Goal: Information Seeking & Learning: Learn about a topic

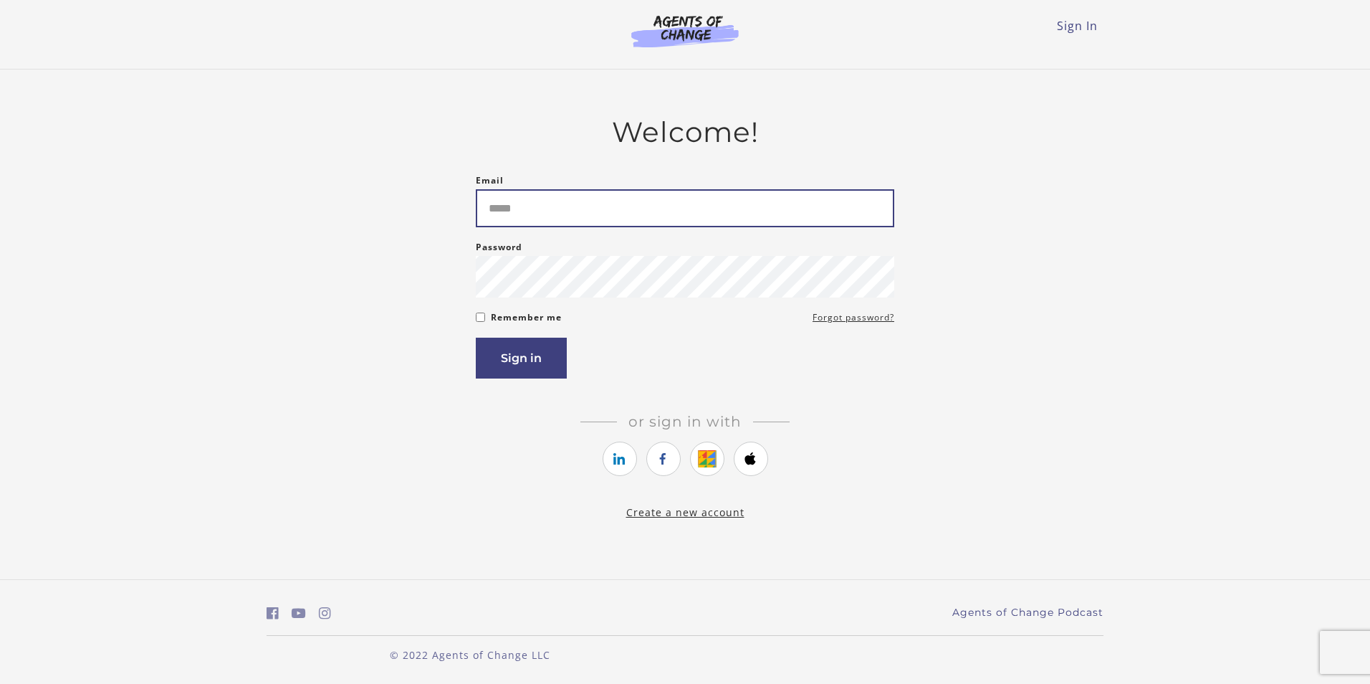
click at [565, 220] on input "Email" at bounding box center [685, 208] width 419 height 38
type input "**********"
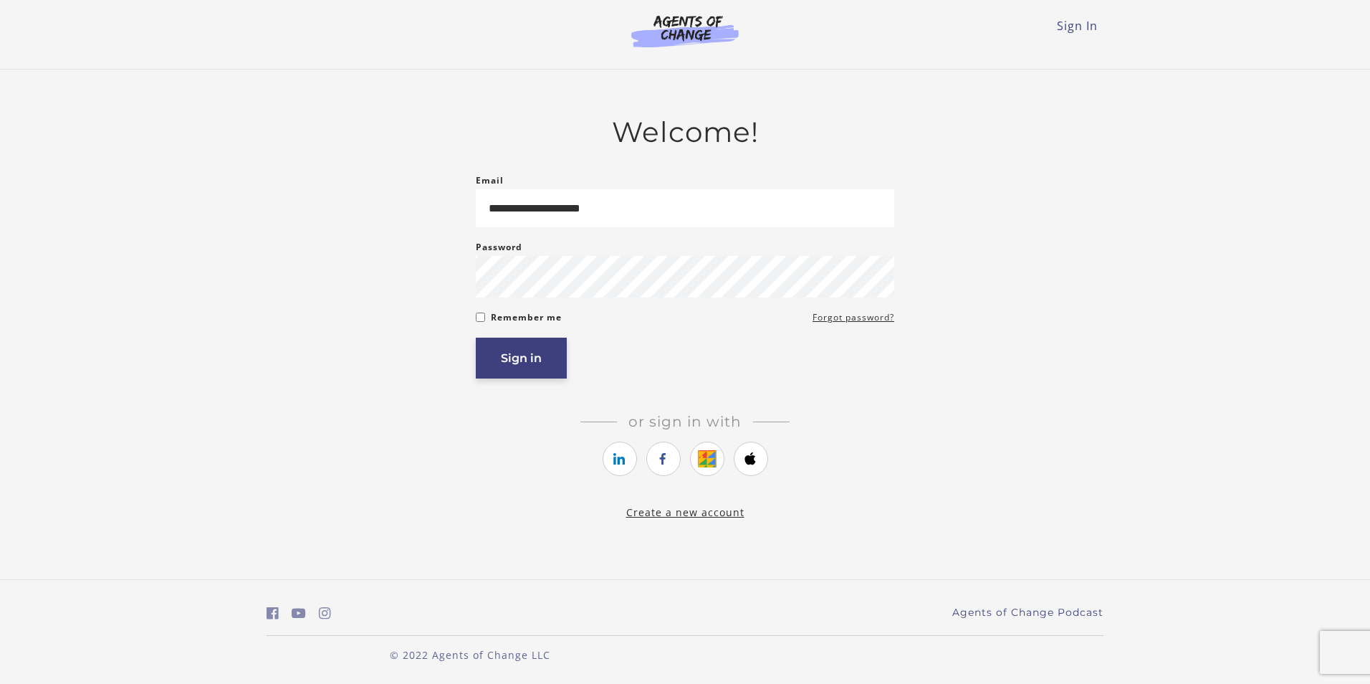
click at [548, 352] on button "Sign in" at bounding box center [521, 358] width 91 height 41
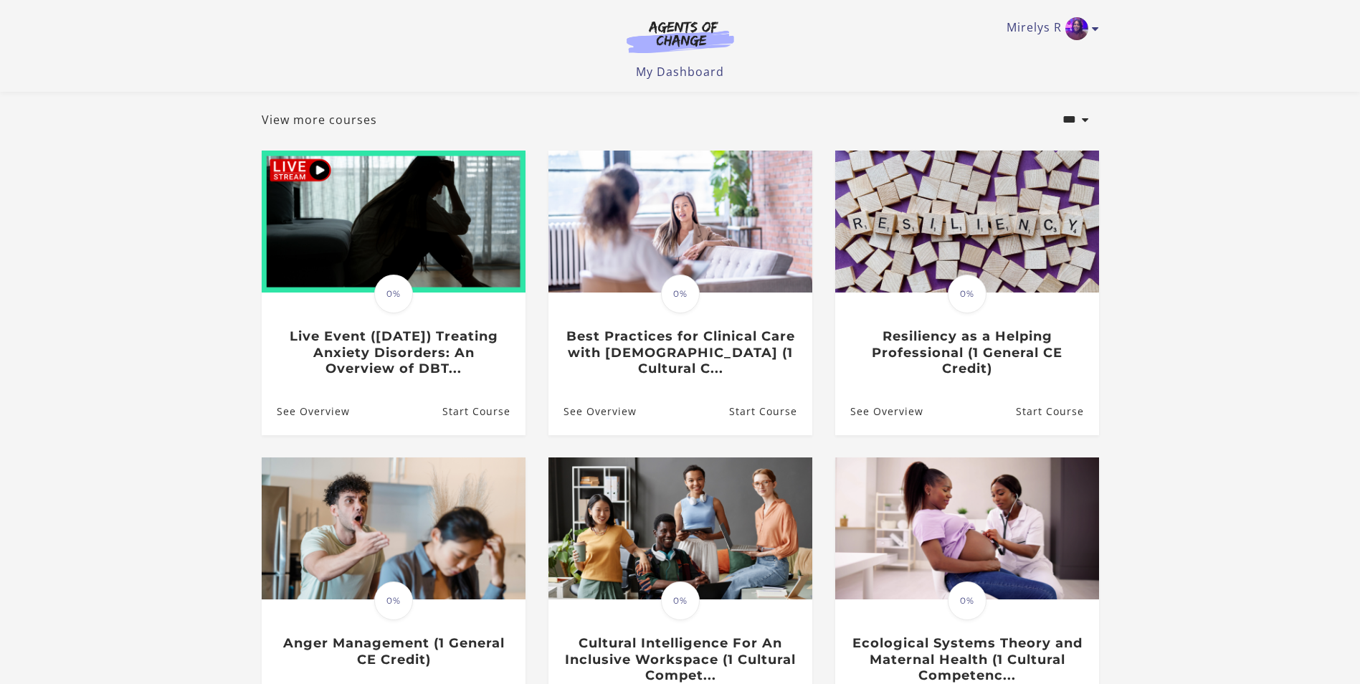
scroll to position [215, 0]
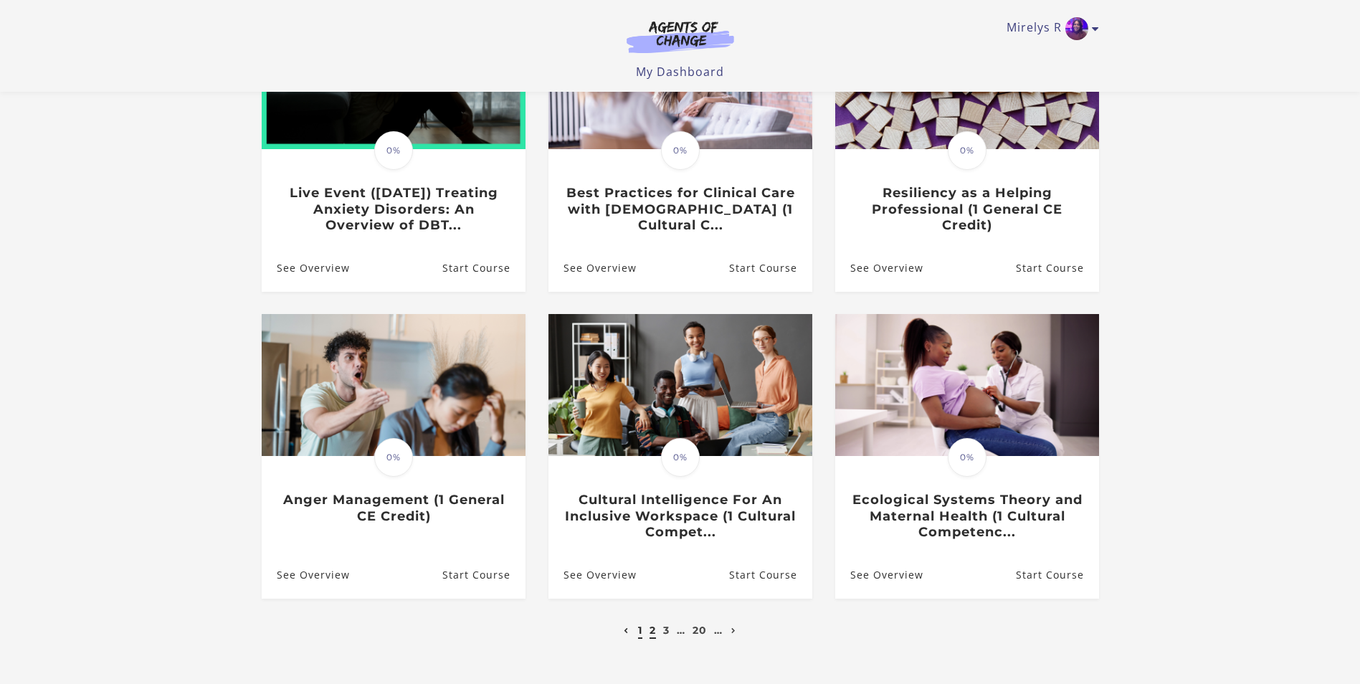
click at [653, 636] on link "2" at bounding box center [652, 630] width 6 height 13
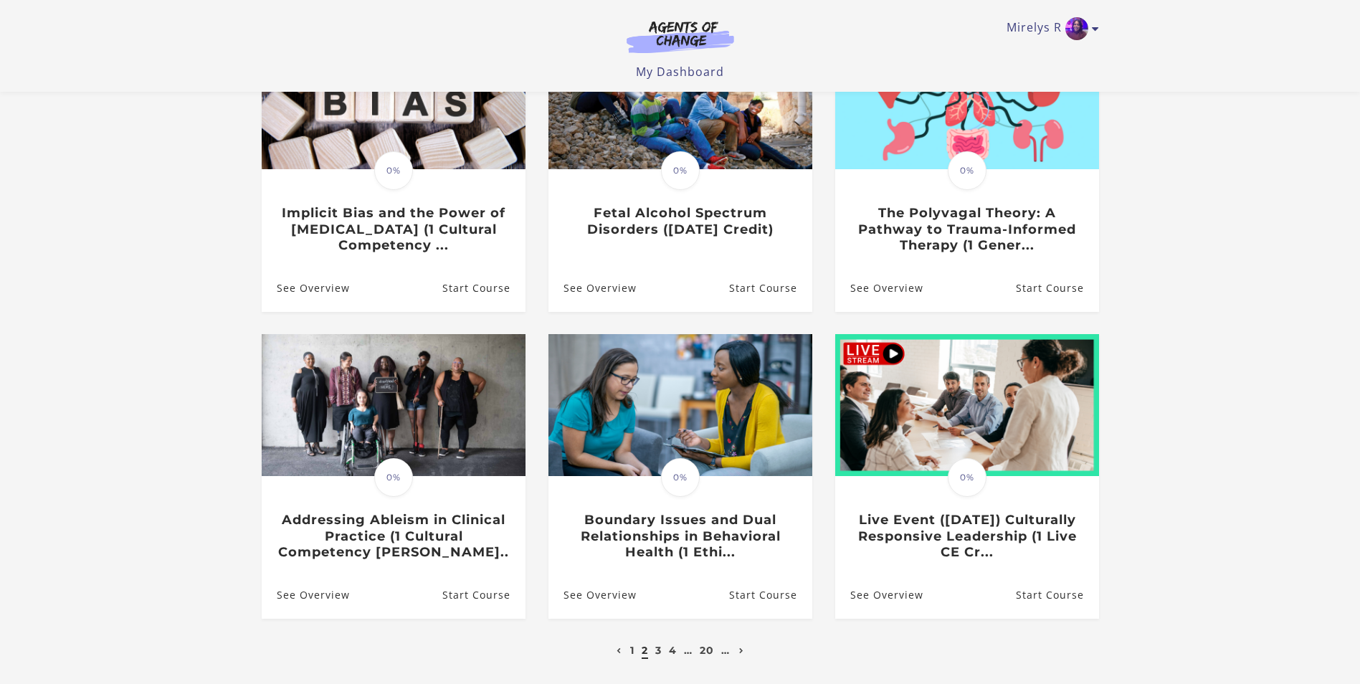
scroll to position [215, 0]
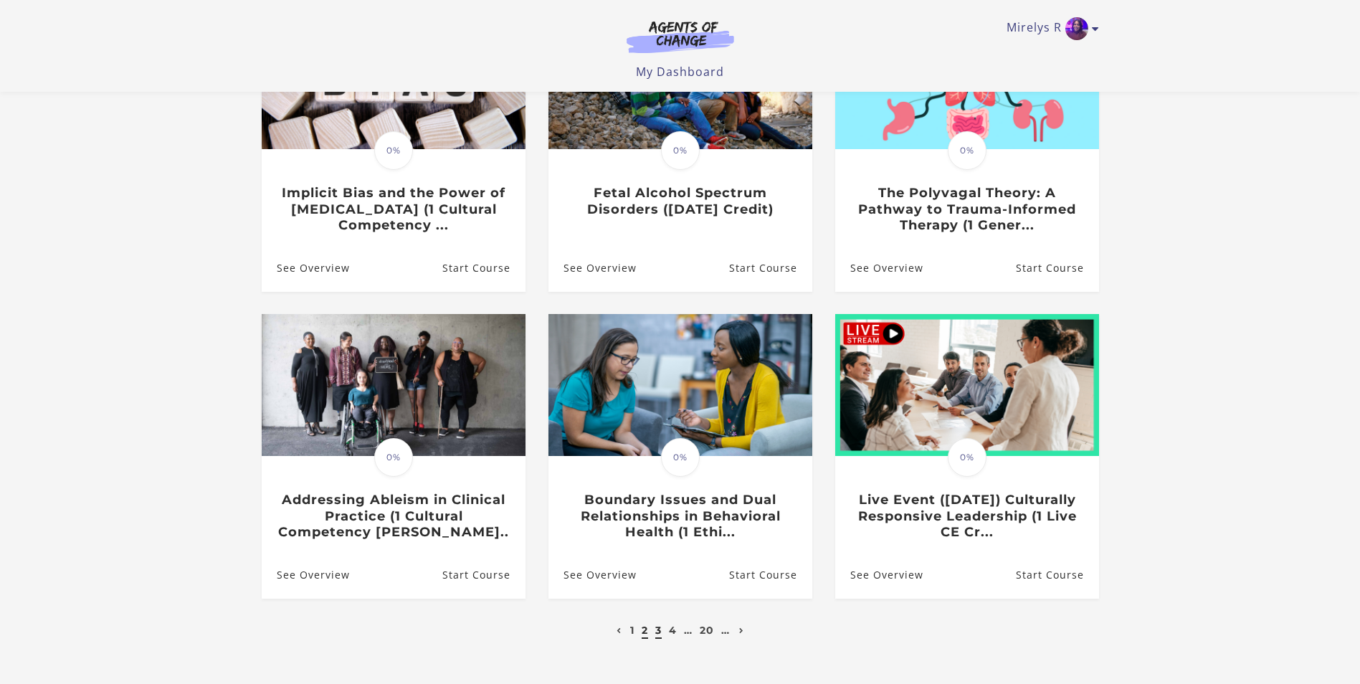
click at [657, 634] on link "3" at bounding box center [658, 630] width 6 height 13
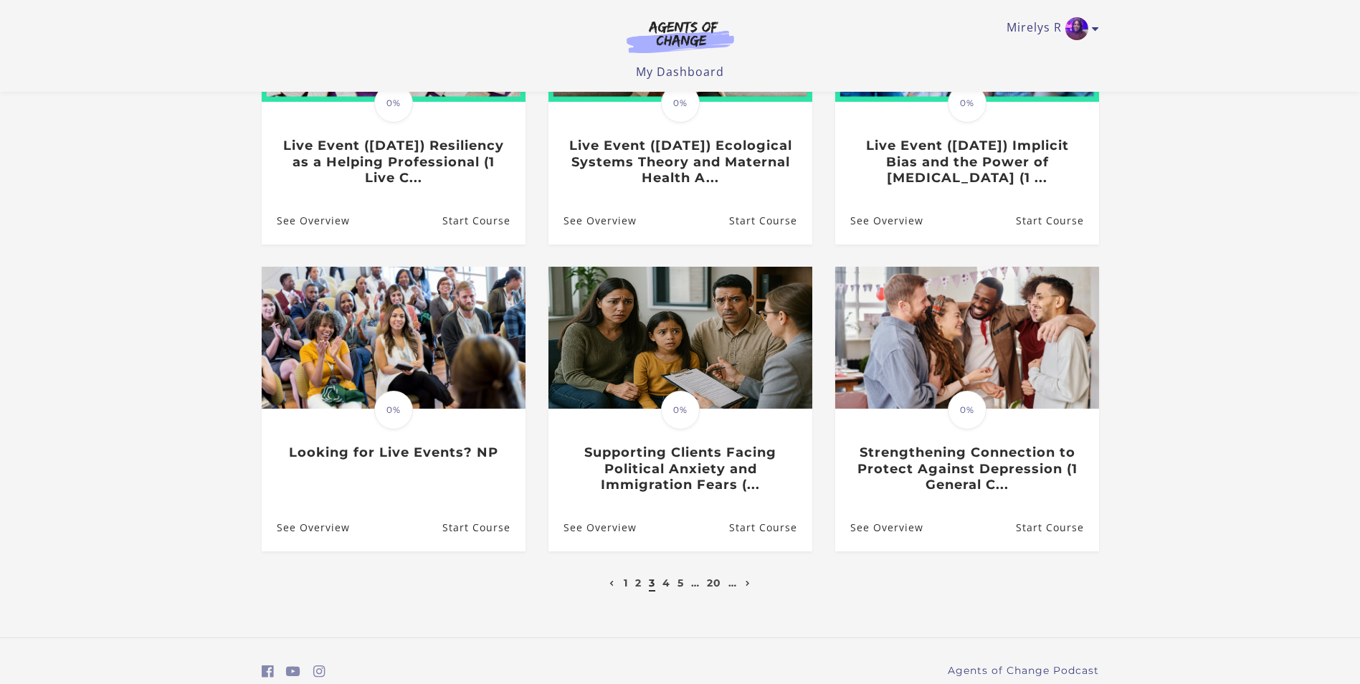
scroll to position [287, 0]
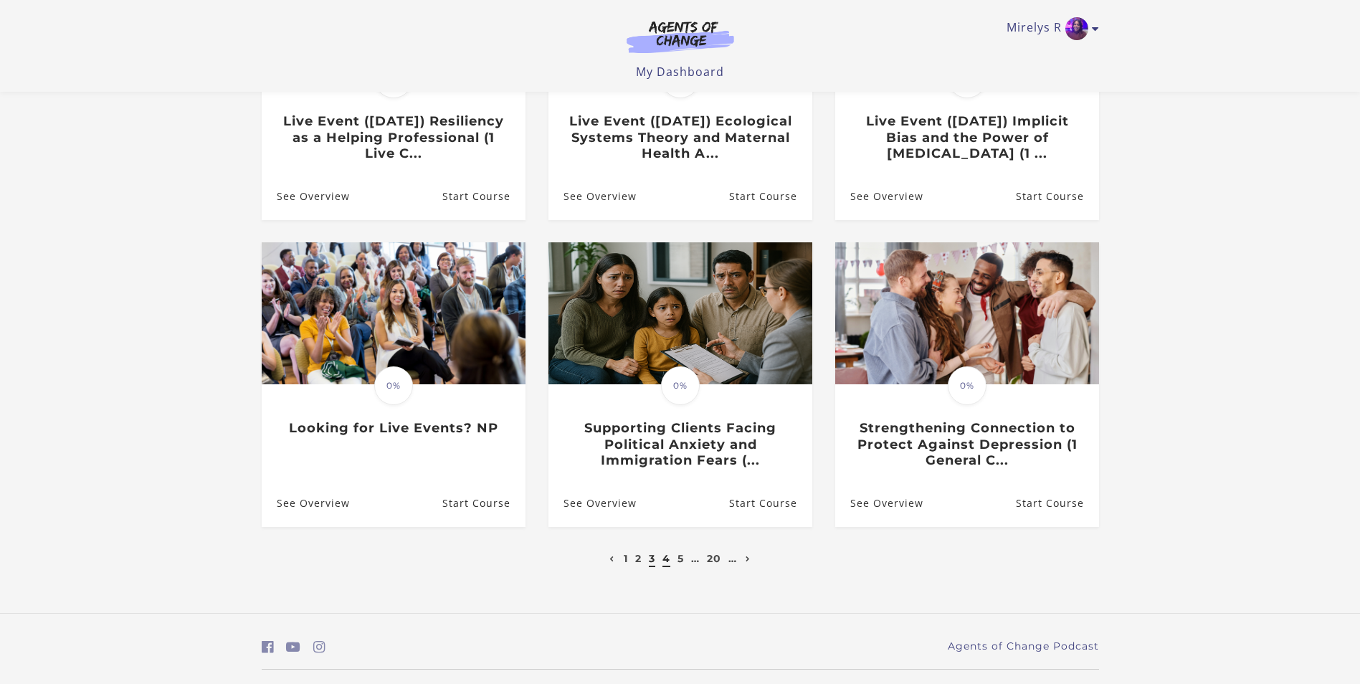
click at [663, 565] on link "4" at bounding box center [666, 558] width 8 height 13
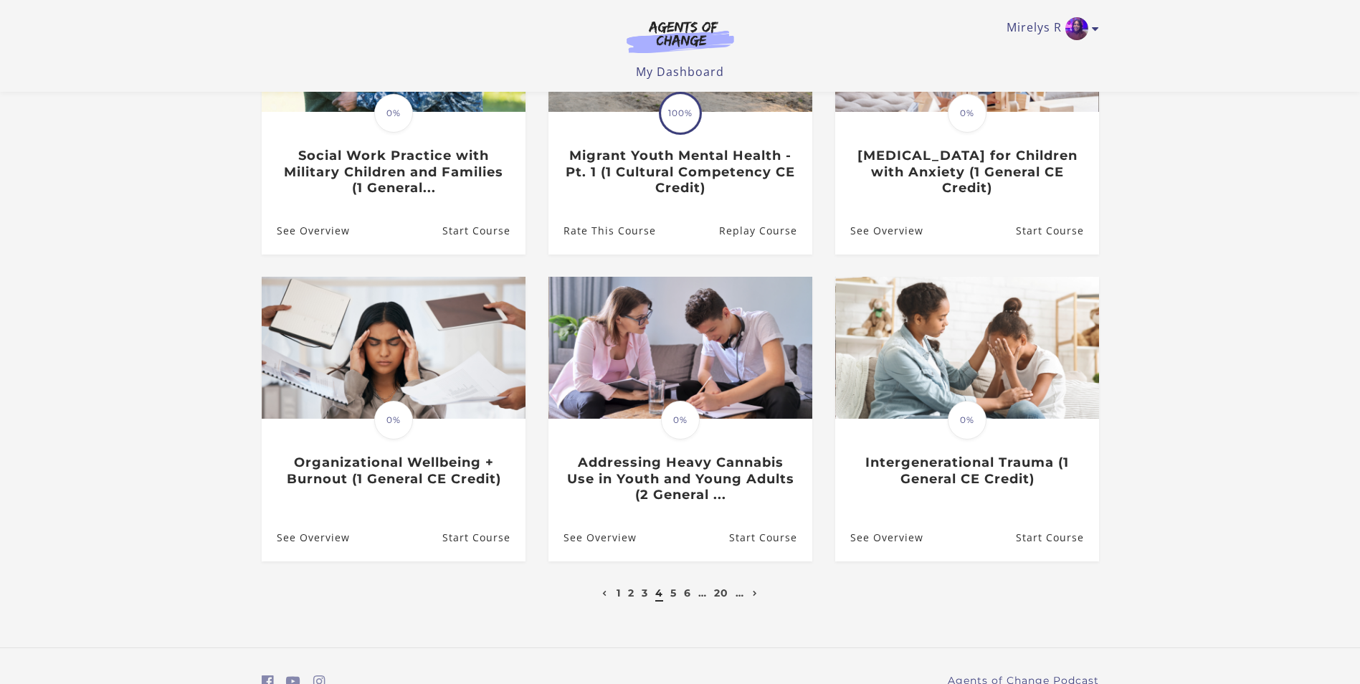
scroll to position [324, 0]
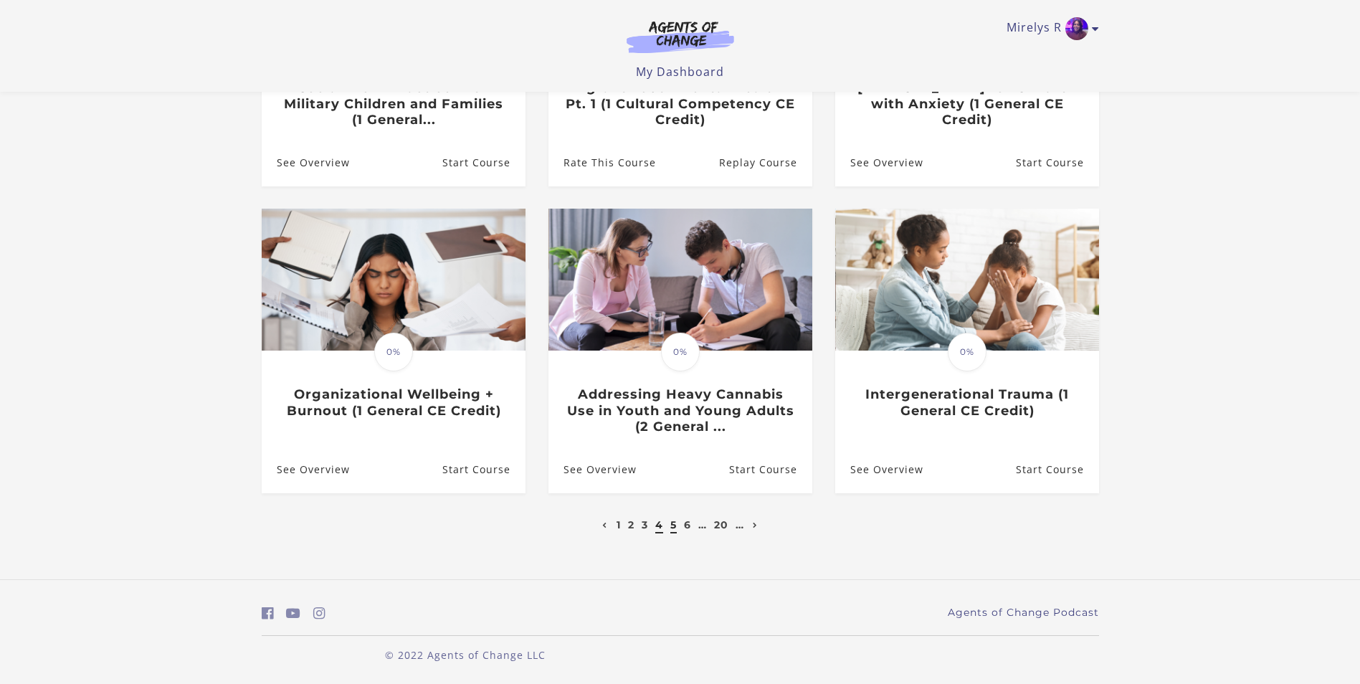
click at [671, 527] on link "5" at bounding box center [673, 524] width 6 height 13
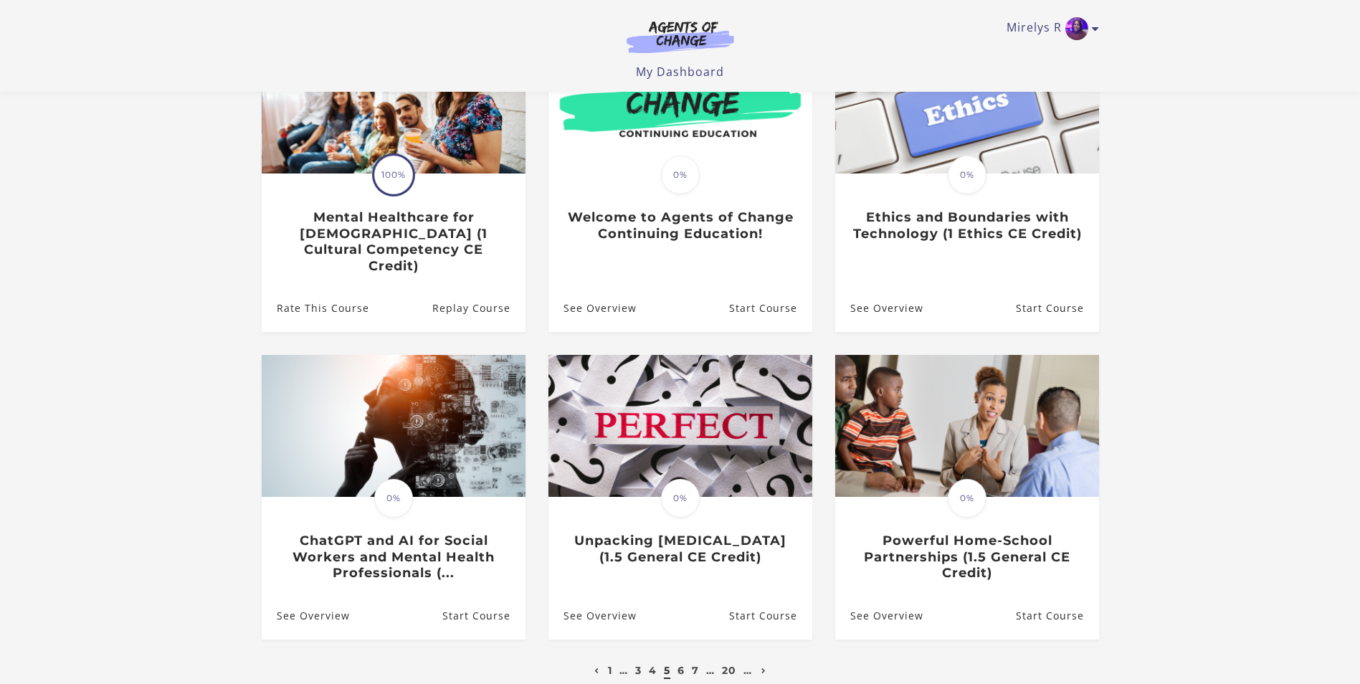
scroll to position [215, 0]
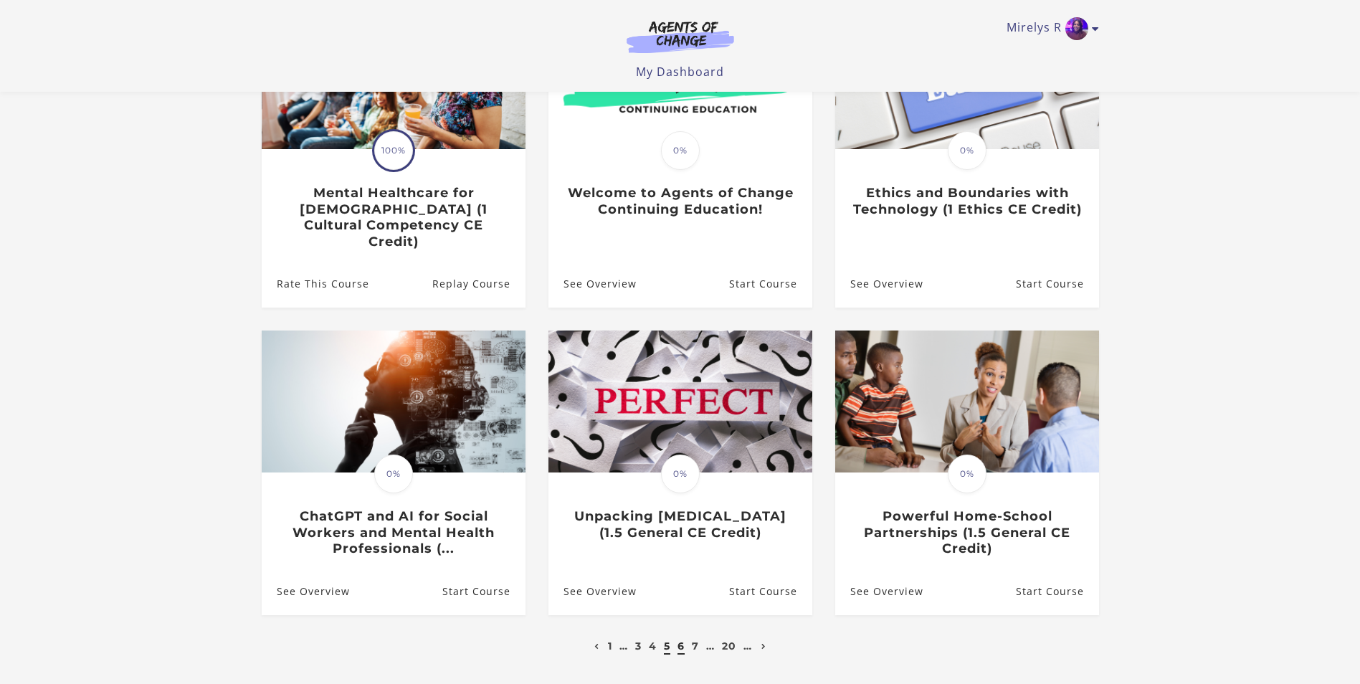
click at [684, 639] on link "6" at bounding box center [680, 645] width 7 height 13
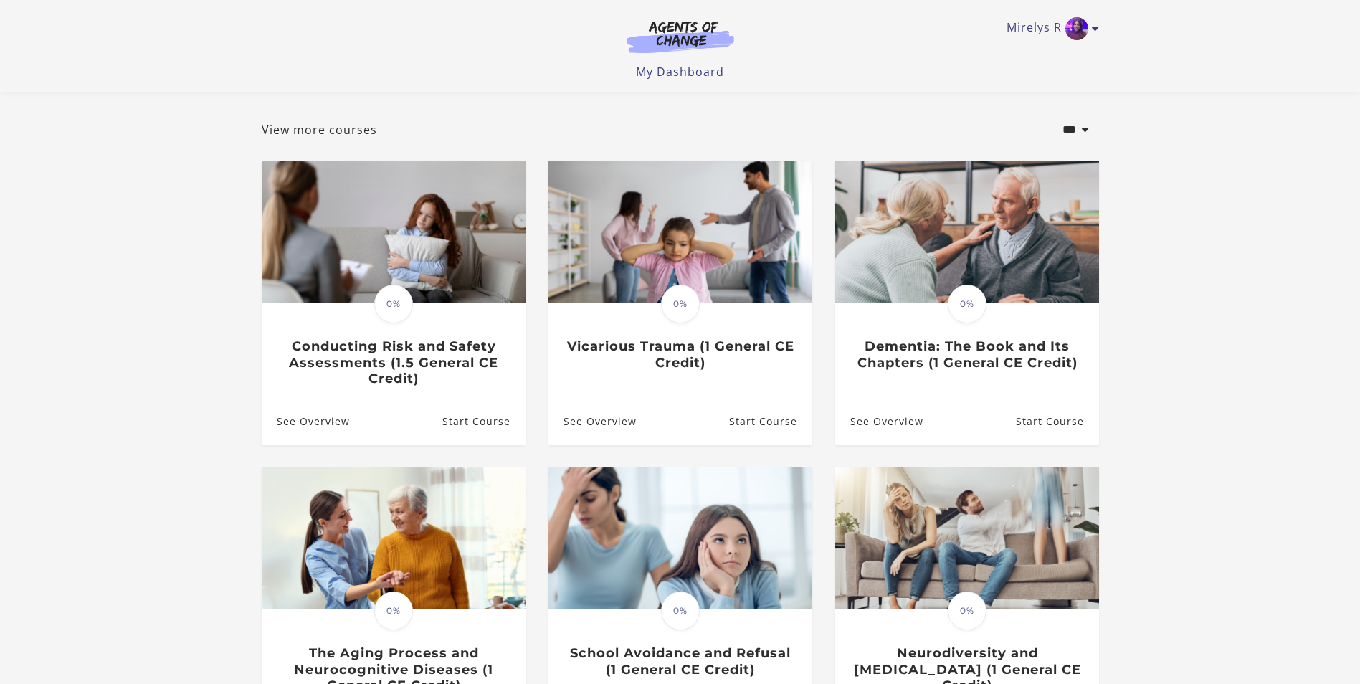
scroll to position [215, 0]
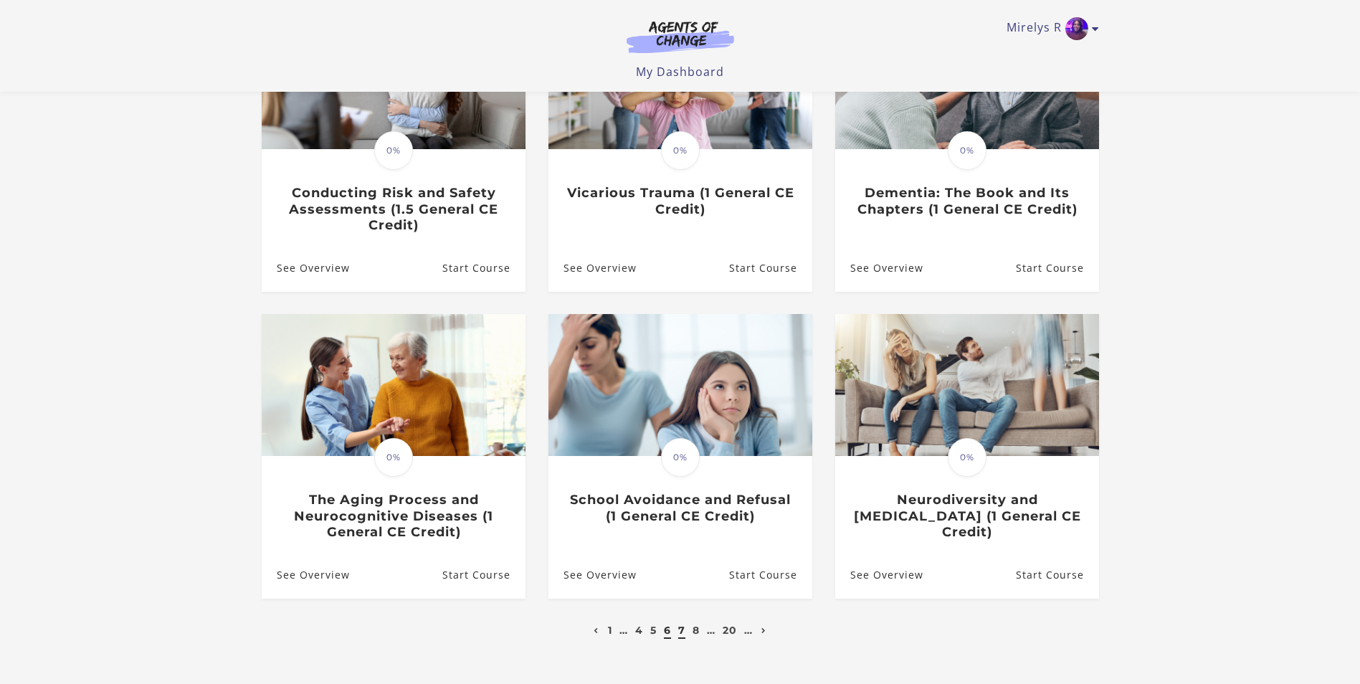
click at [680, 636] on link "7" at bounding box center [681, 630] width 7 height 13
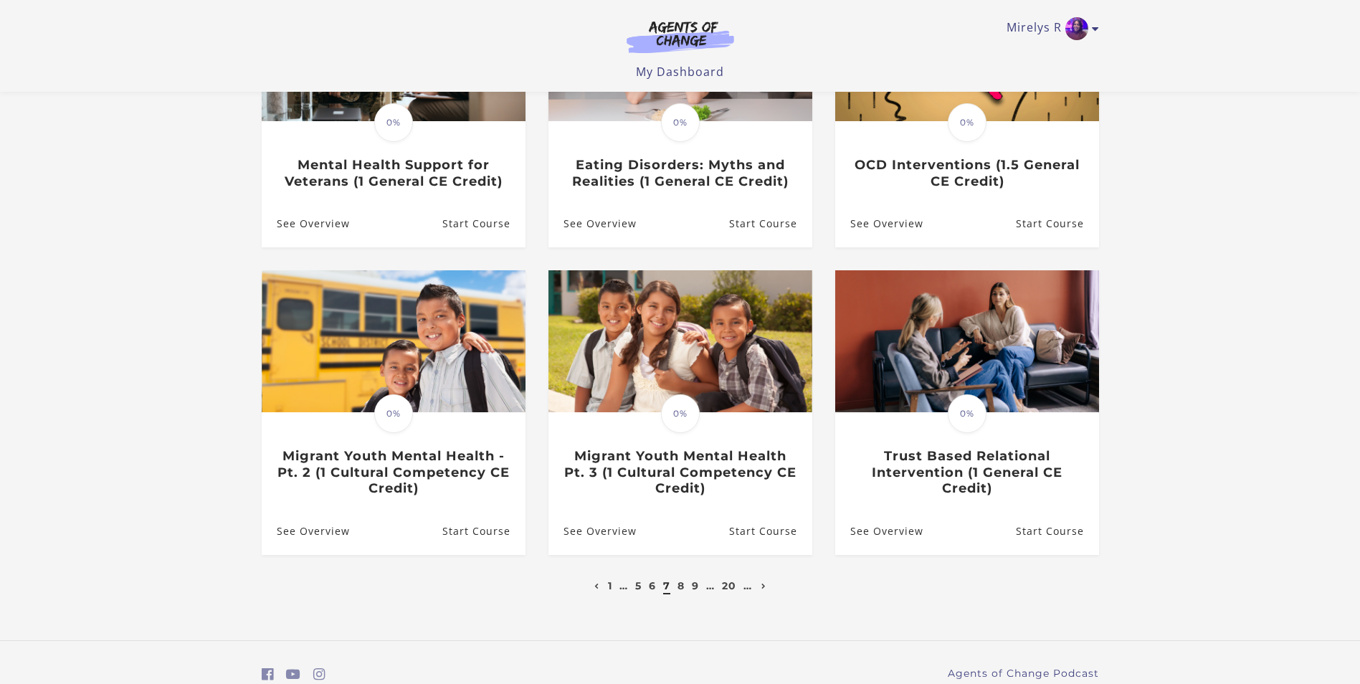
scroll to position [287, 0]
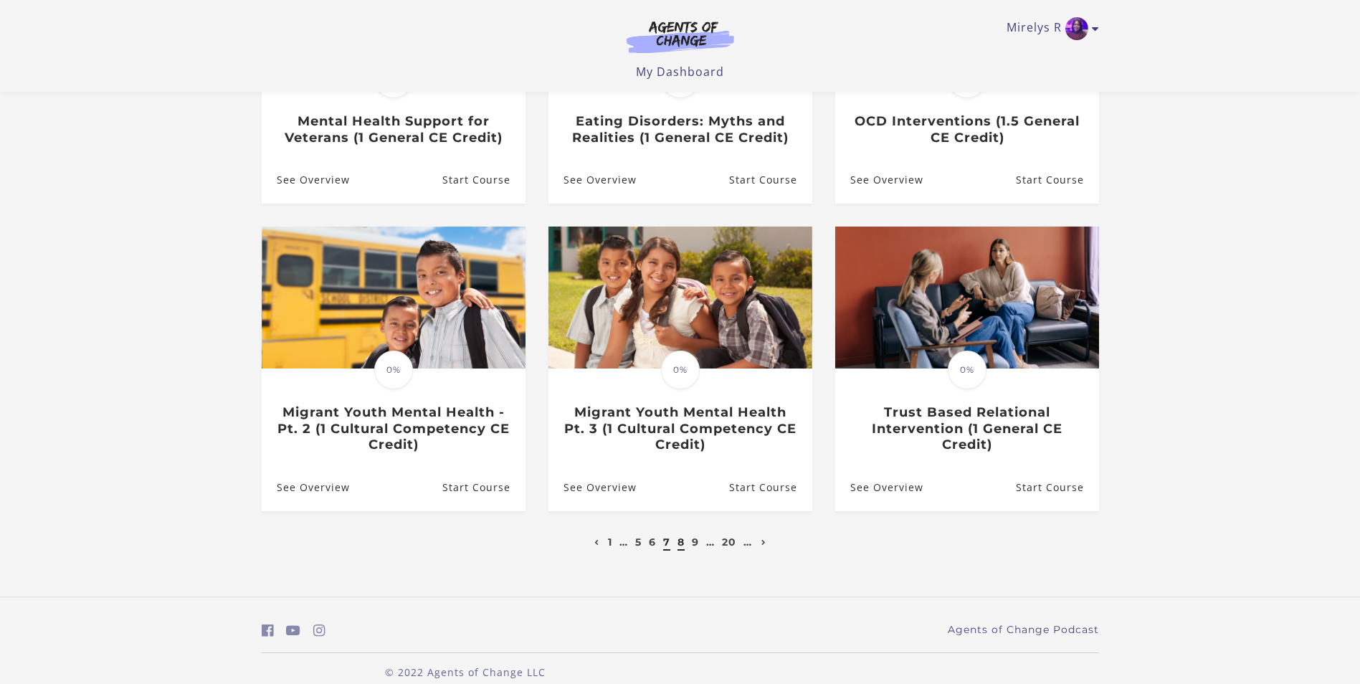
click at [679, 548] on link "8" at bounding box center [680, 541] width 7 height 13
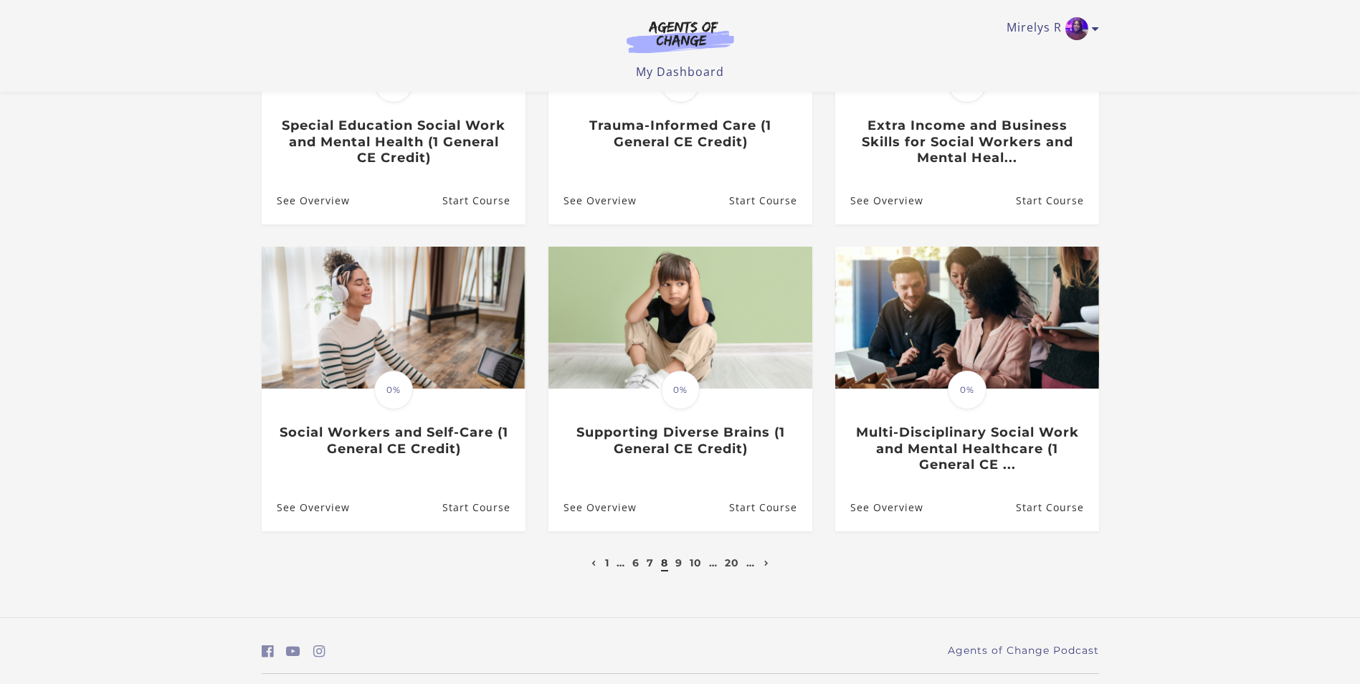
scroll to position [287, 0]
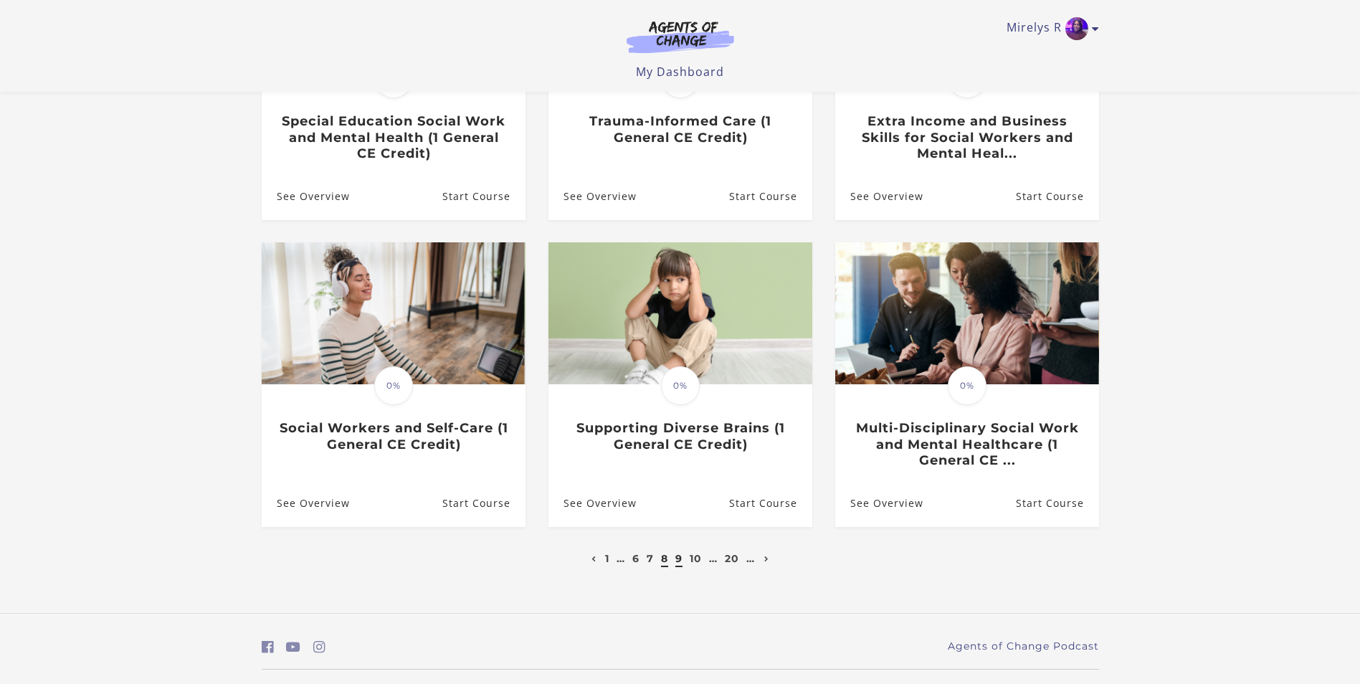
click at [679, 563] on link "9" at bounding box center [678, 558] width 7 height 13
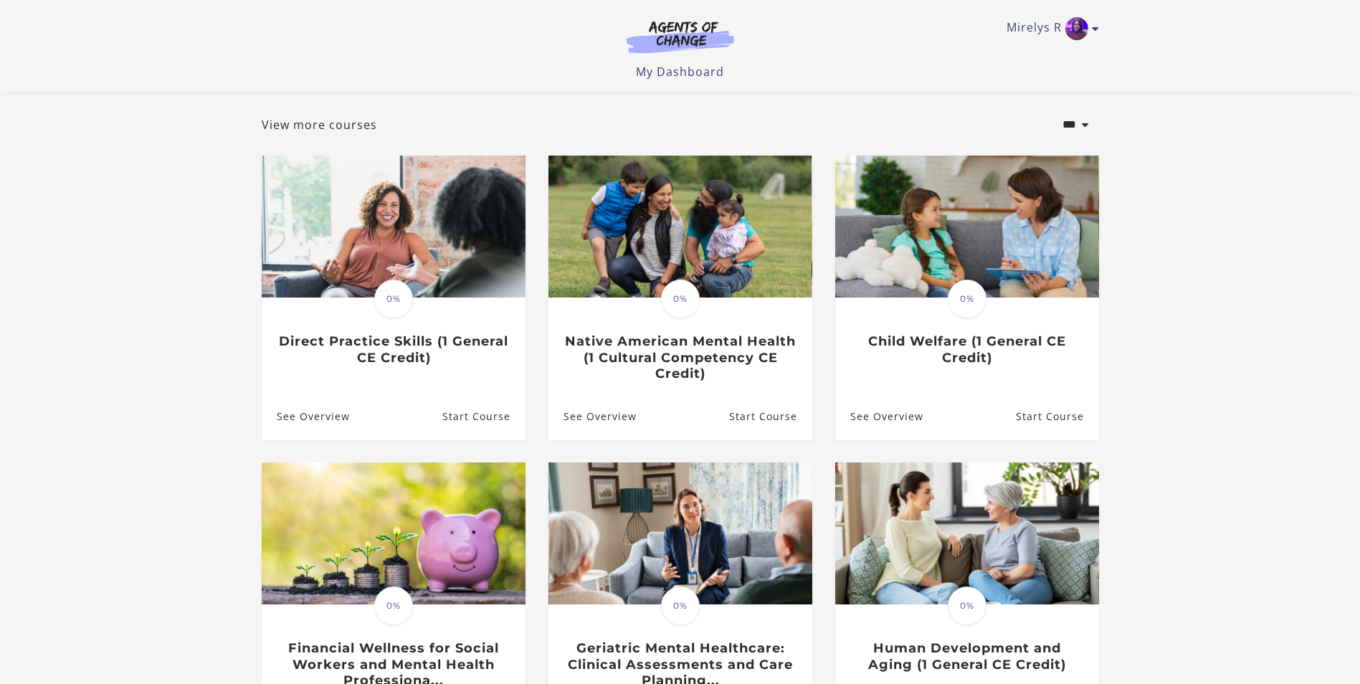
scroll to position [215, 0]
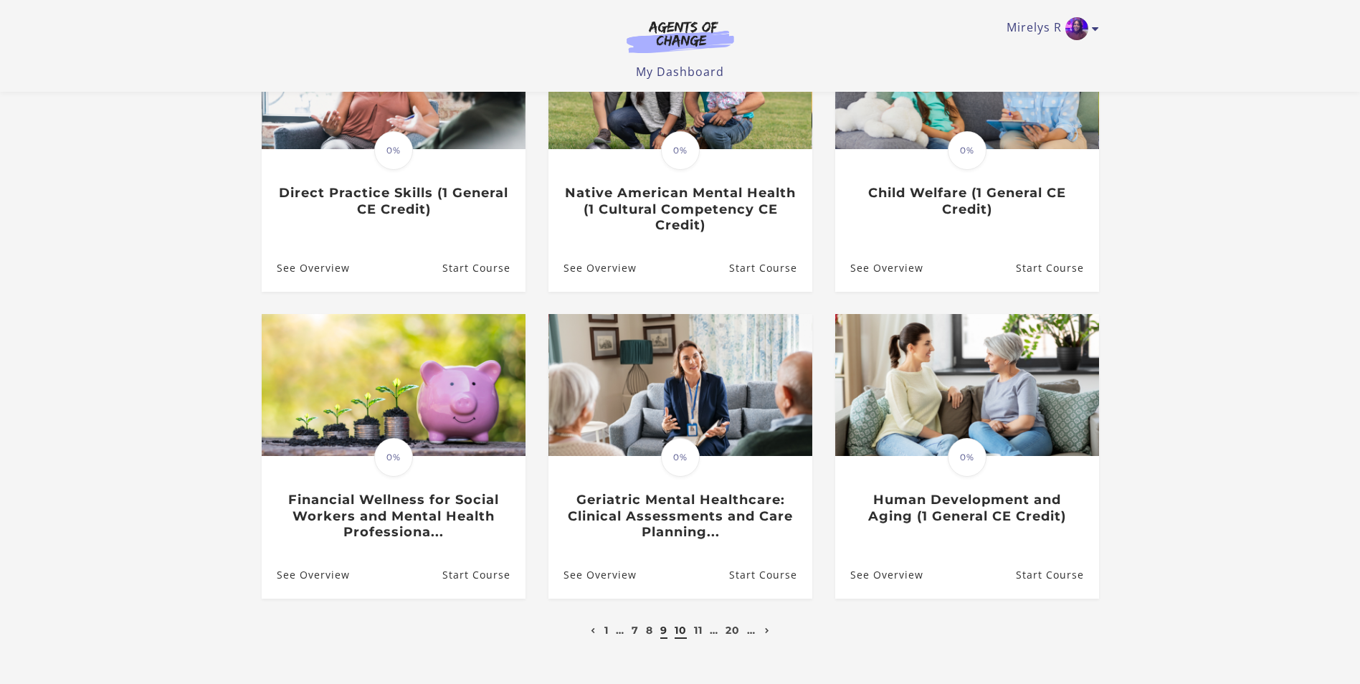
click at [683, 635] on link "10" at bounding box center [680, 630] width 12 height 13
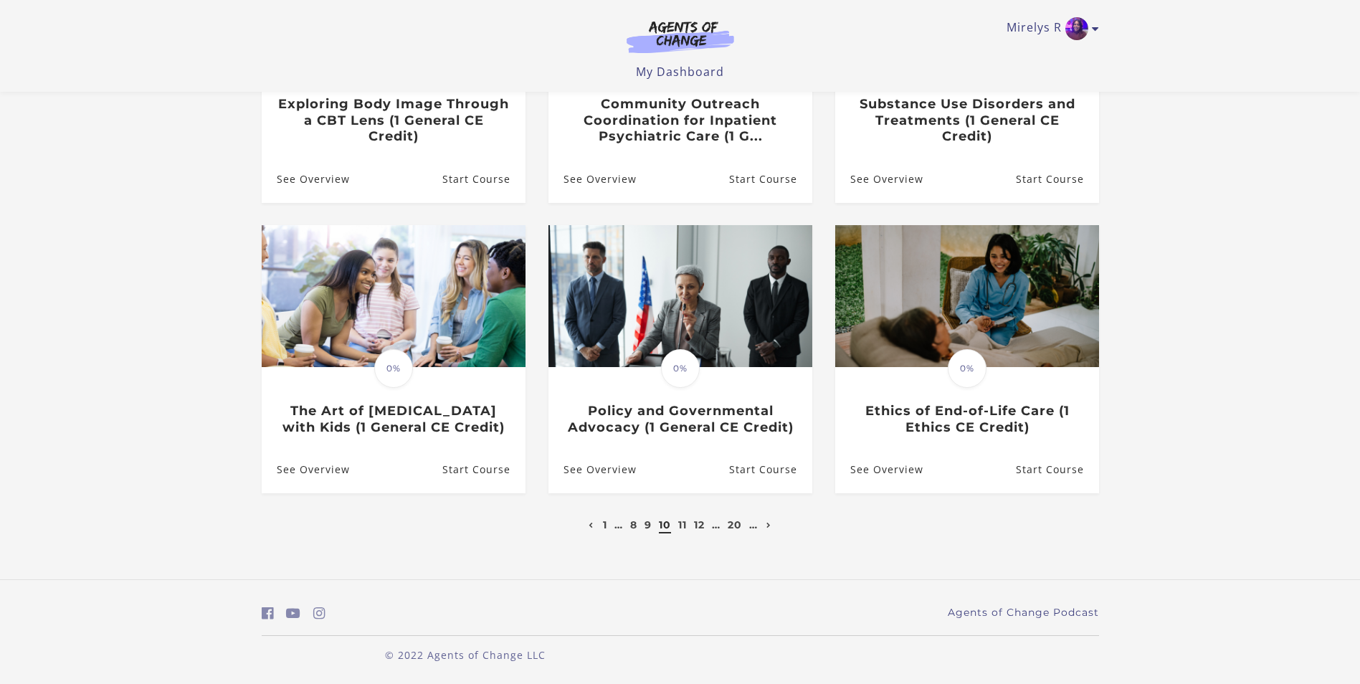
scroll to position [307, 0]
click at [682, 530] on link "11" at bounding box center [682, 524] width 9 height 13
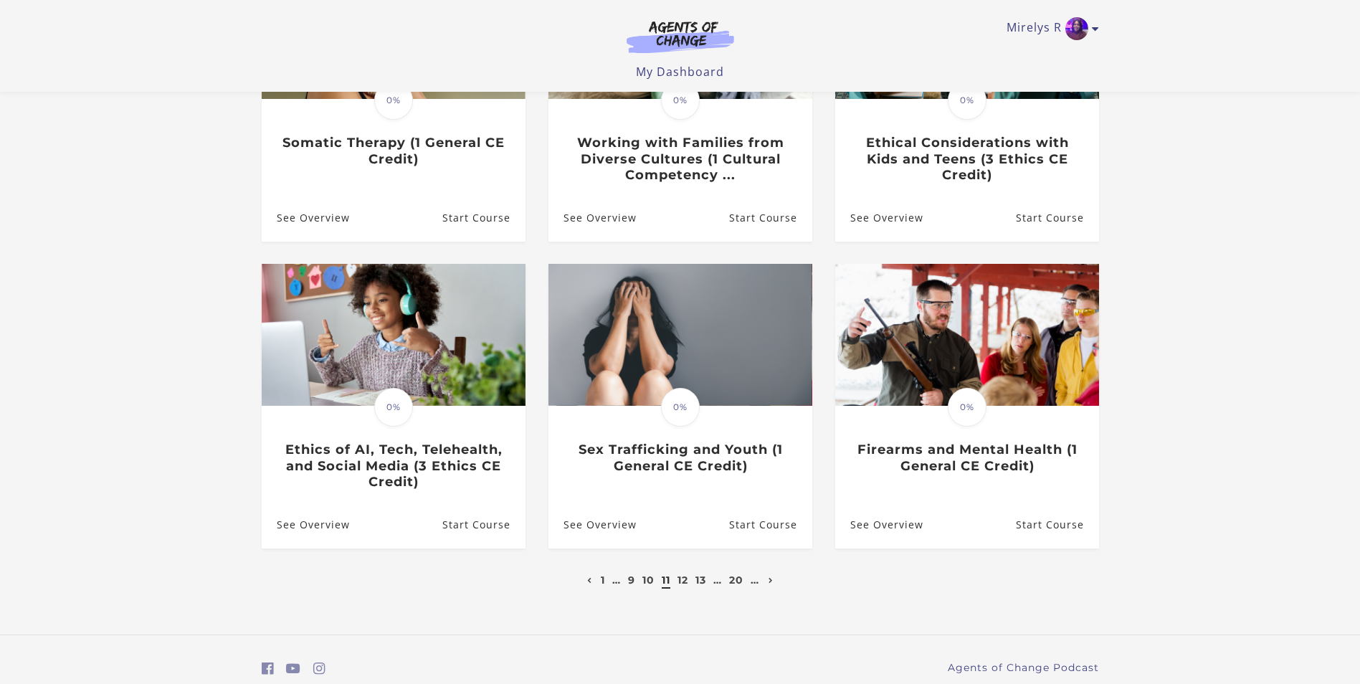
scroll to position [287, 0]
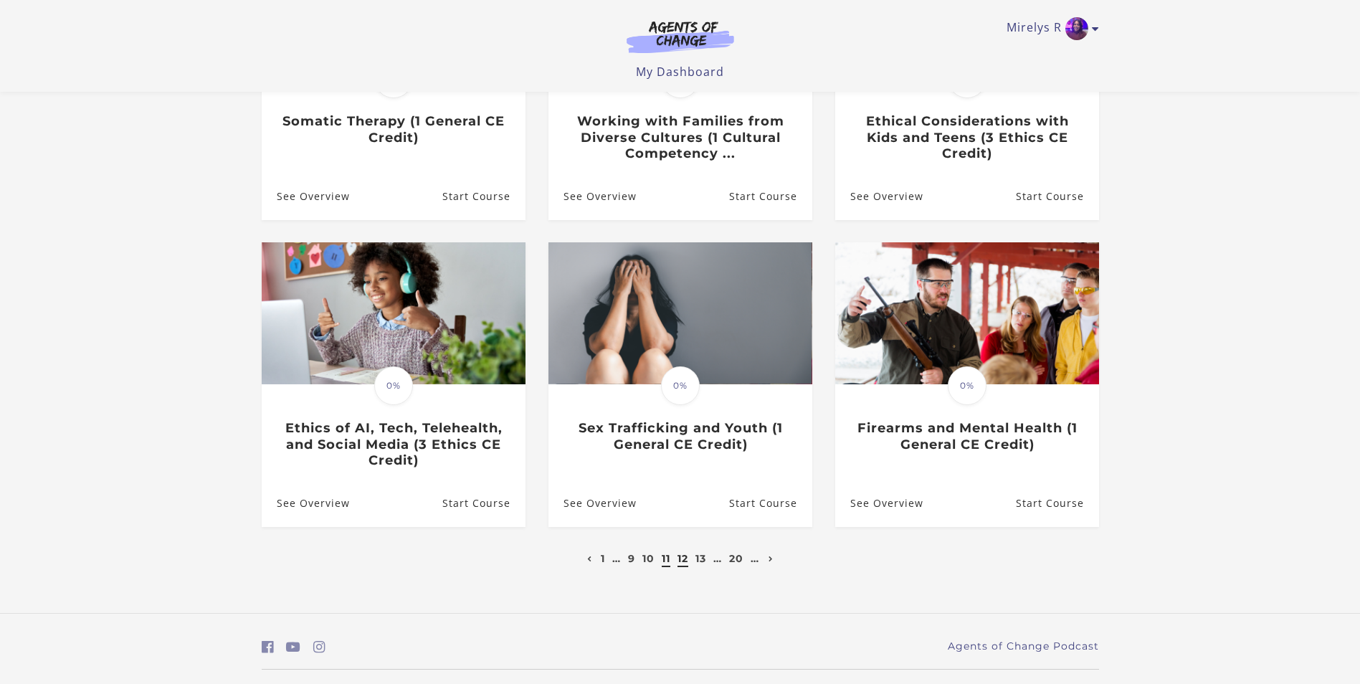
click at [685, 564] on link "12" at bounding box center [682, 558] width 11 height 13
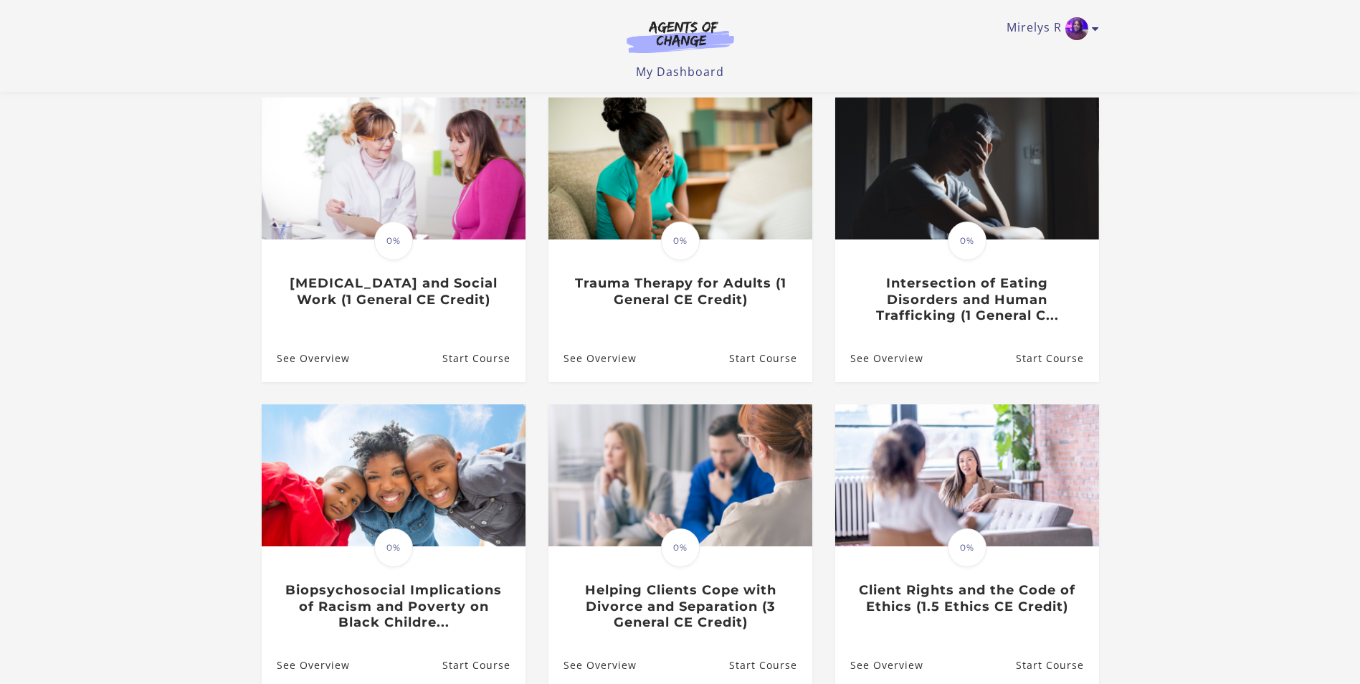
scroll to position [215, 0]
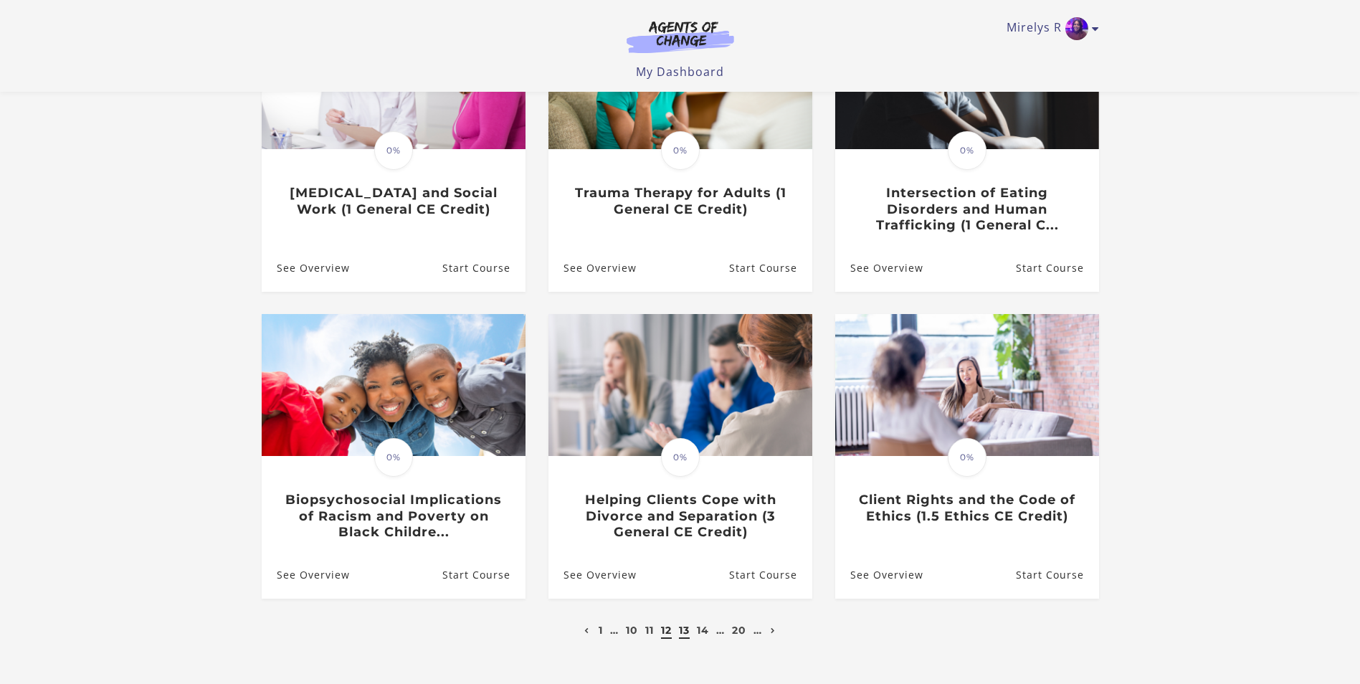
click at [689, 633] on link "13" at bounding box center [684, 630] width 11 height 13
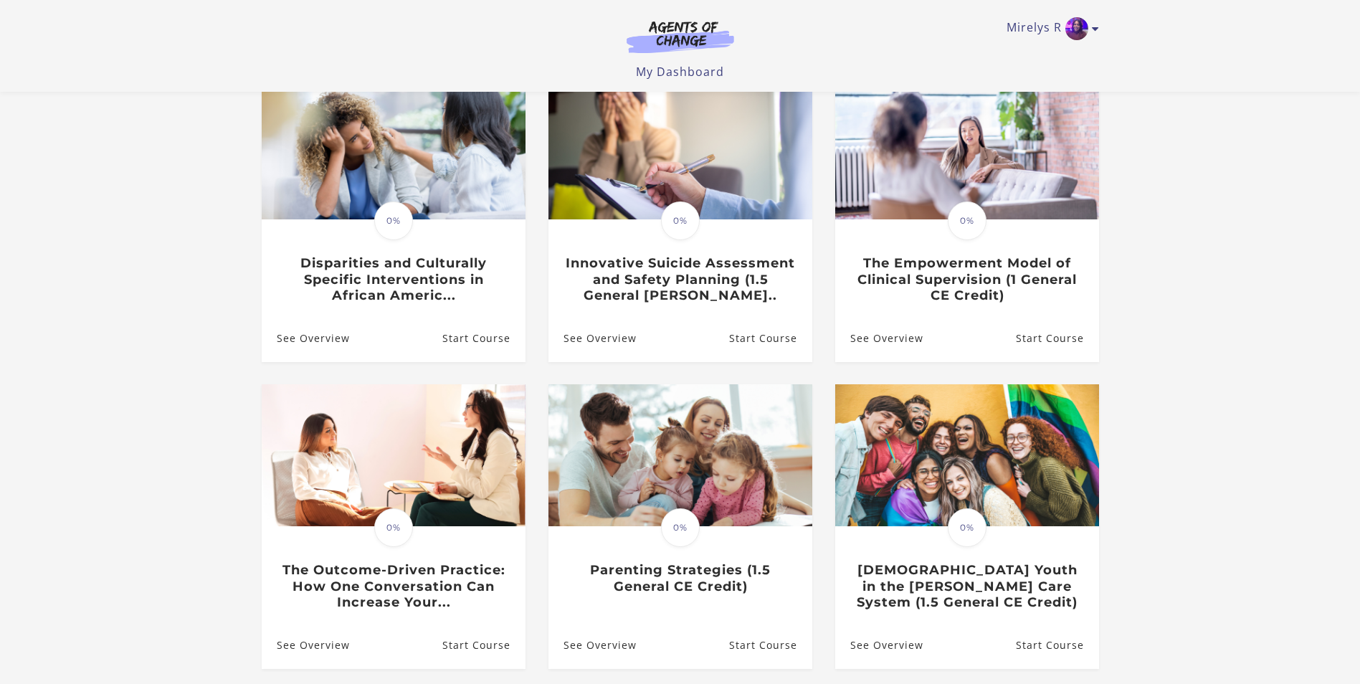
scroll to position [215, 0]
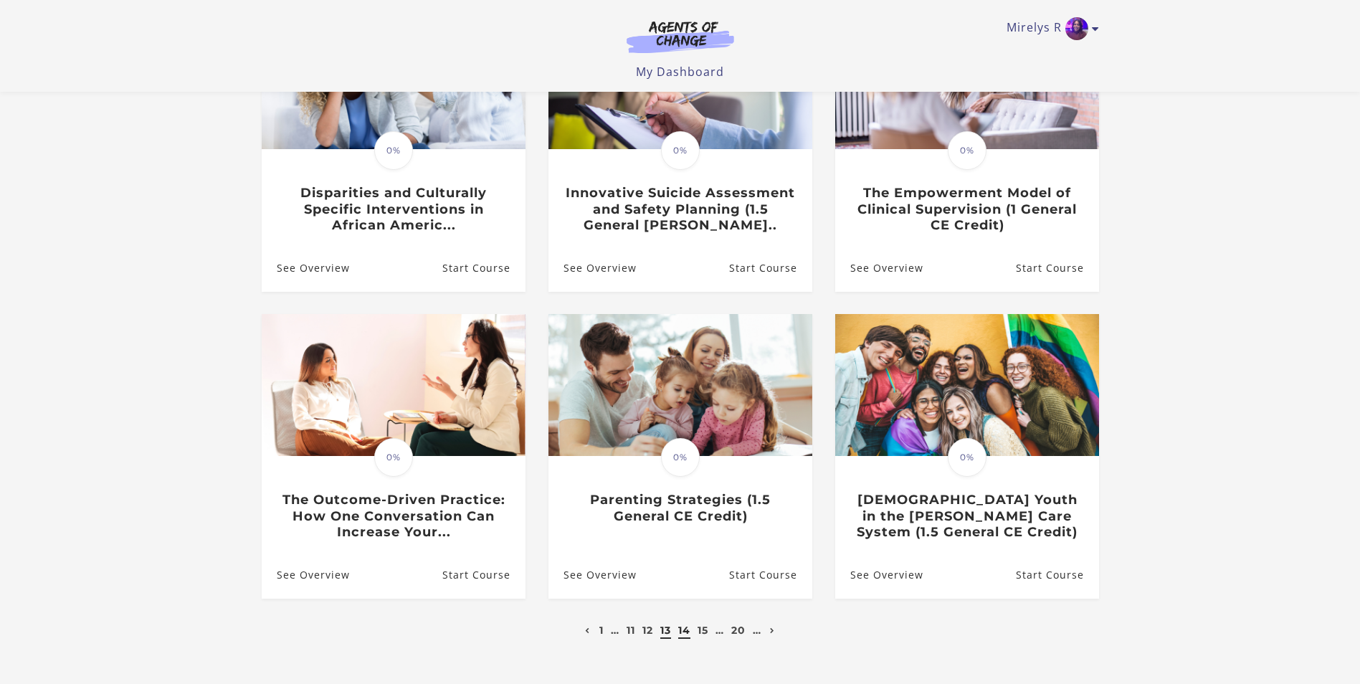
click at [685, 634] on link "14" at bounding box center [684, 630] width 12 height 13
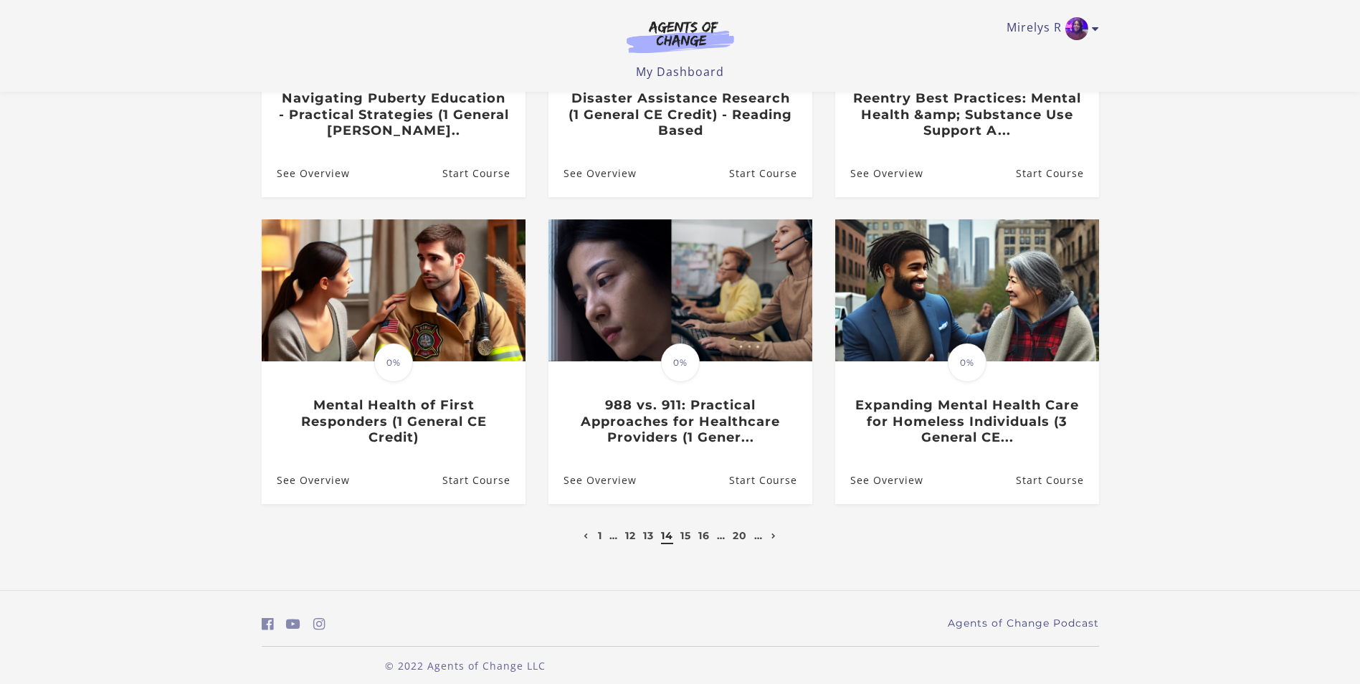
scroll to position [324, 0]
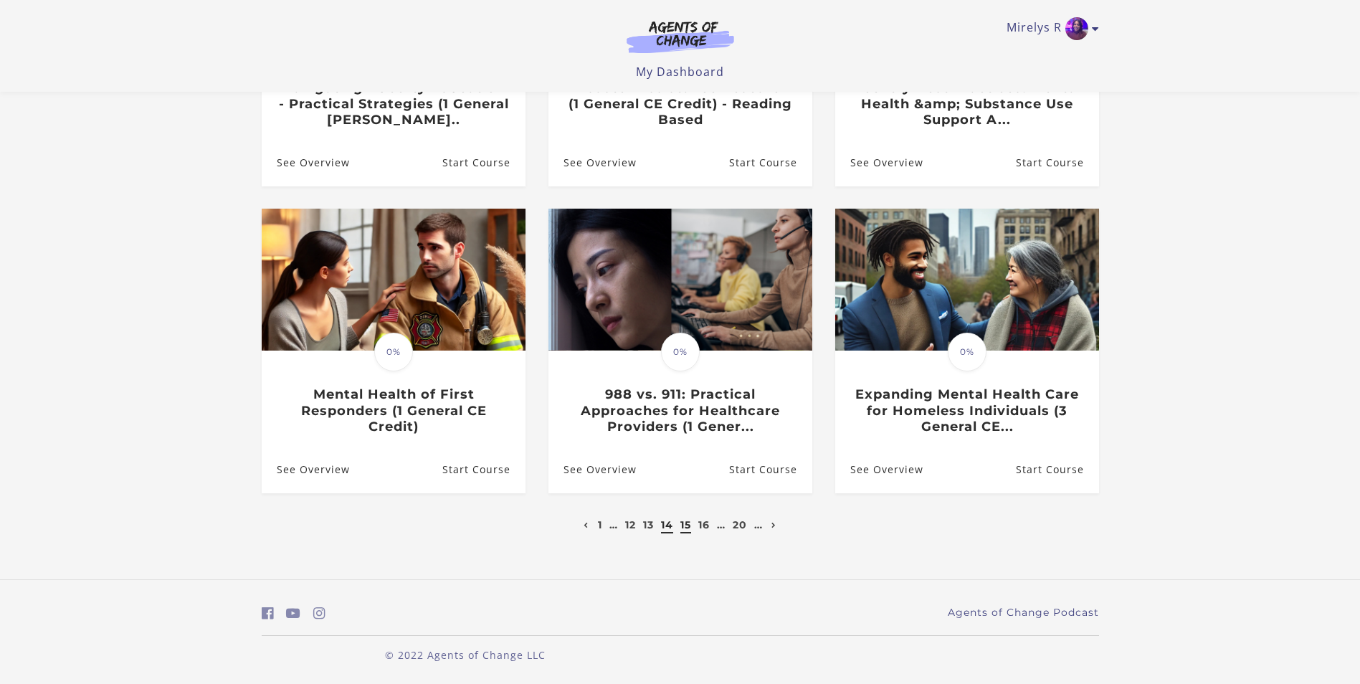
click at [687, 527] on link "15" at bounding box center [685, 524] width 11 height 13
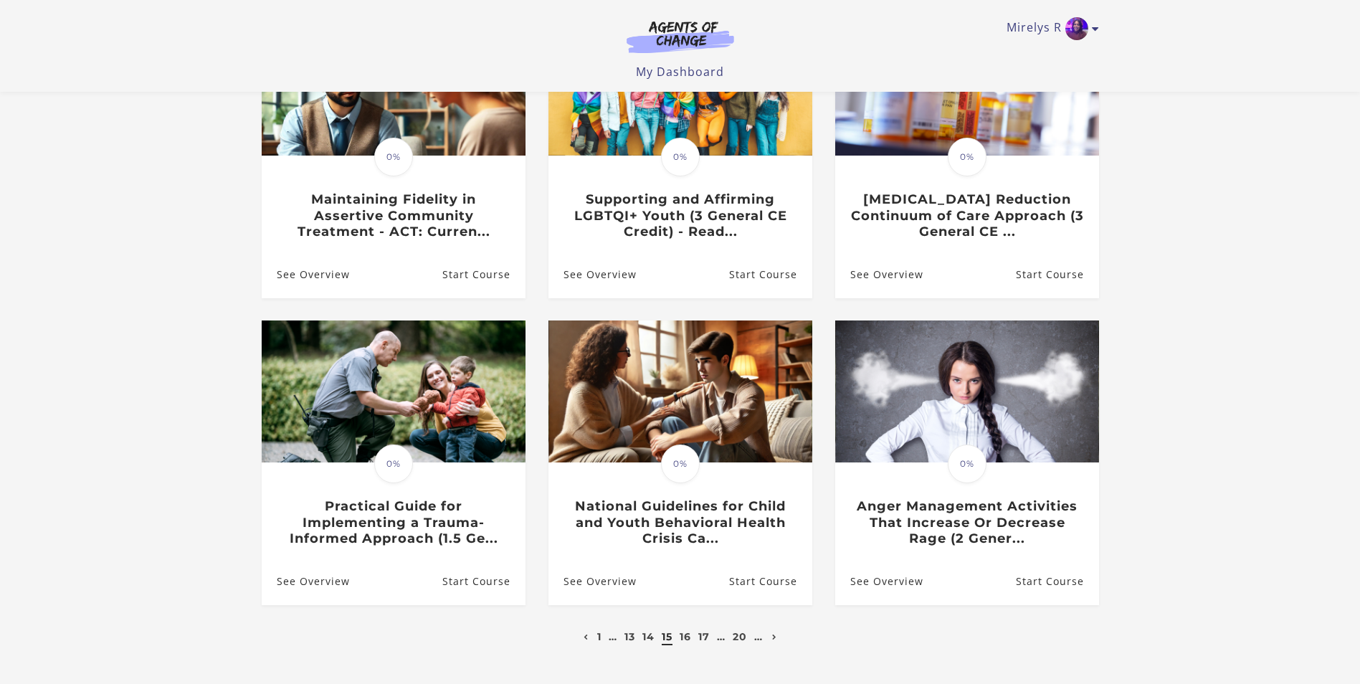
scroll to position [215, 0]
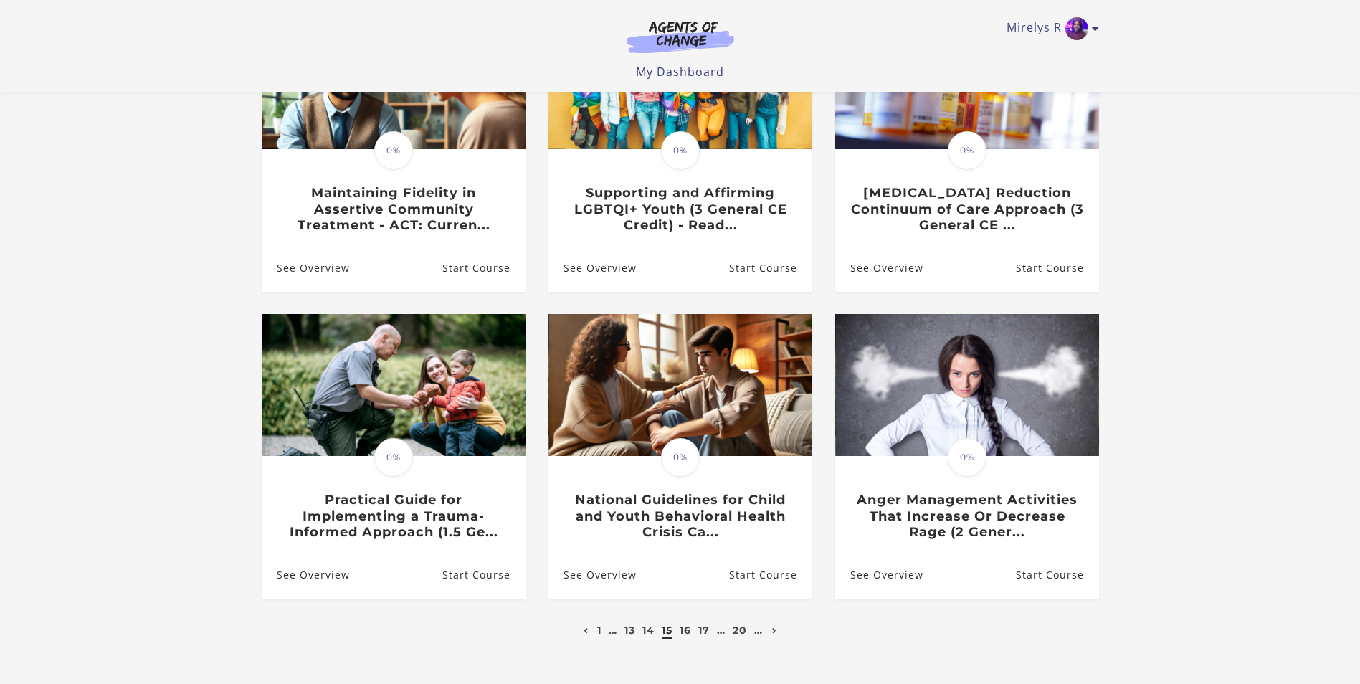
click at [692, 632] on li "16" at bounding box center [685, 629] width 15 height 17
click at [690, 636] on link "16" at bounding box center [684, 630] width 11 height 13
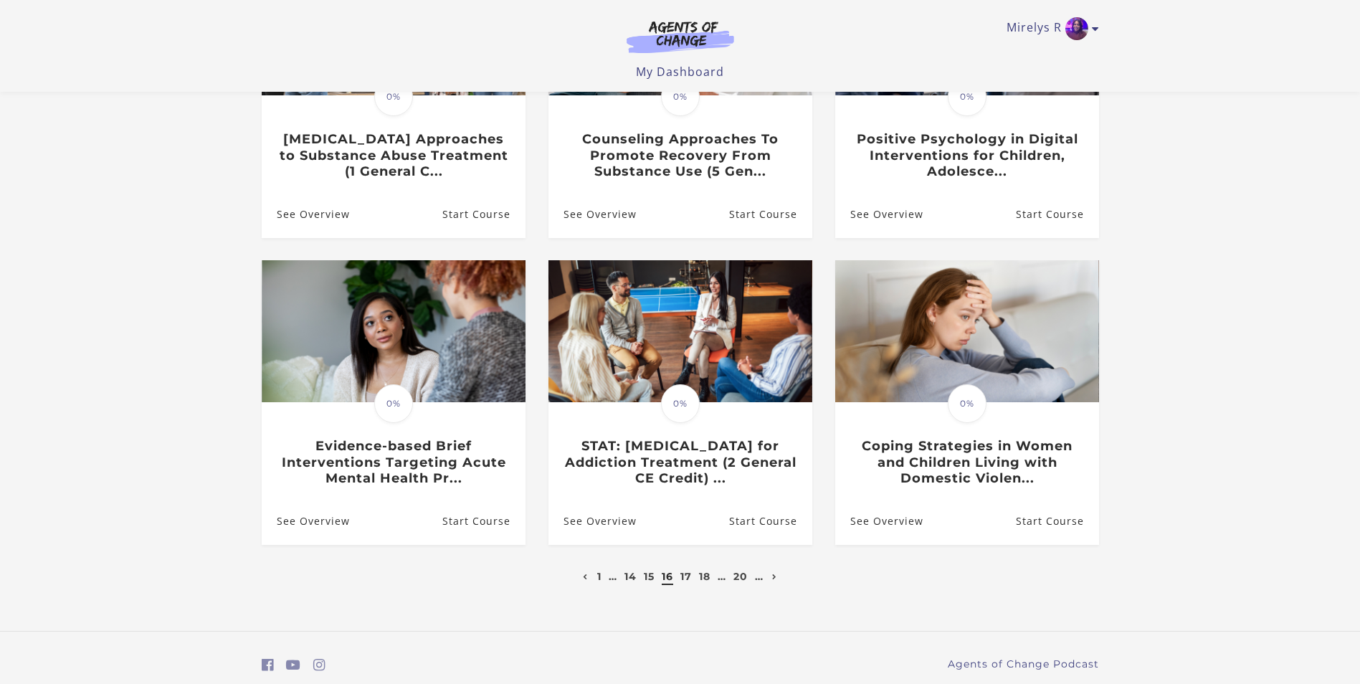
scroll to position [287, 0]
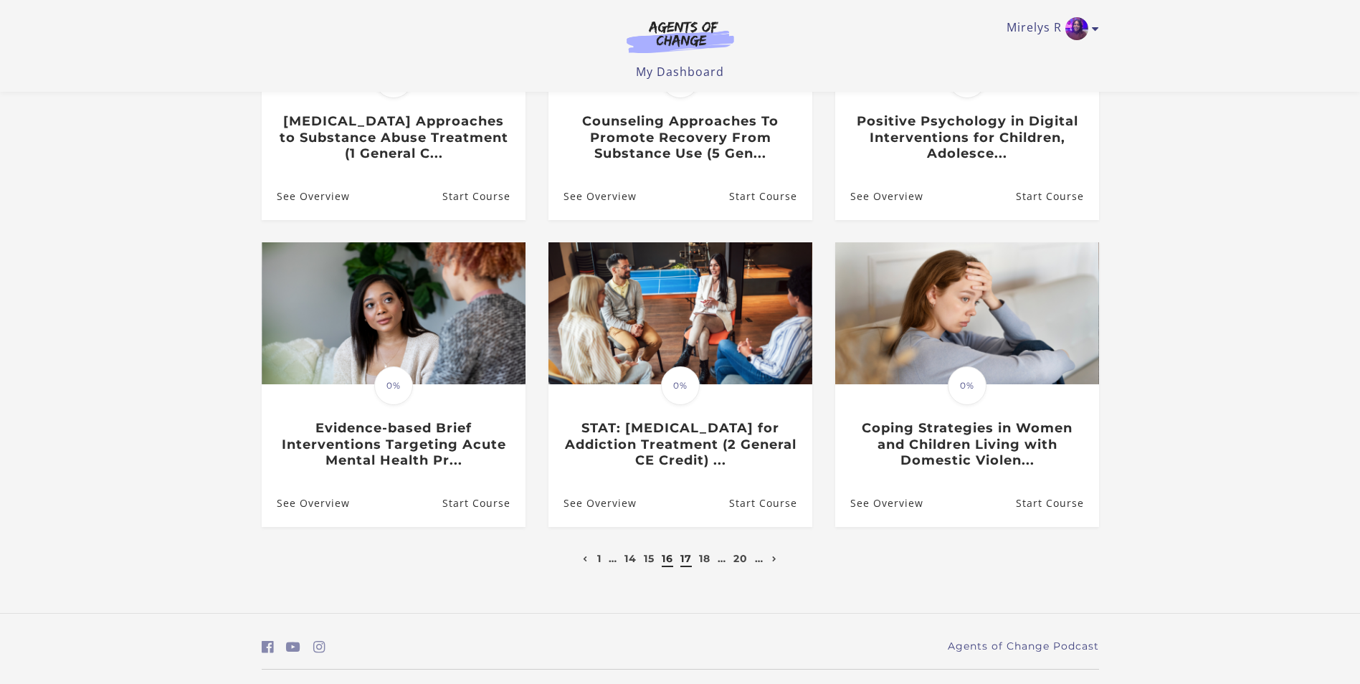
click at [687, 565] on link "17" at bounding box center [685, 558] width 11 height 13
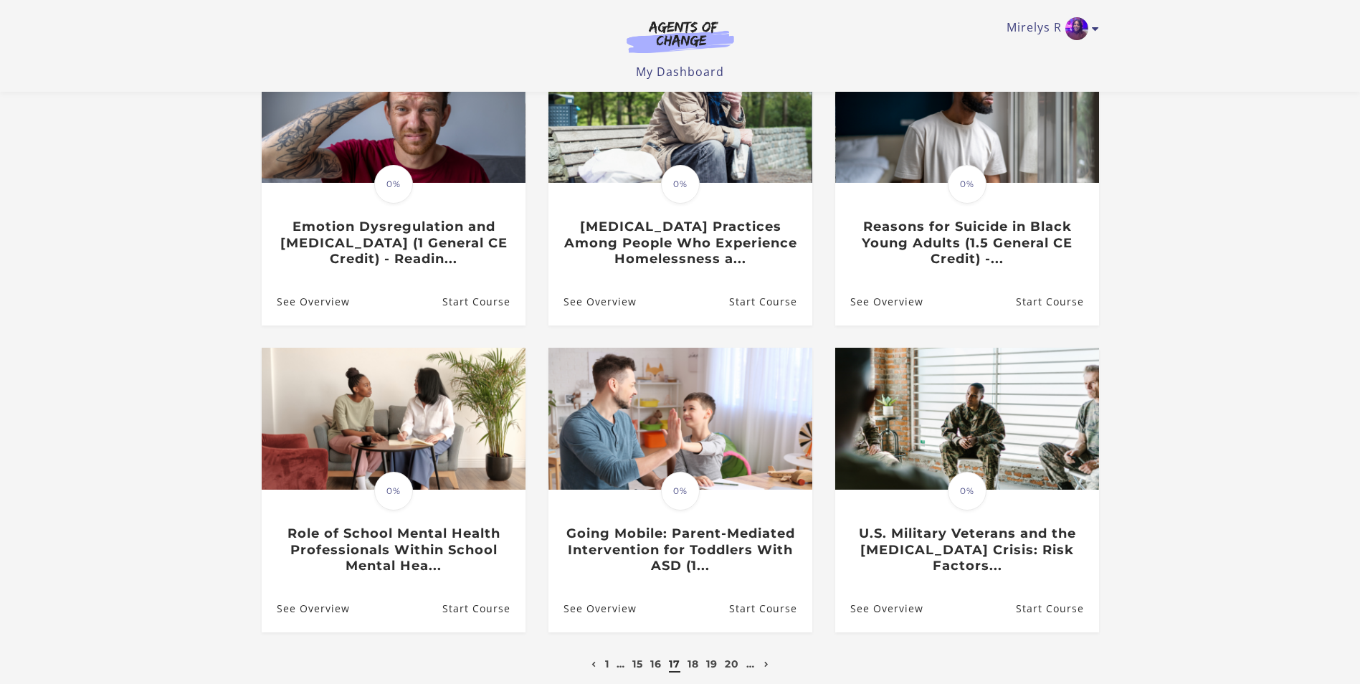
scroll to position [215, 0]
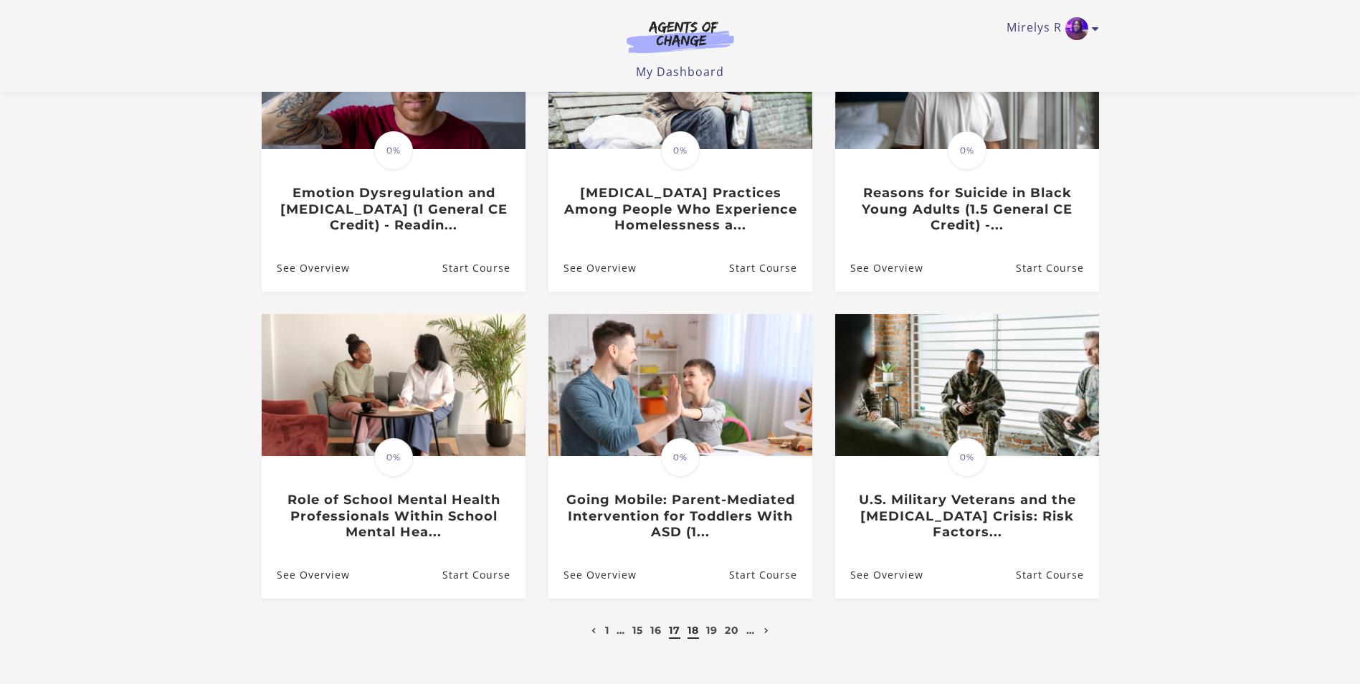
click at [695, 633] on link "18" at bounding box center [692, 630] width 11 height 13
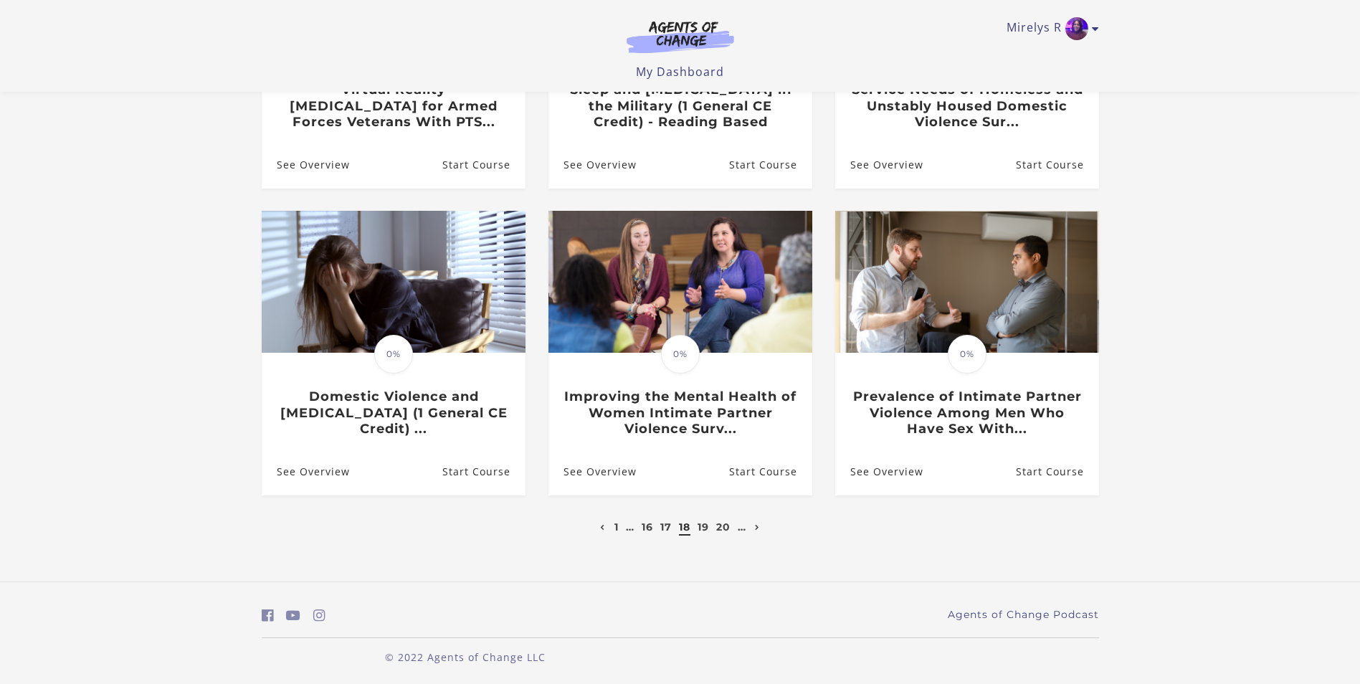
scroll to position [324, 0]
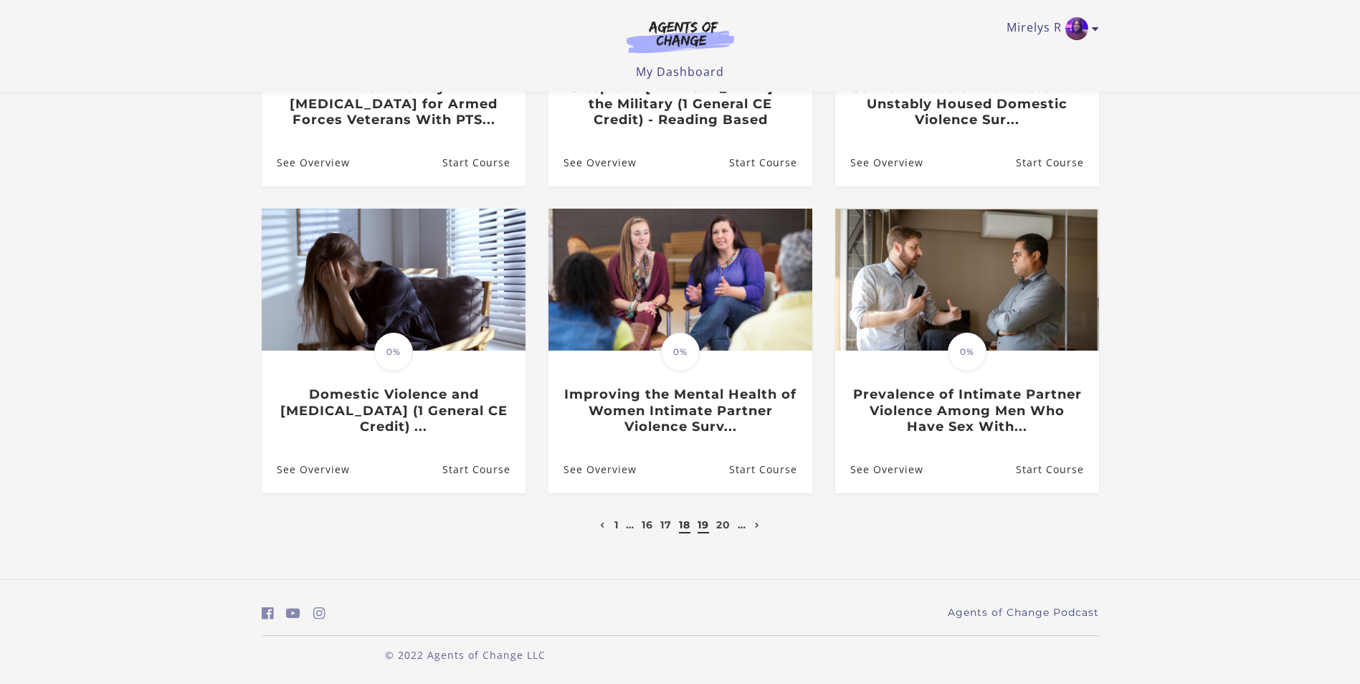
click at [699, 524] on link "19" at bounding box center [702, 524] width 11 height 13
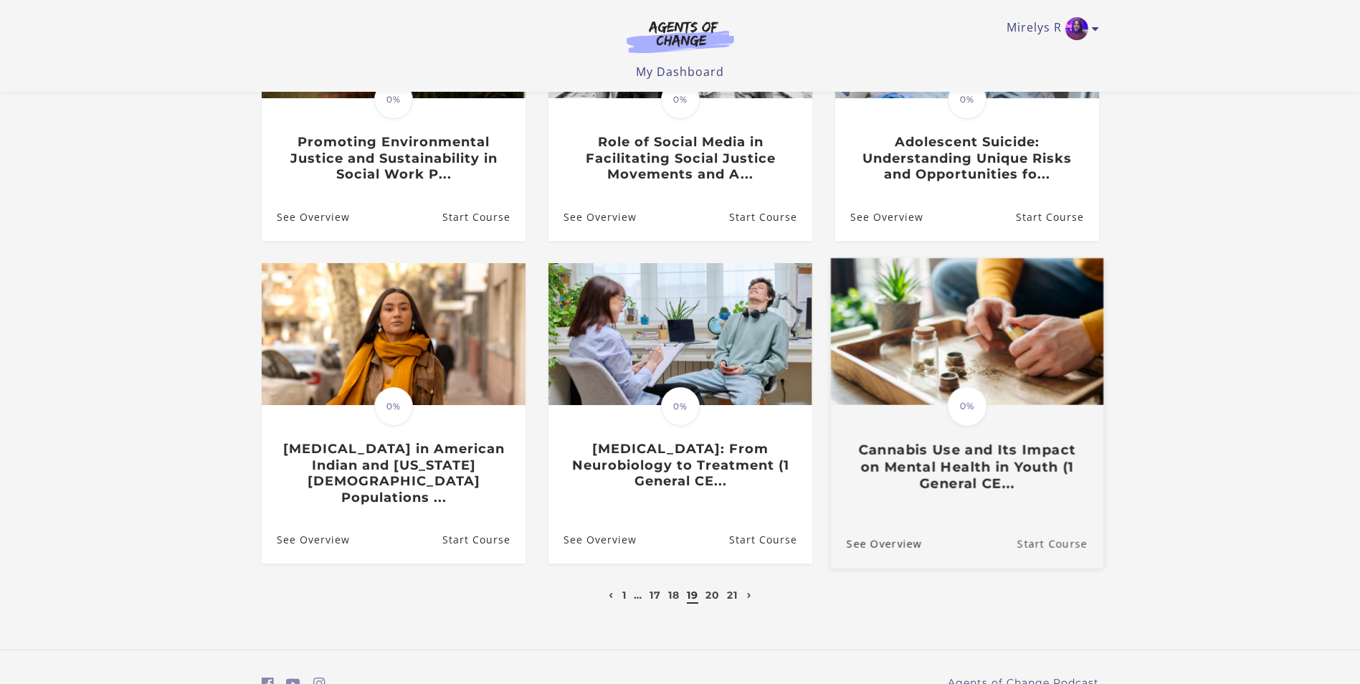
scroll to position [324, 0]
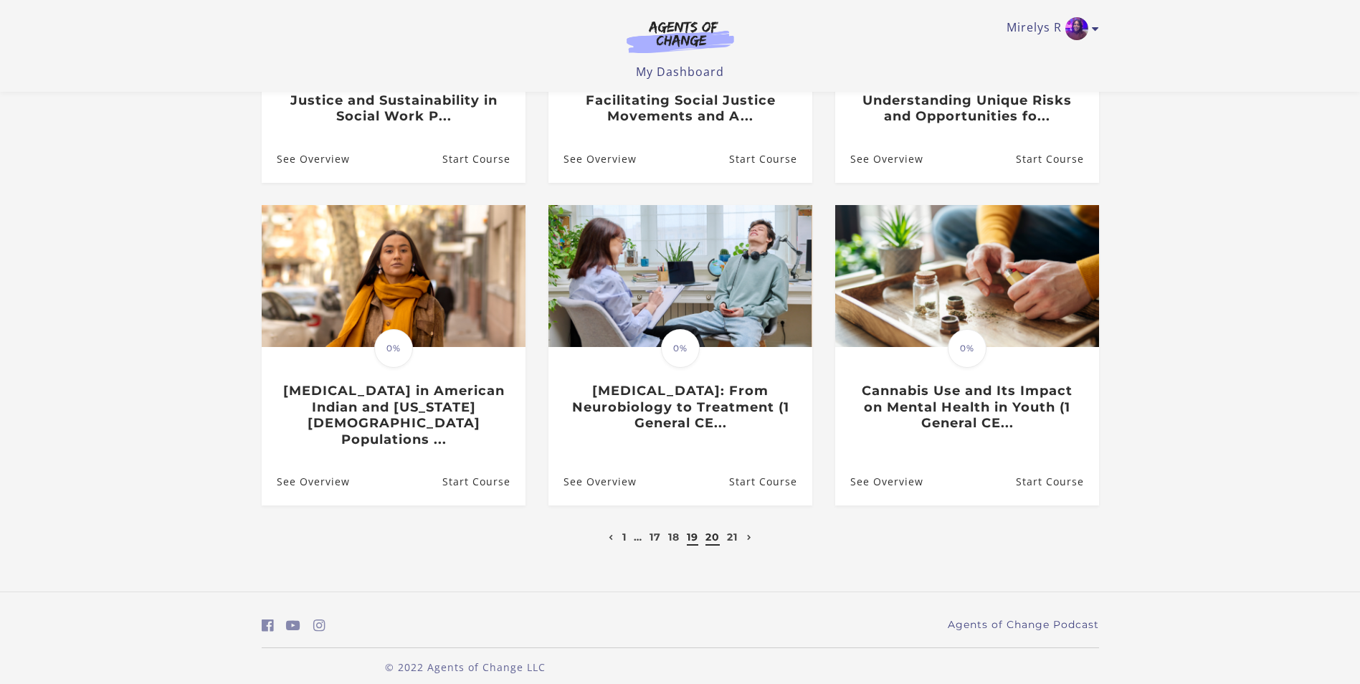
click at [712, 530] on link "20" at bounding box center [712, 536] width 14 height 13
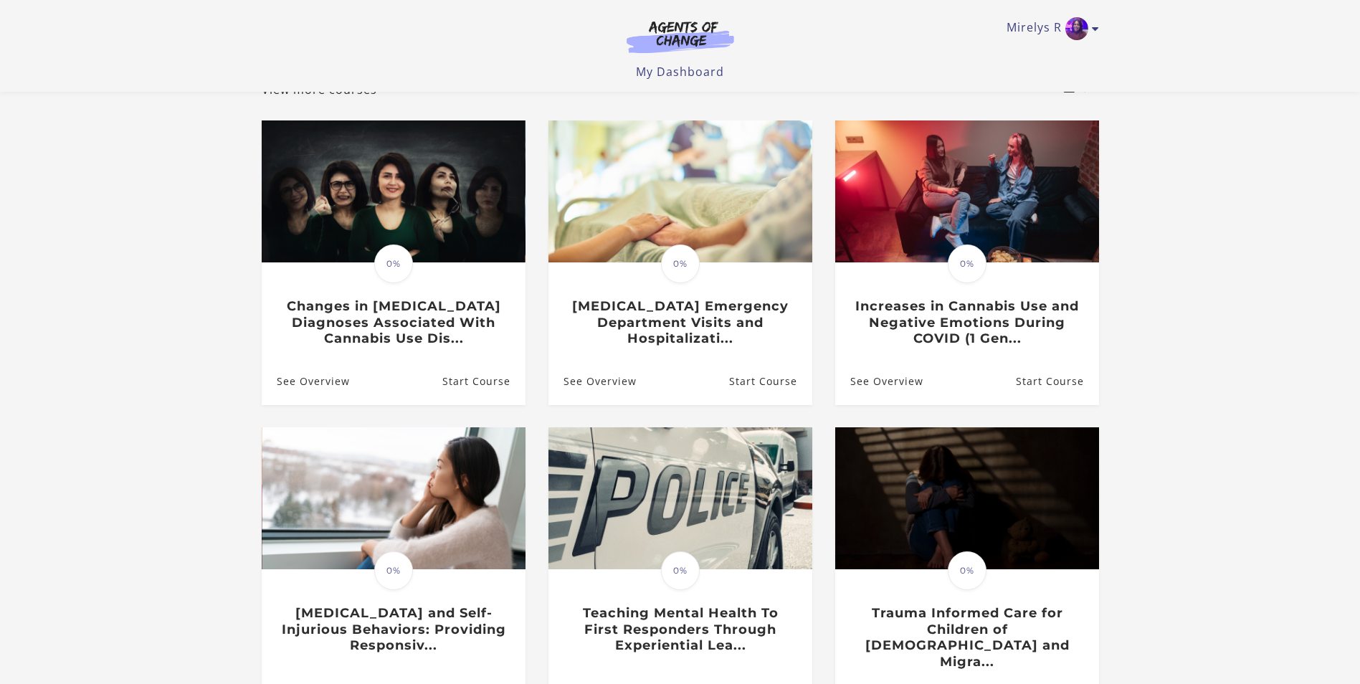
scroll to position [287, 0]
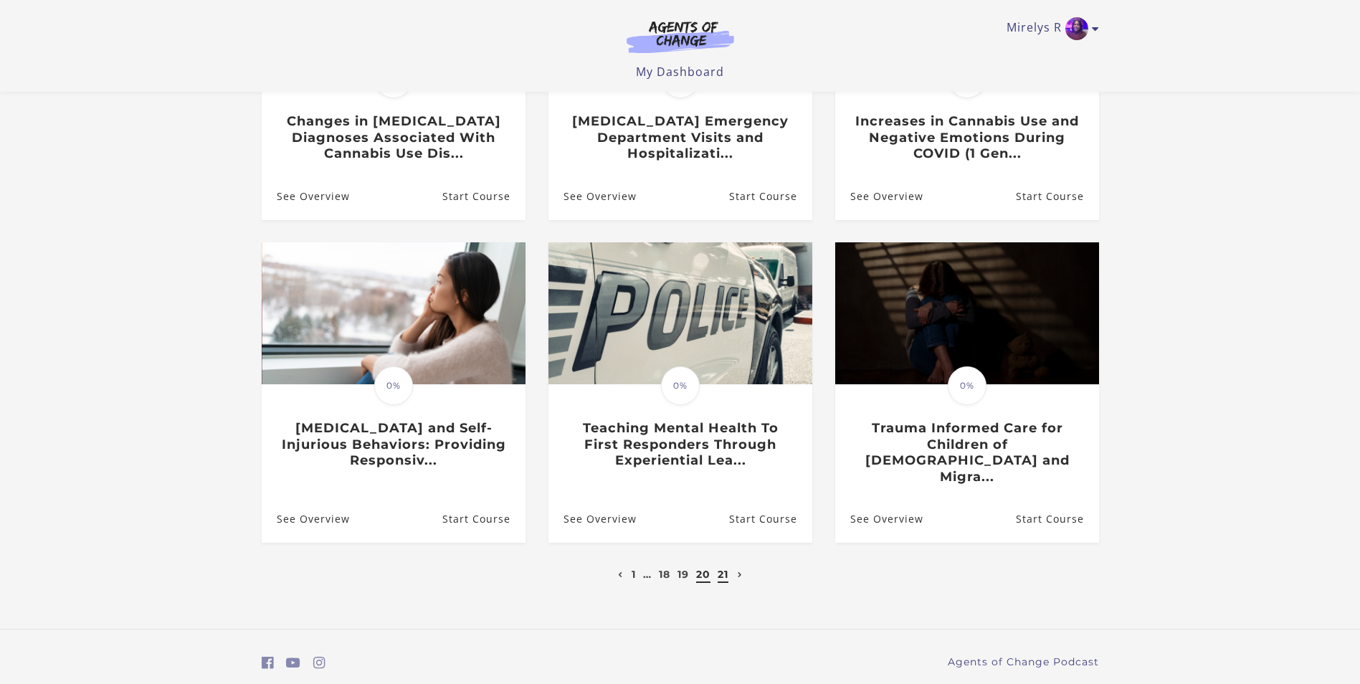
click at [722, 568] on link "21" at bounding box center [722, 574] width 11 height 13
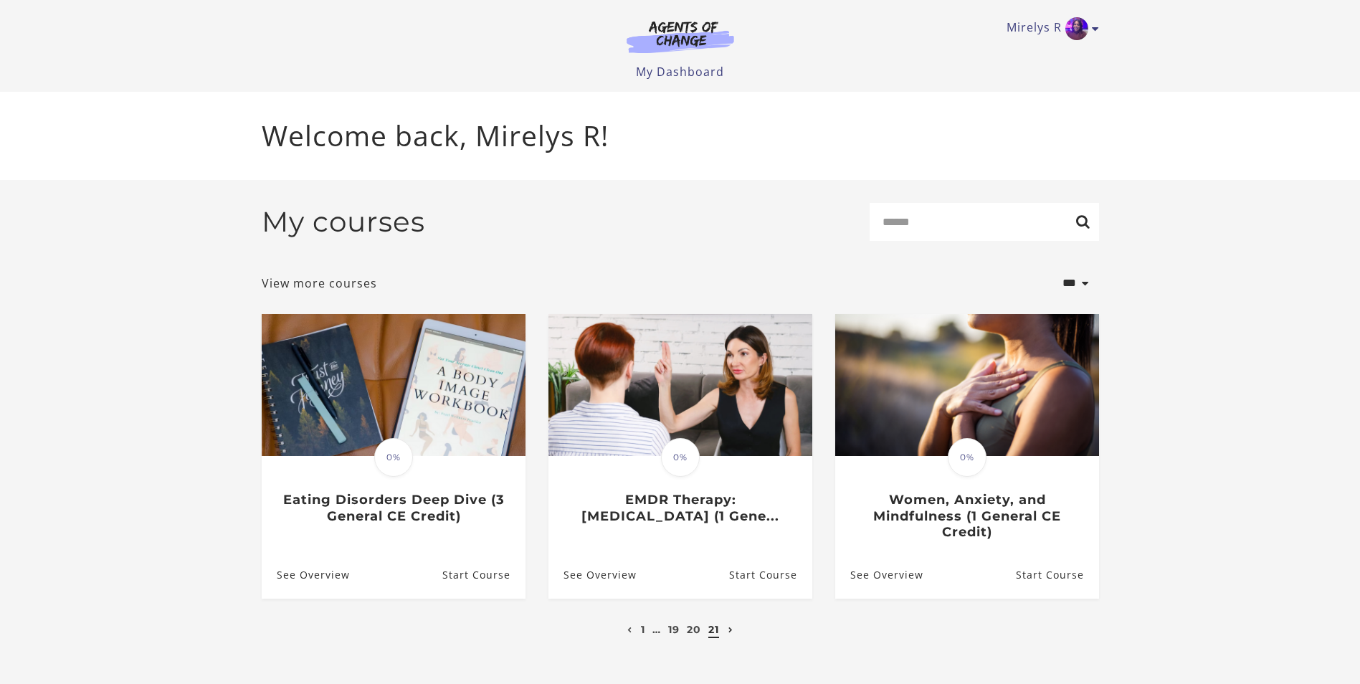
scroll to position [16, 0]
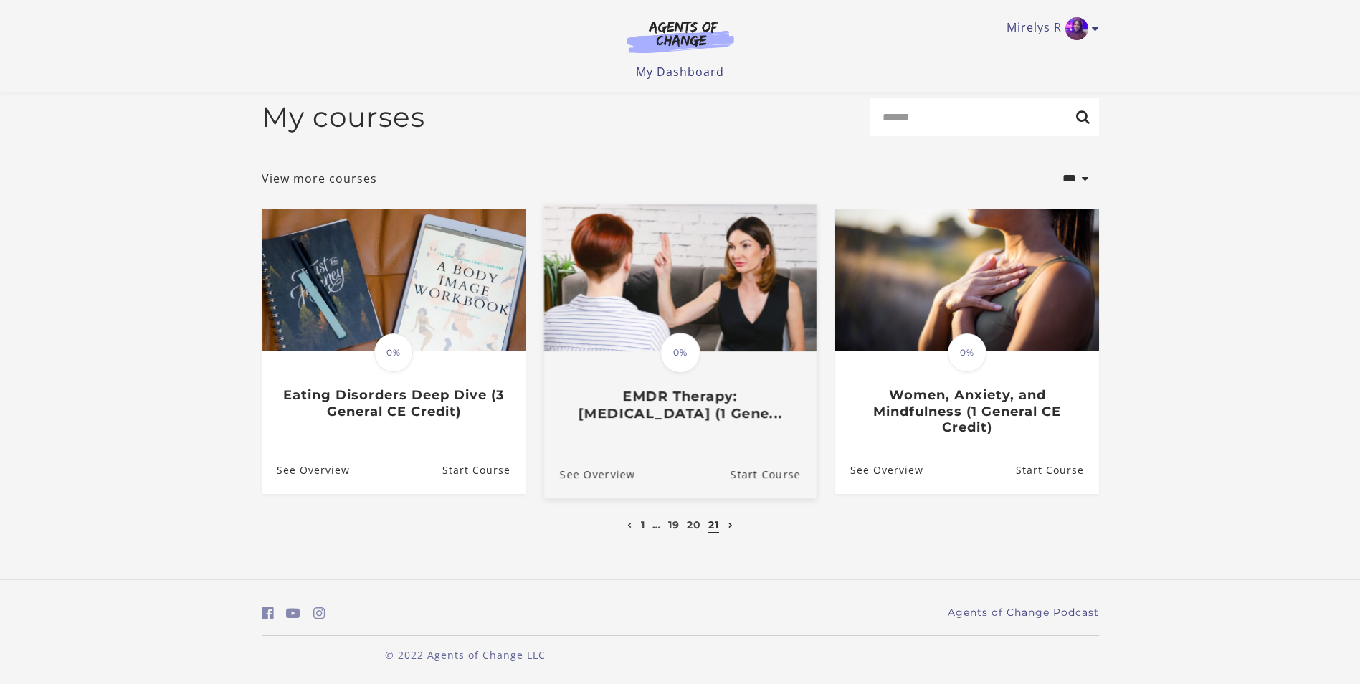
click at [707, 407] on h3 "EMDR Therapy: [MEDICAL_DATA] (1 Gene..." at bounding box center [679, 404] width 241 height 33
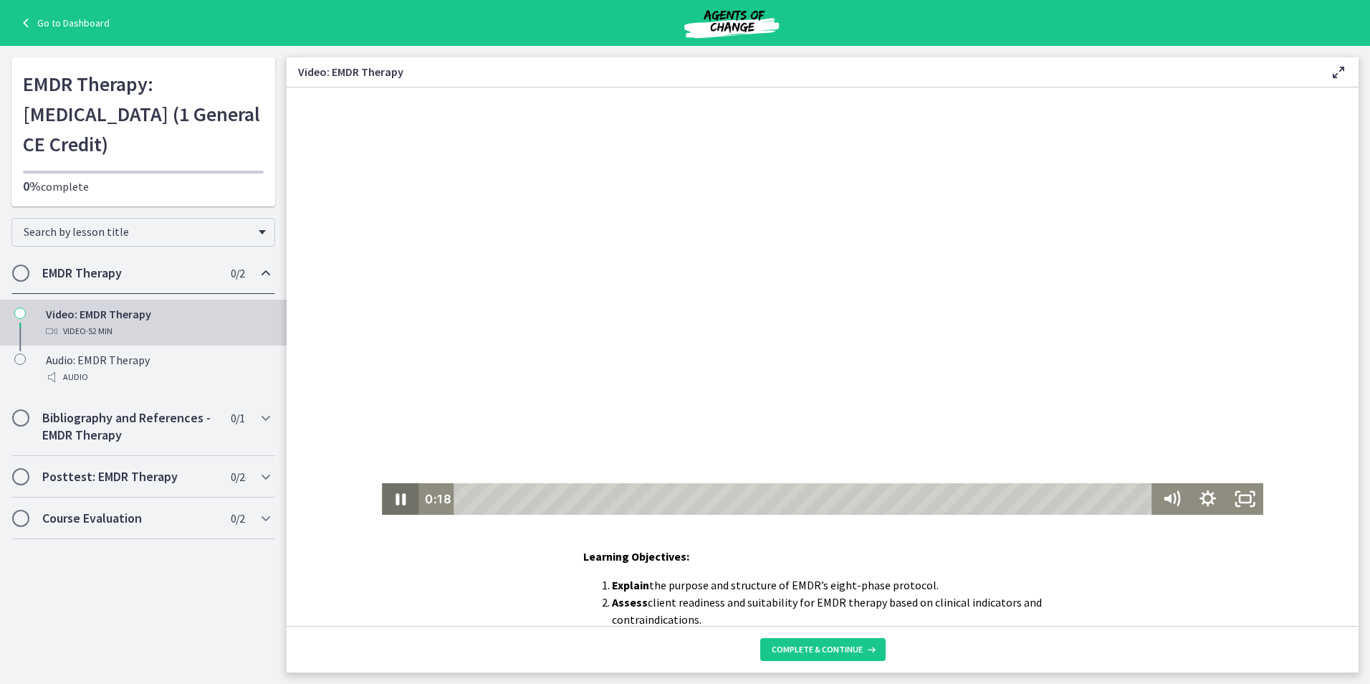
click at [397, 499] on icon "Pause" at bounding box center [401, 499] width 10 height 12
click at [388, 500] on icon "Play Video" at bounding box center [402, 499] width 44 height 38
click at [398, 501] on icon "Pause" at bounding box center [401, 499] width 12 height 14
click at [397, 502] on icon "Play Video" at bounding box center [401, 498] width 9 height 13
click at [386, 496] on icon "Pause" at bounding box center [400, 499] width 37 height 32
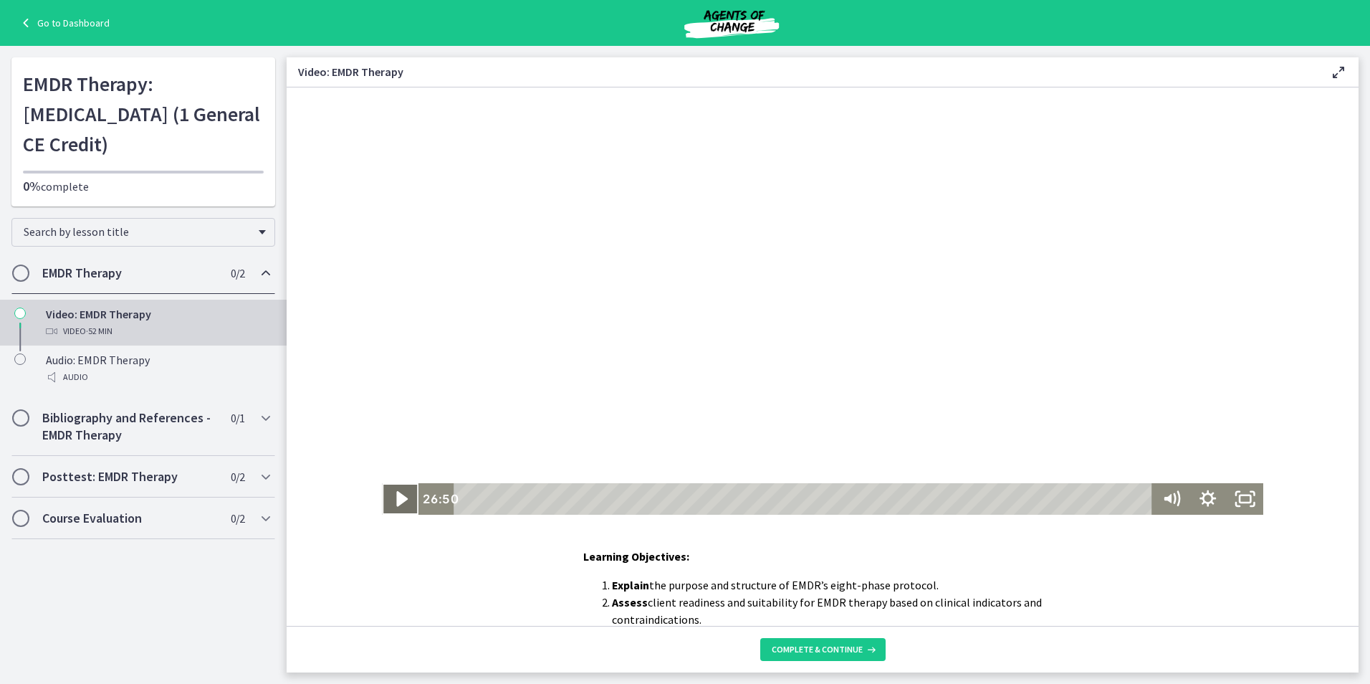
click at [398, 504] on icon "Play Video" at bounding box center [402, 499] width 44 height 38
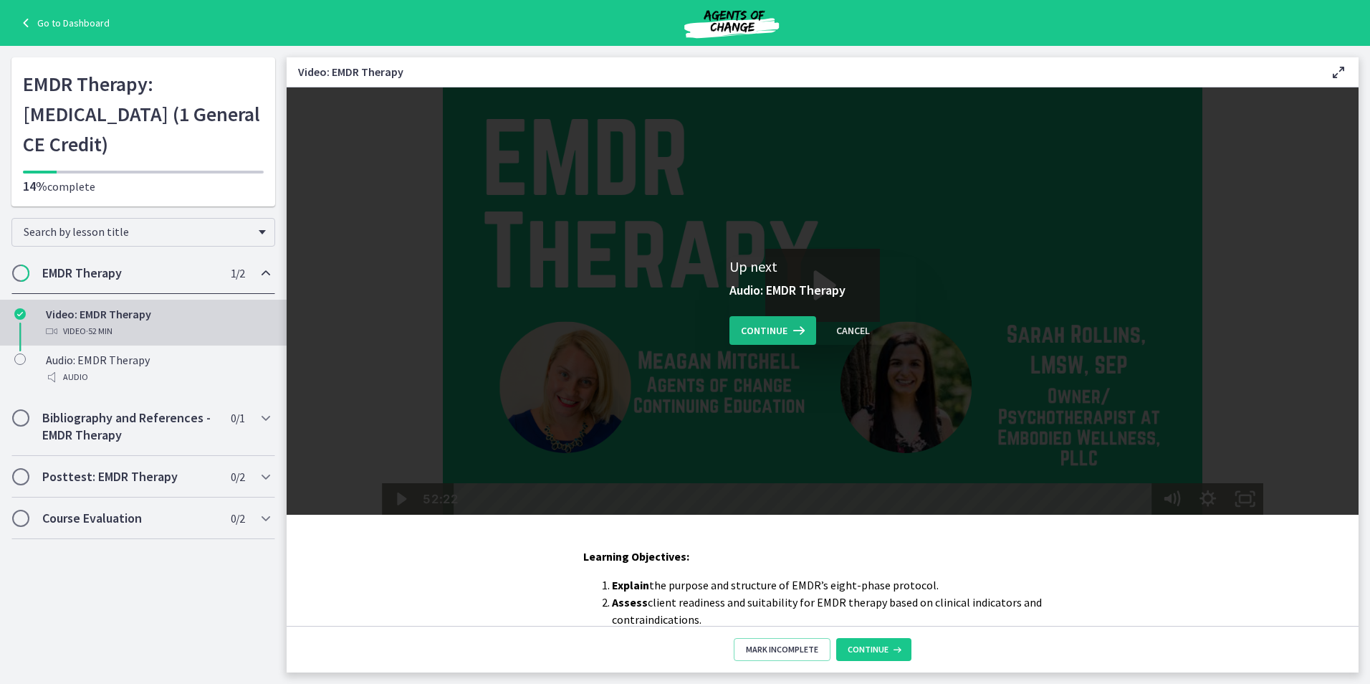
click at [742, 332] on span "Continue" at bounding box center [764, 330] width 47 height 17
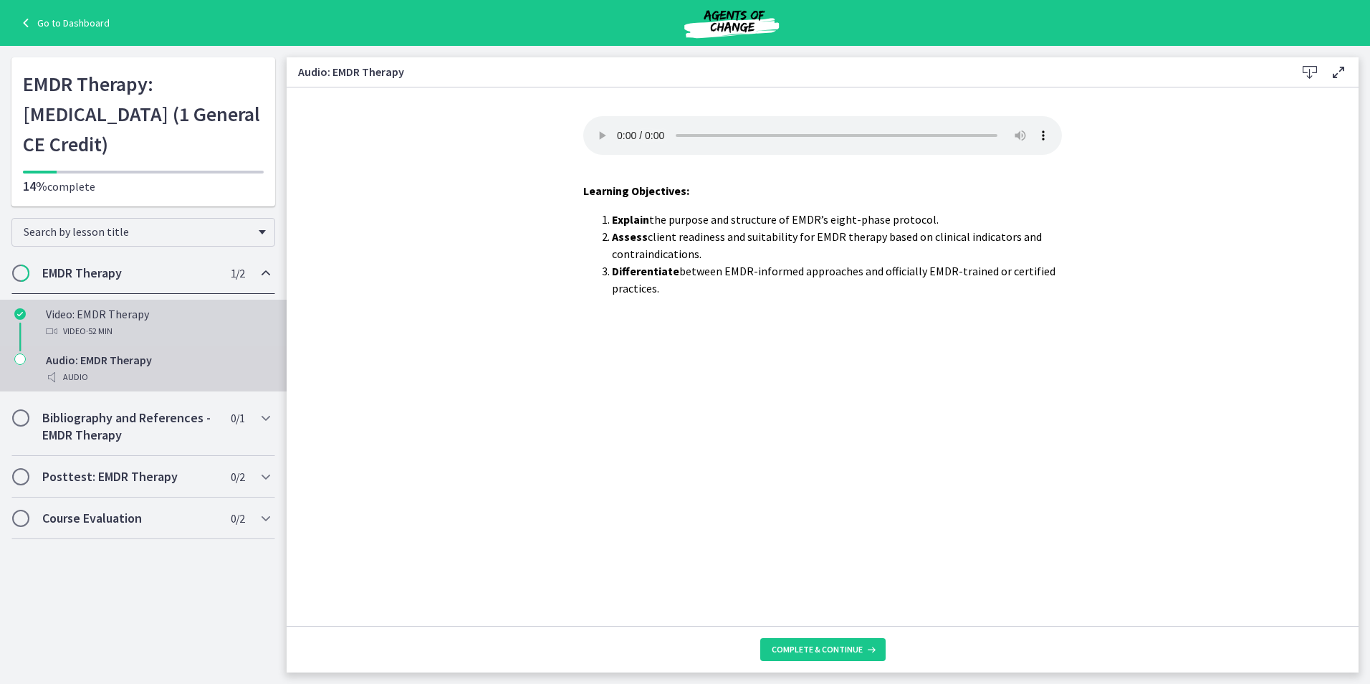
click at [71, 340] on div "Video: EMDR Therapy Video · 52 min" at bounding box center [158, 322] width 224 height 34
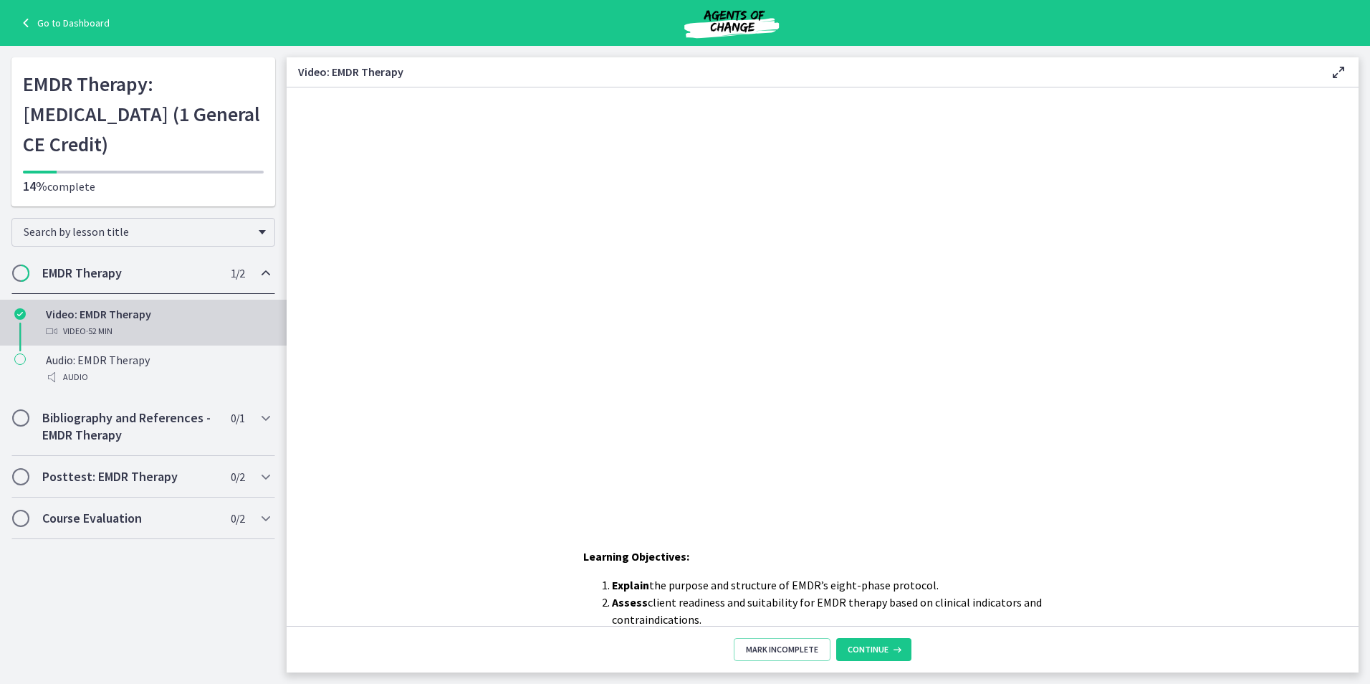
click at [813, 547] on div "Learning Objectives: Explain the purpose and structure of EMDR’s eight-phase pr…" at bounding box center [823, 356] width 1072 height 538
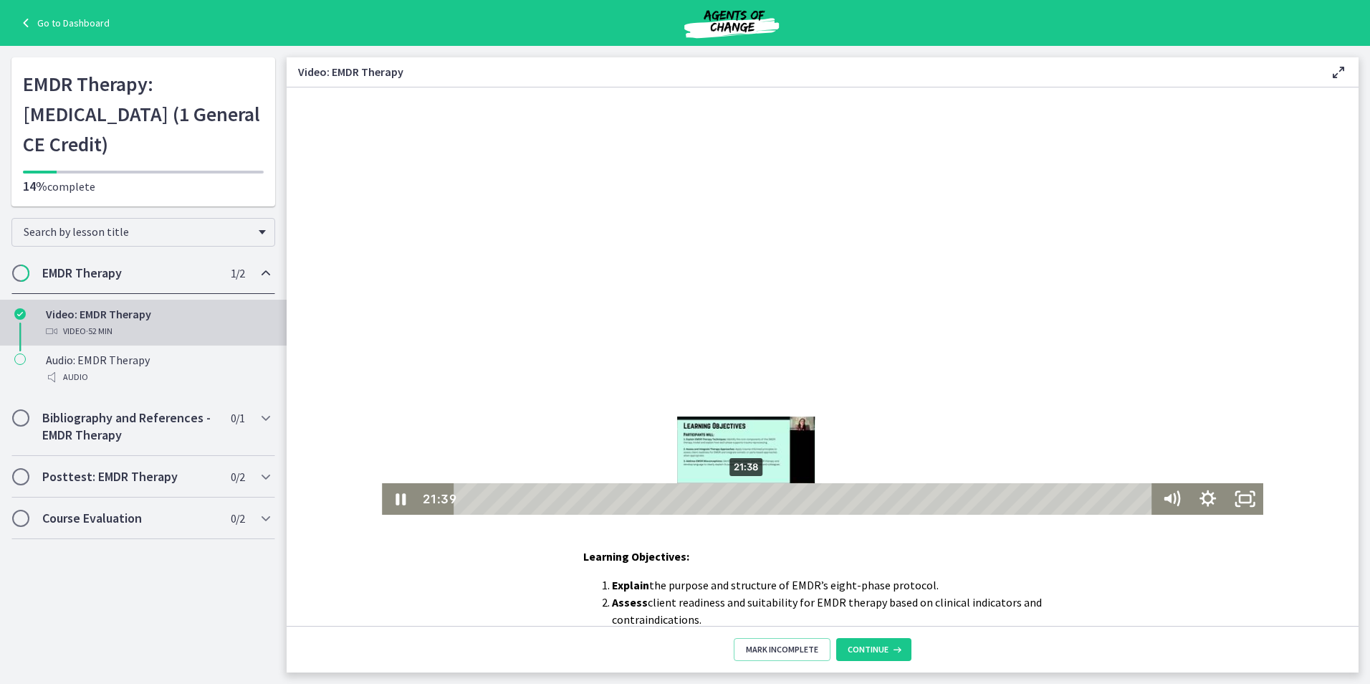
click at [742, 492] on div "21:38" at bounding box center [805, 499] width 677 height 32
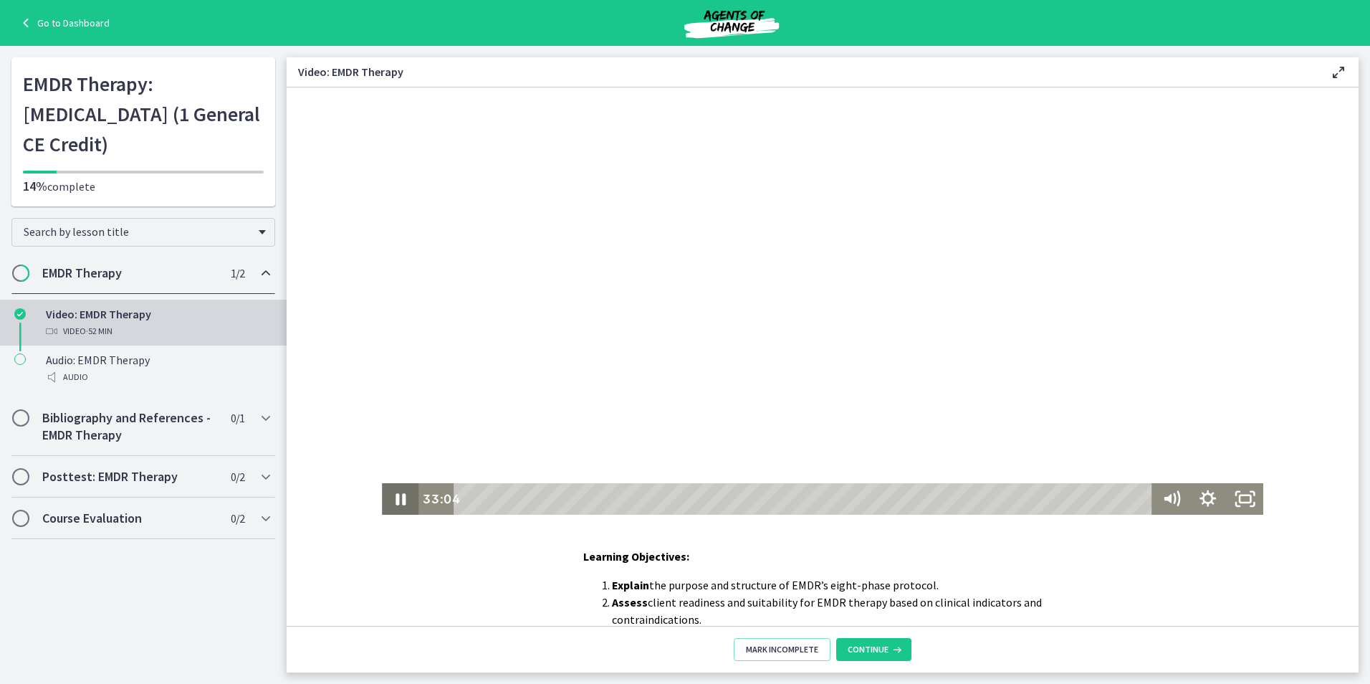
click at [397, 500] on icon "Pause" at bounding box center [401, 499] width 10 height 12
click at [401, 502] on icon "Play Video" at bounding box center [401, 499] width 37 height 32
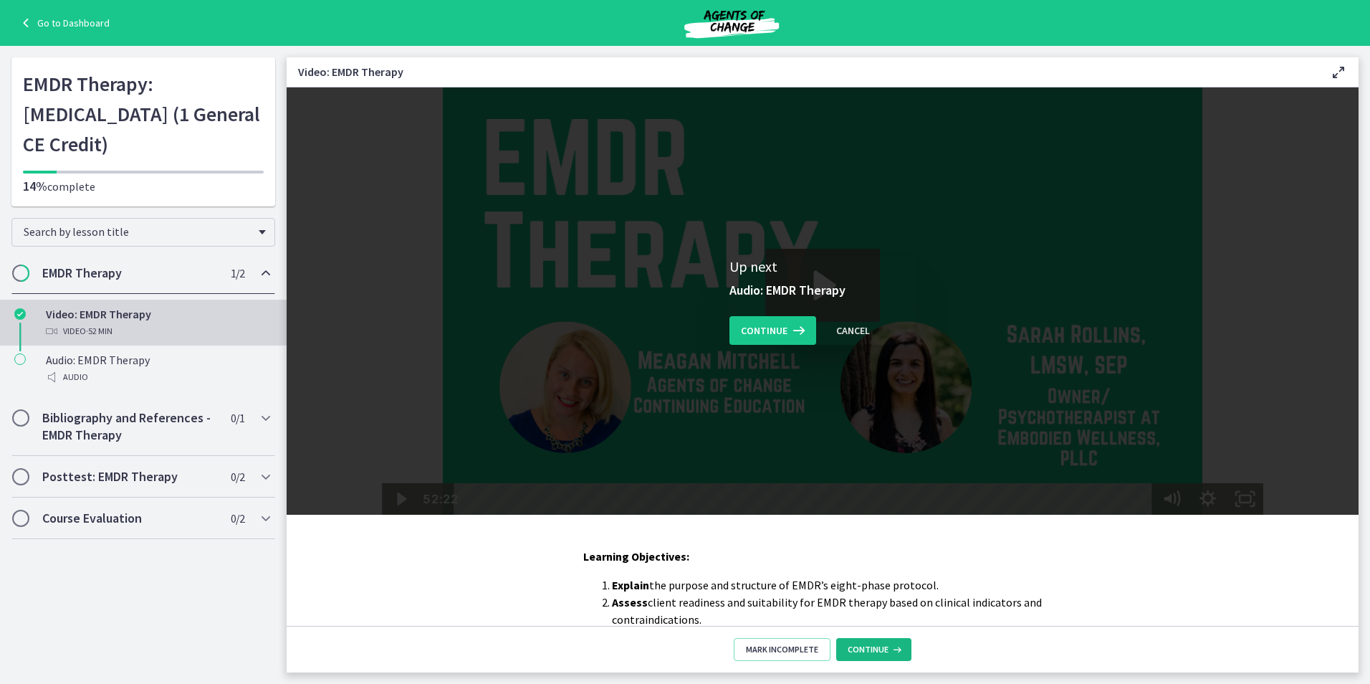
click at [898, 651] on icon at bounding box center [896, 649] width 14 height 11
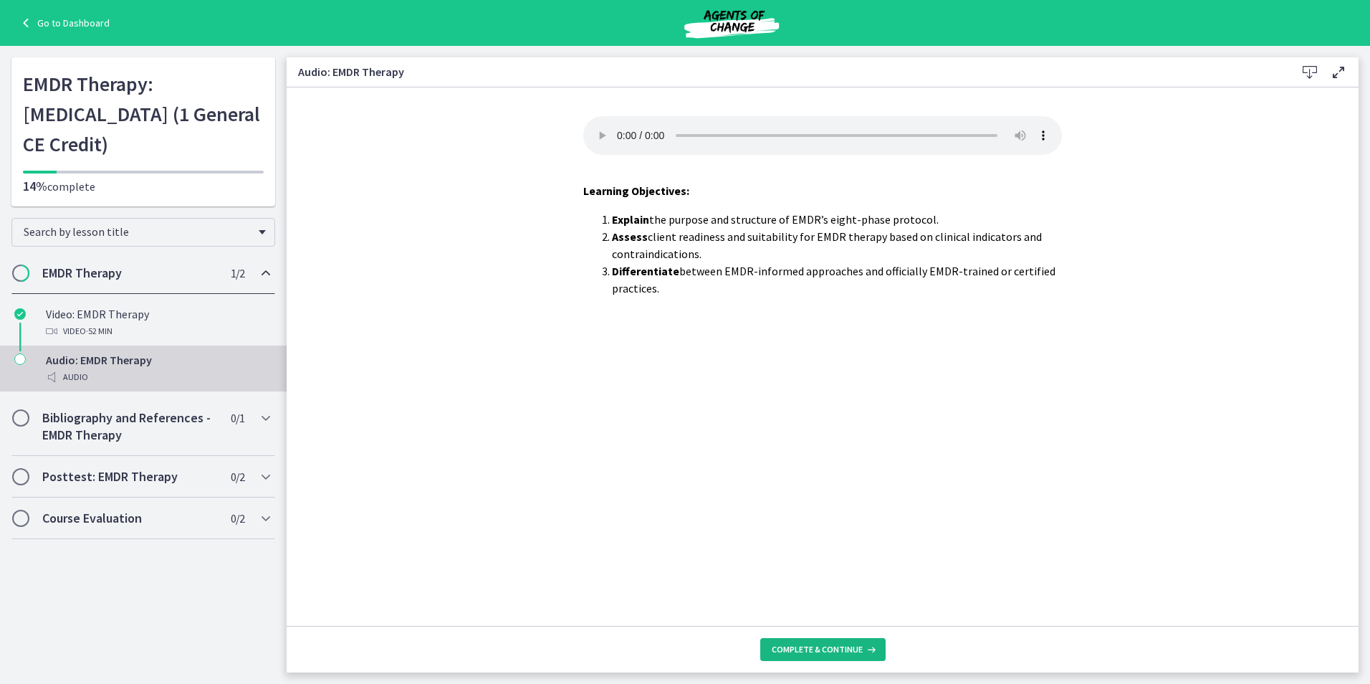
click at [823, 650] on span "Complete & continue" at bounding box center [817, 649] width 91 height 11
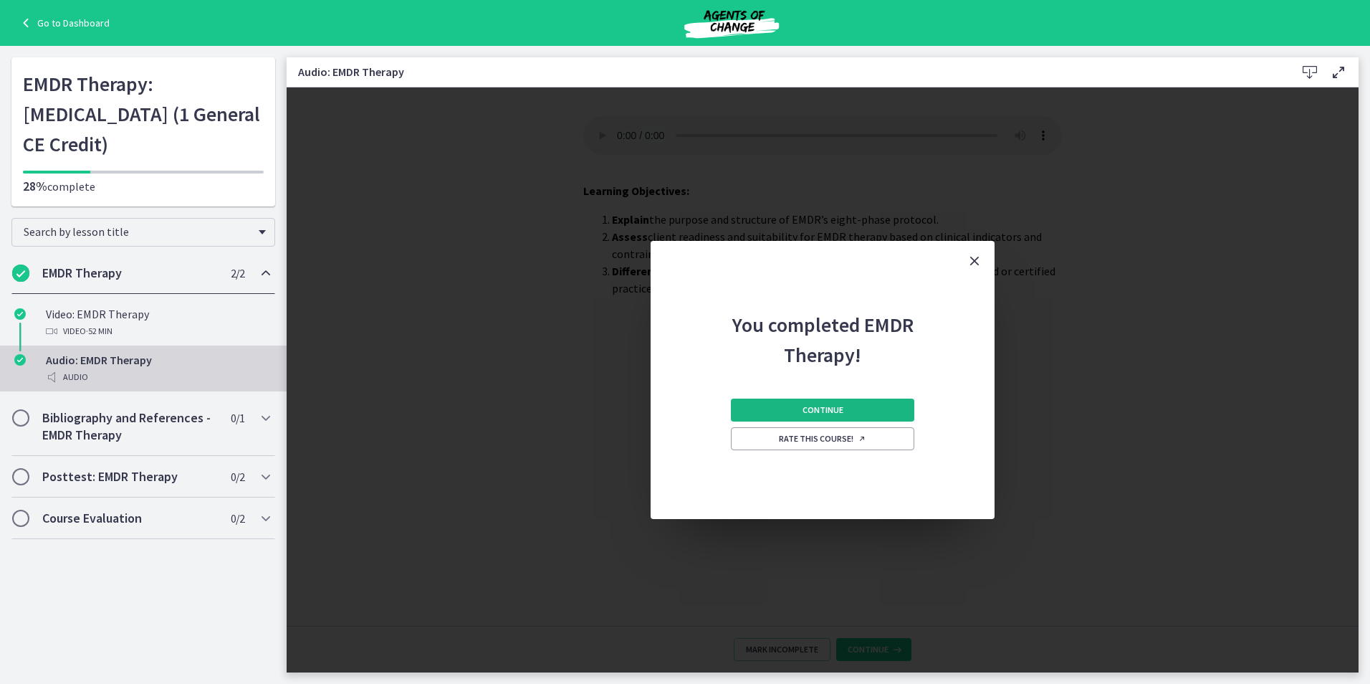
click at [861, 400] on button "Continue" at bounding box center [822, 409] width 183 height 23
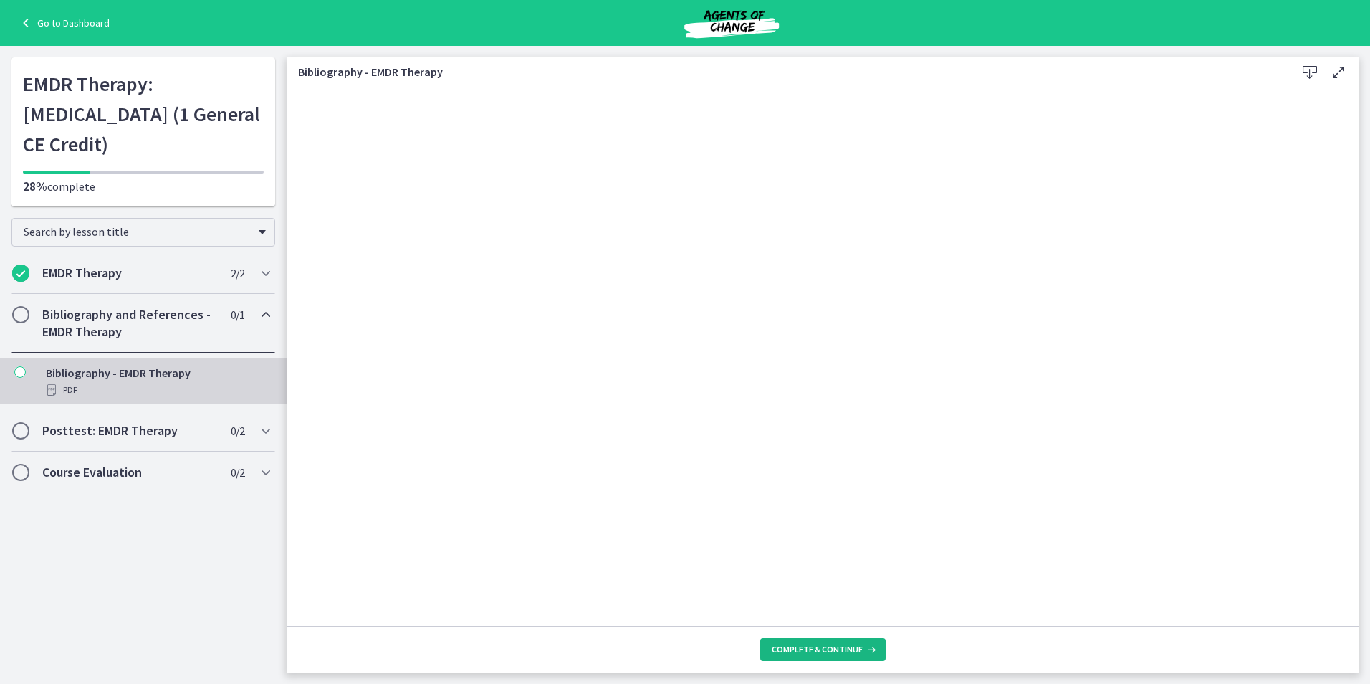
click at [823, 648] on span "Complete & continue" at bounding box center [817, 649] width 91 height 11
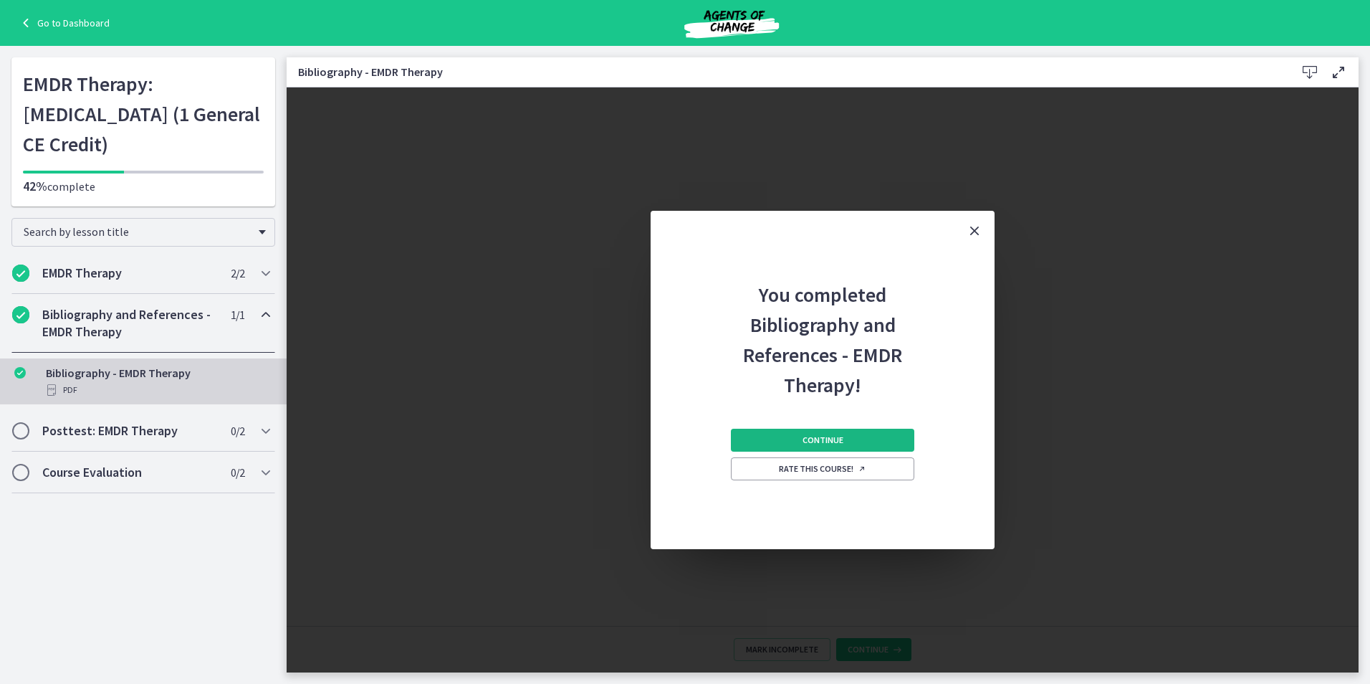
click at [824, 438] on span "Continue" at bounding box center [823, 439] width 41 height 11
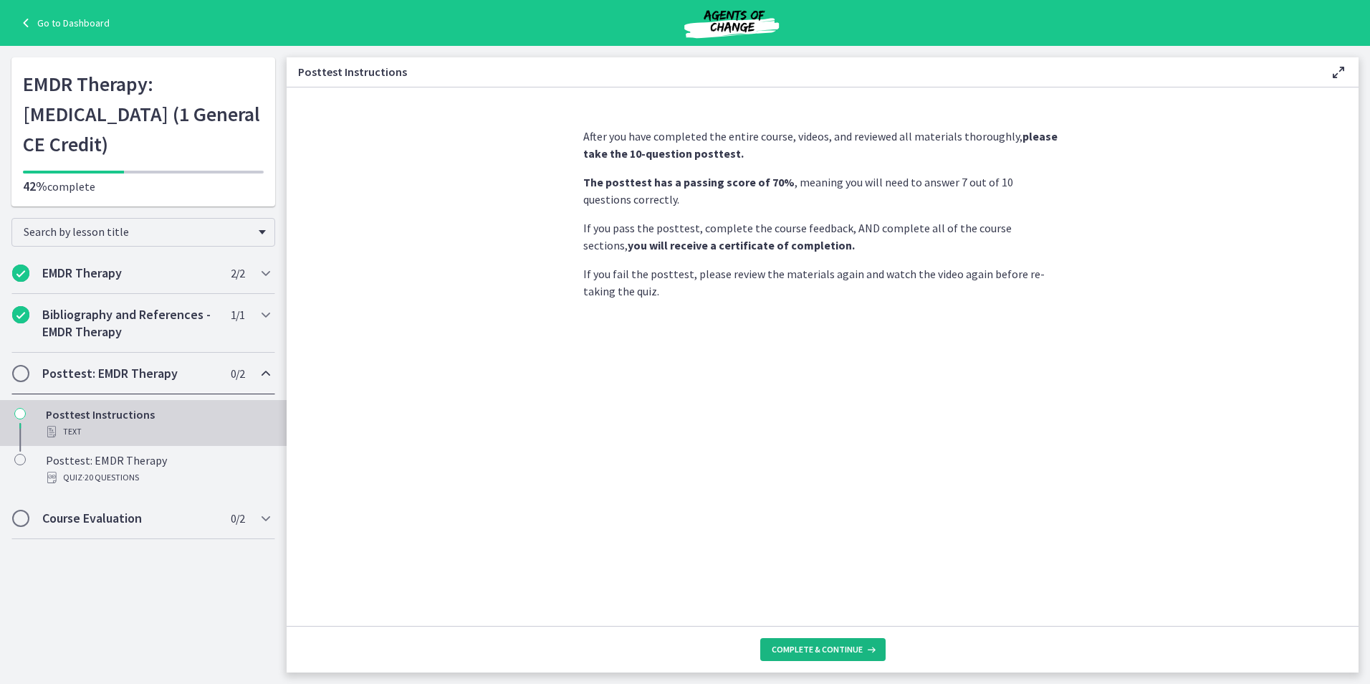
click at [834, 646] on span "Complete & continue" at bounding box center [817, 649] width 91 height 11
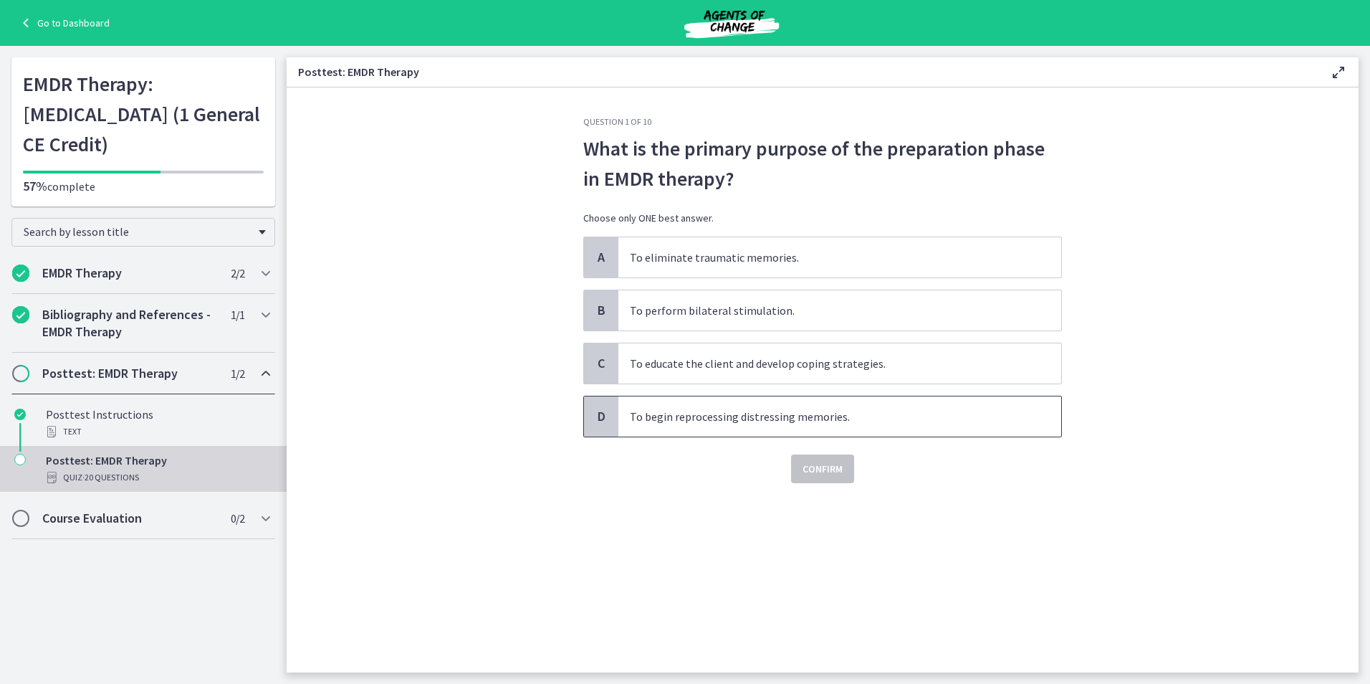
click at [846, 416] on span "To begin reprocessing distressing memories." at bounding box center [840, 416] width 443 height 40
click at [841, 468] on span "Confirm" at bounding box center [823, 468] width 40 height 17
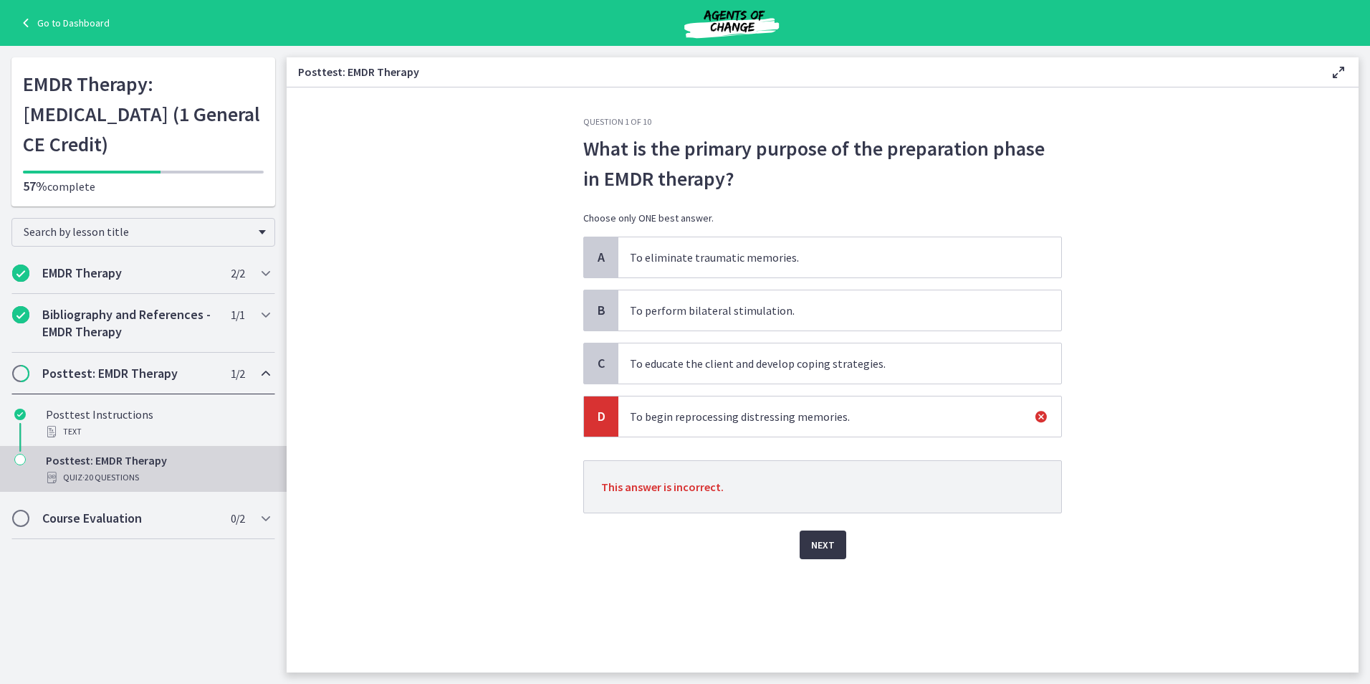
click at [818, 546] on span "Next" at bounding box center [823, 544] width 24 height 17
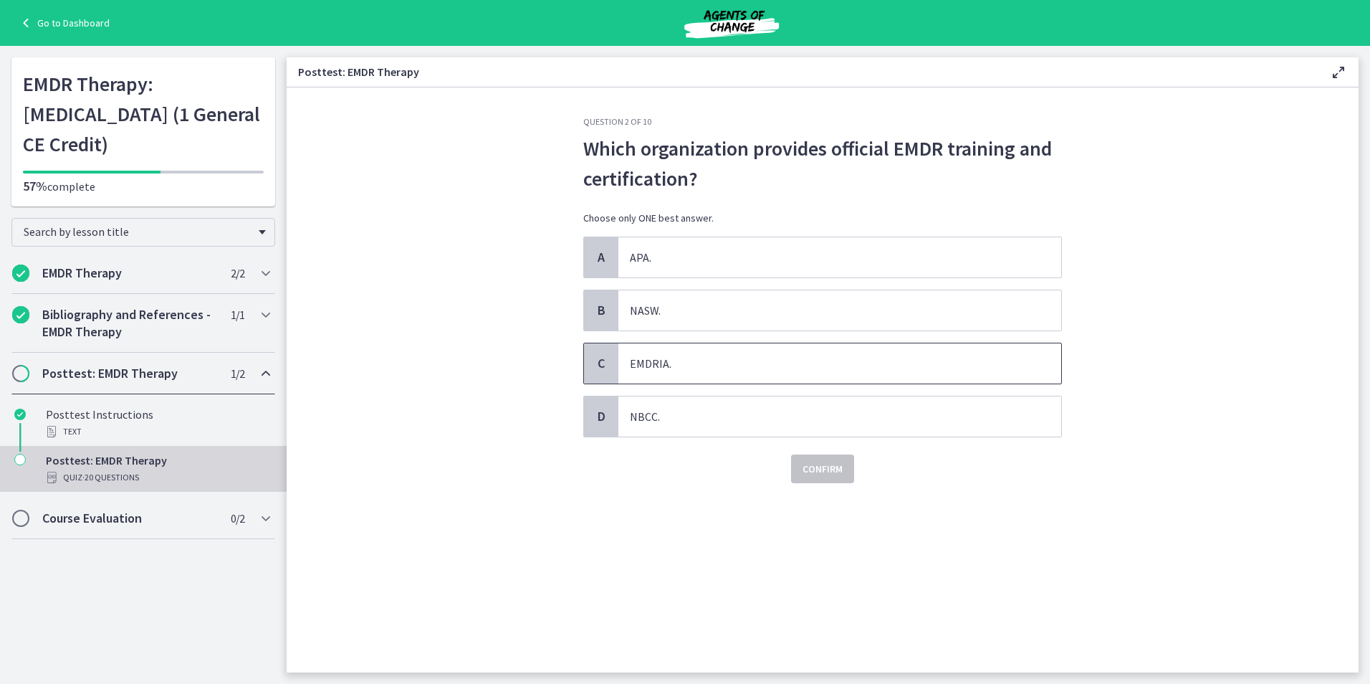
click at [858, 365] on span "EMDRIA." at bounding box center [840, 363] width 443 height 40
click at [844, 471] on button "Confirm" at bounding box center [822, 468] width 63 height 29
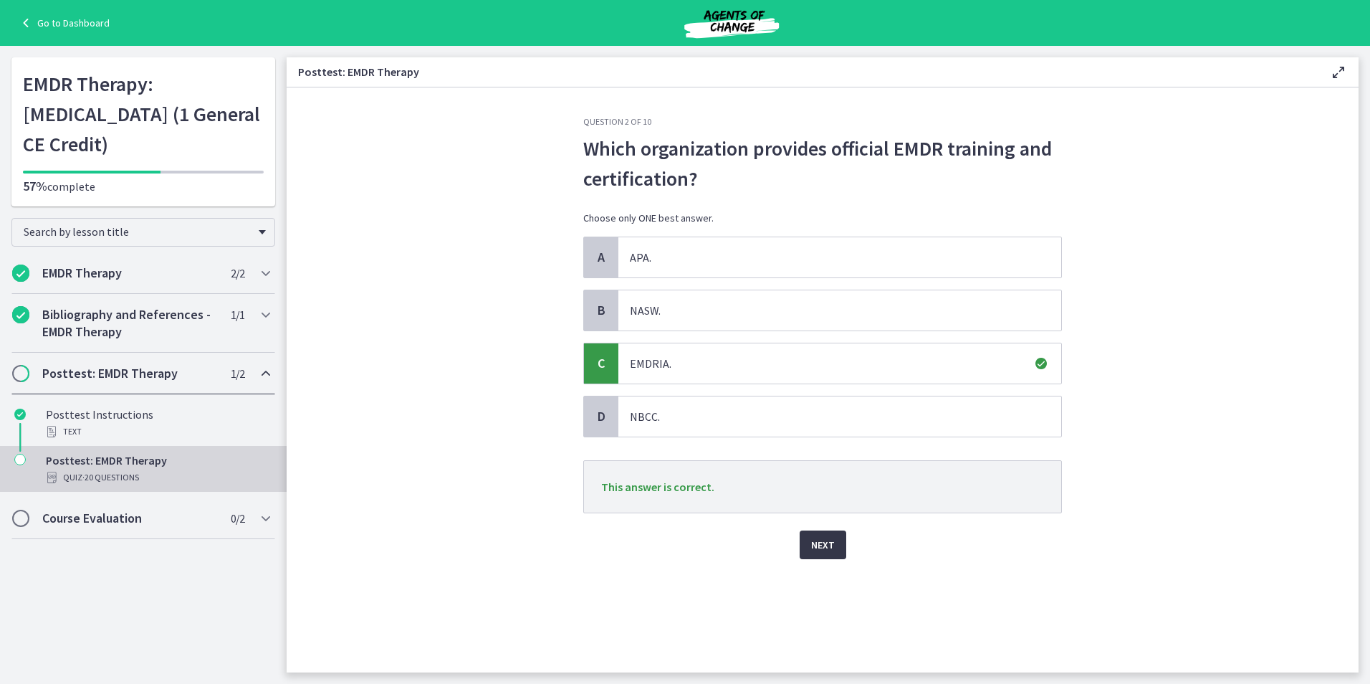
click at [821, 548] on span "Next" at bounding box center [823, 544] width 24 height 17
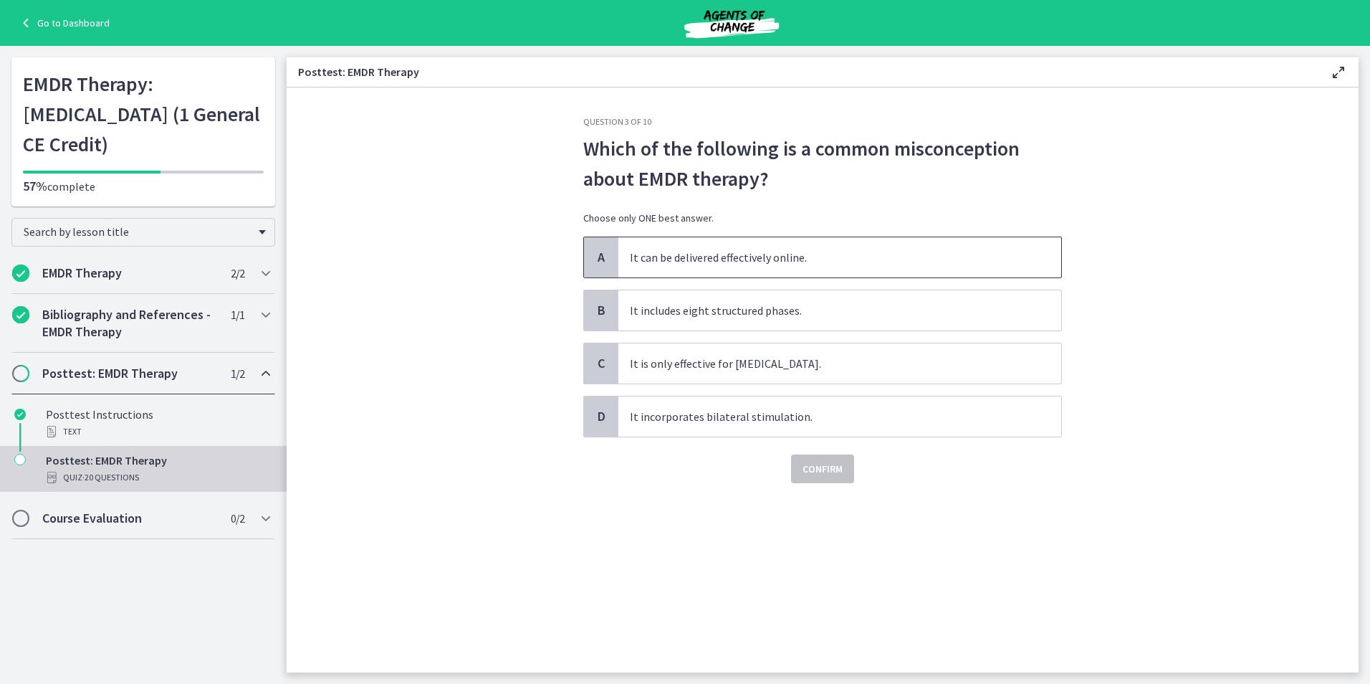
click at [922, 246] on span "It can be delivered effectively online." at bounding box center [840, 257] width 443 height 40
click at [836, 471] on span "Confirm" at bounding box center [823, 468] width 40 height 17
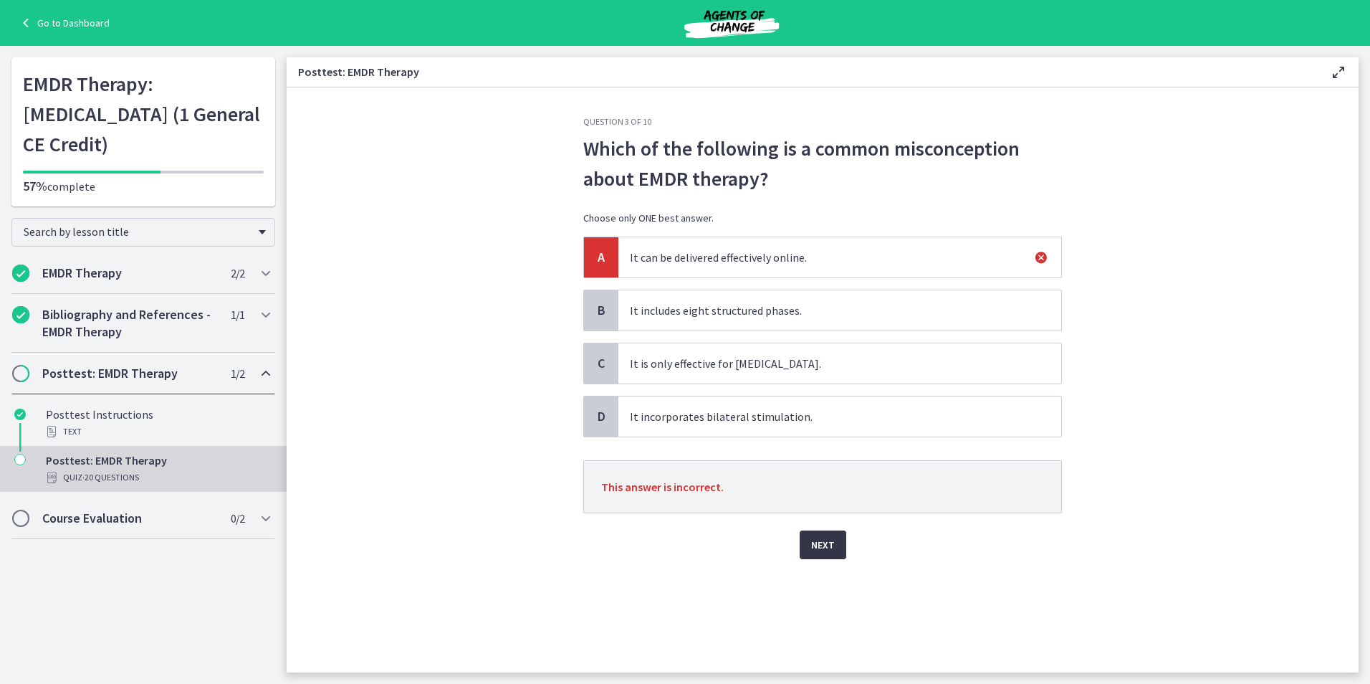
click at [830, 553] on span "Next" at bounding box center [823, 544] width 24 height 17
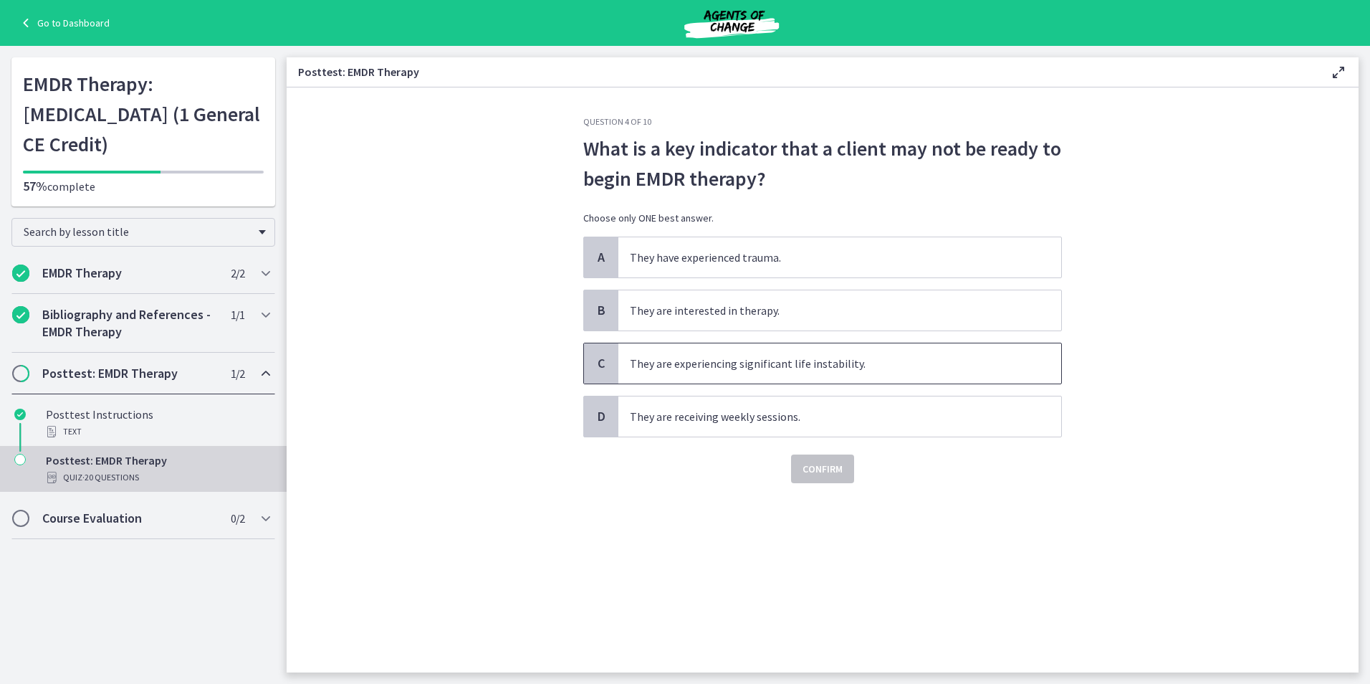
click at [907, 371] on span "They are experiencing significant life instability." at bounding box center [840, 363] width 443 height 40
click at [844, 477] on button "Confirm" at bounding box center [822, 468] width 63 height 29
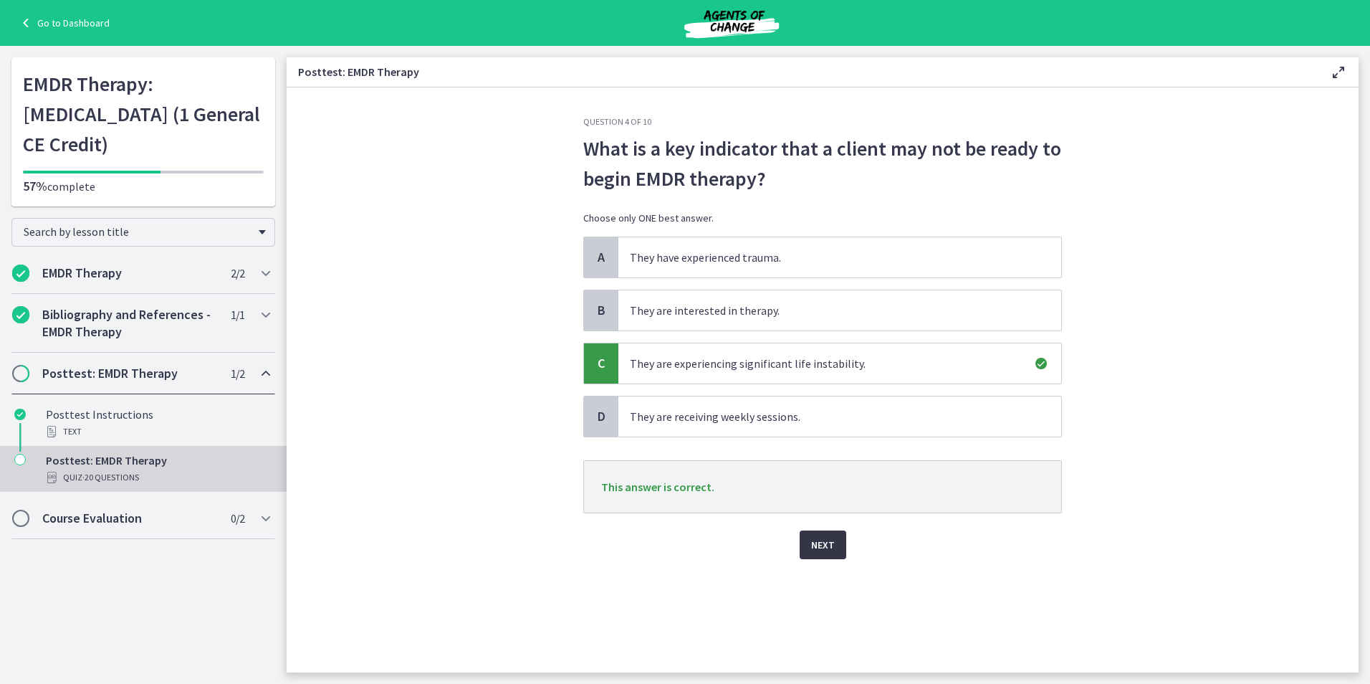
click at [829, 547] on span "Next" at bounding box center [823, 544] width 24 height 17
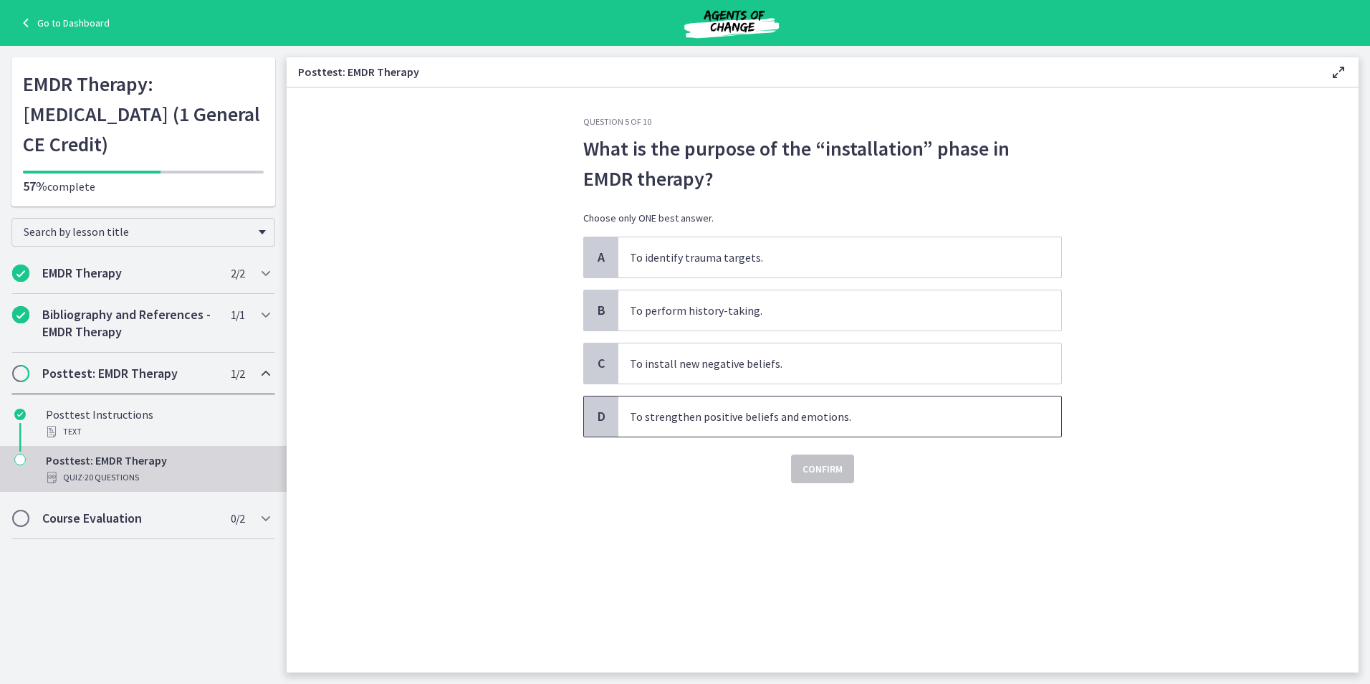
click at [870, 411] on span "To strengthen positive beliefs and emotions." at bounding box center [840, 416] width 443 height 40
click at [831, 469] on span "Confirm" at bounding box center [823, 468] width 40 height 17
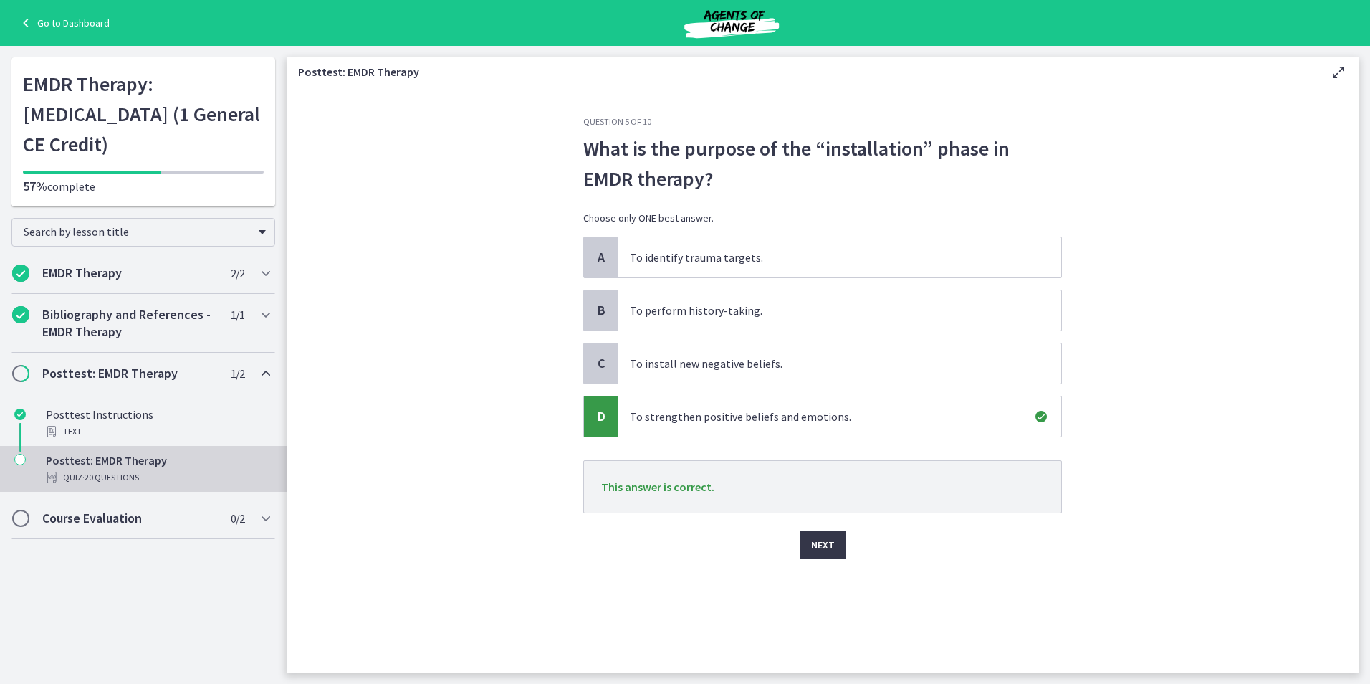
click at [823, 545] on span "Next" at bounding box center [823, 544] width 24 height 17
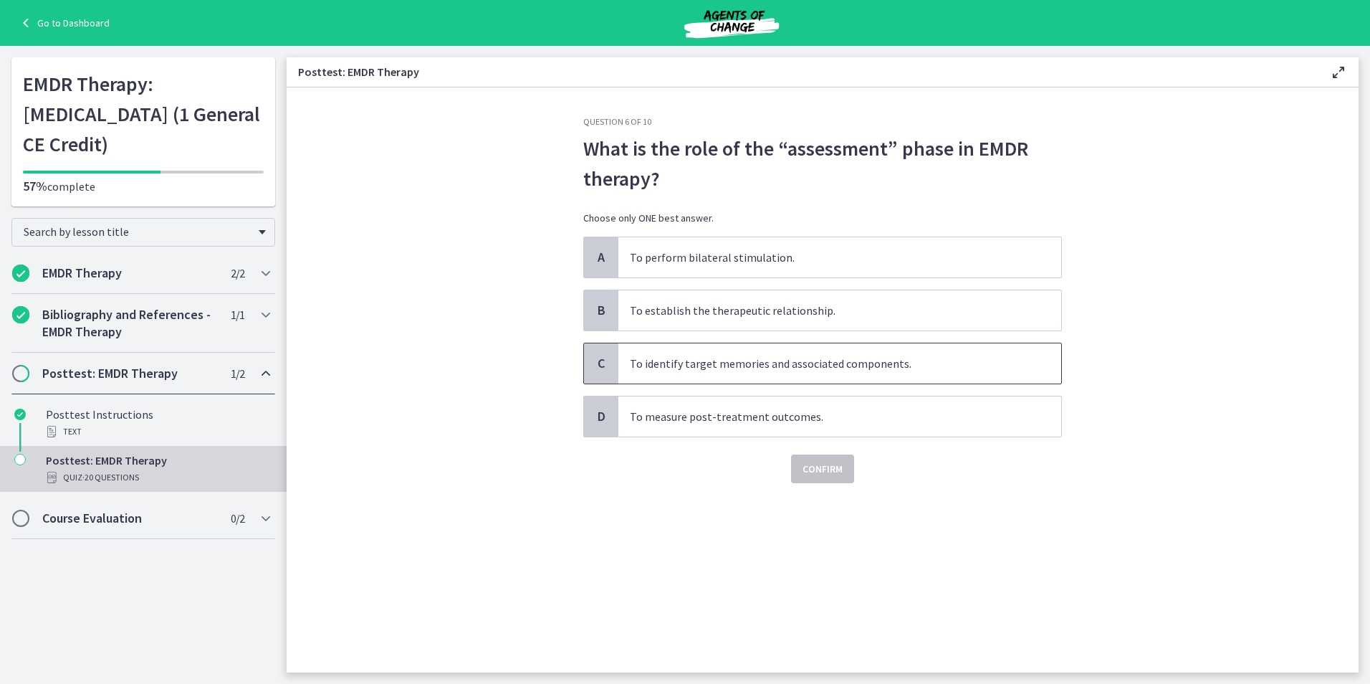
click at [963, 368] on span "To identify target memories and associated components." at bounding box center [840, 363] width 443 height 40
click at [842, 471] on span "Confirm" at bounding box center [823, 468] width 40 height 17
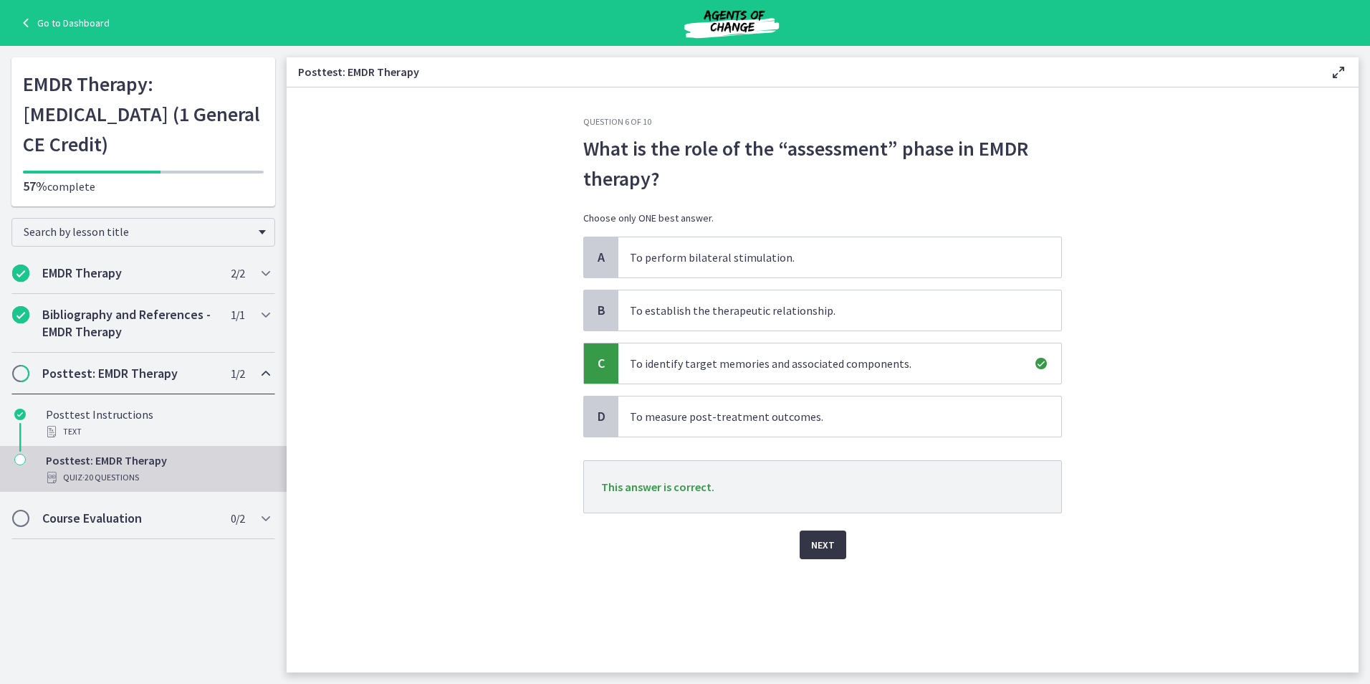
click at [833, 545] on span "Next" at bounding box center [823, 544] width 24 height 17
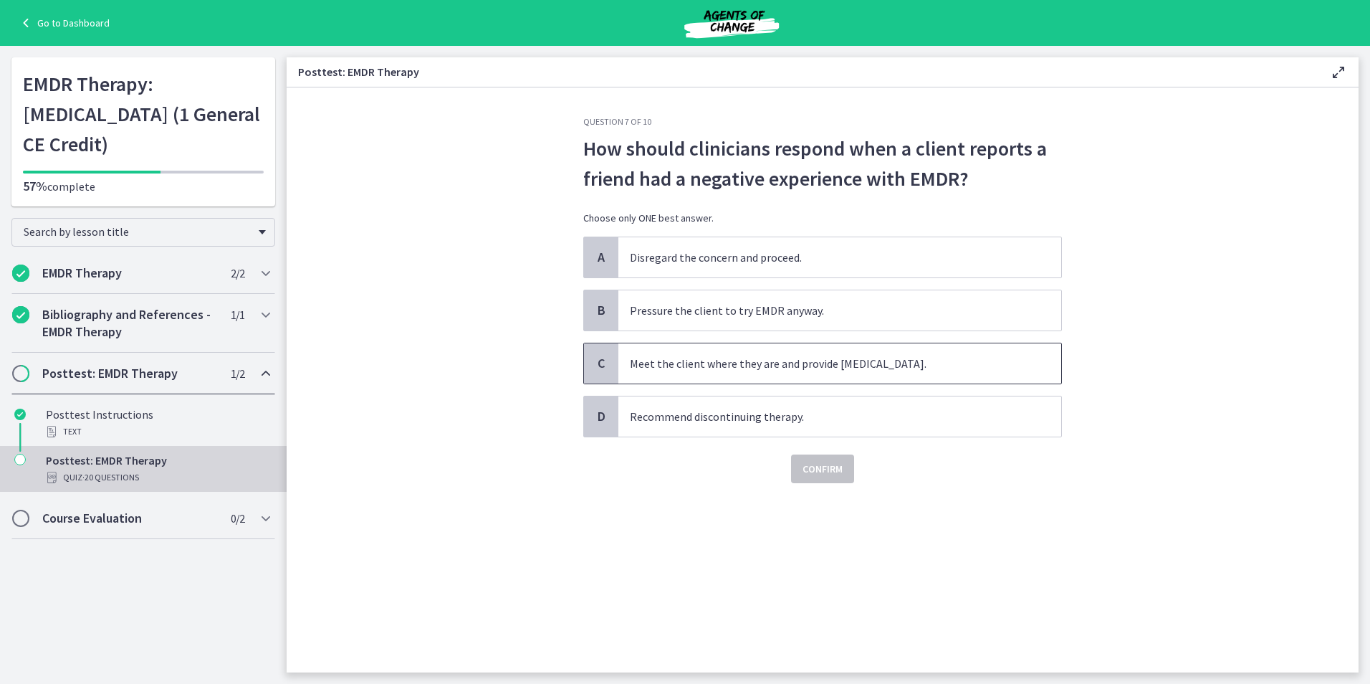
click at [1004, 368] on span "Meet the client where they are and provide psychoeducation." at bounding box center [840, 363] width 443 height 40
click at [836, 473] on span "Confirm" at bounding box center [823, 468] width 40 height 17
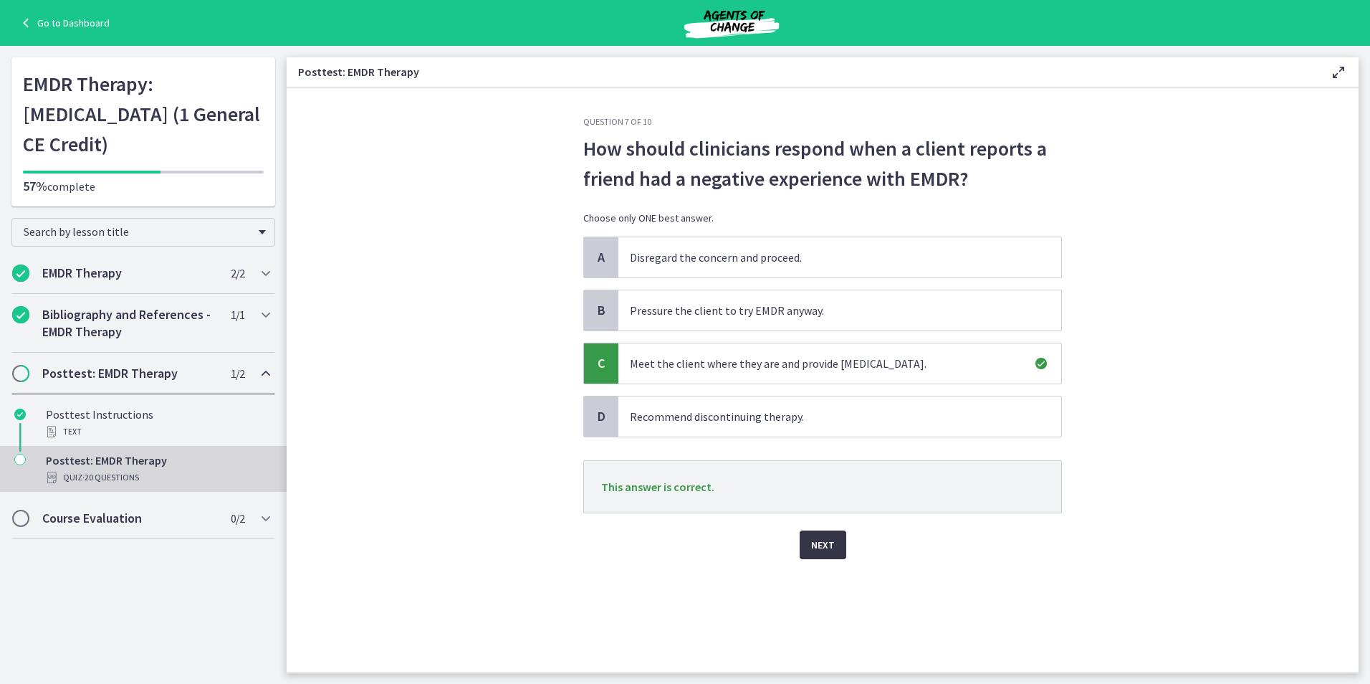
click at [830, 547] on span "Next" at bounding box center [823, 544] width 24 height 17
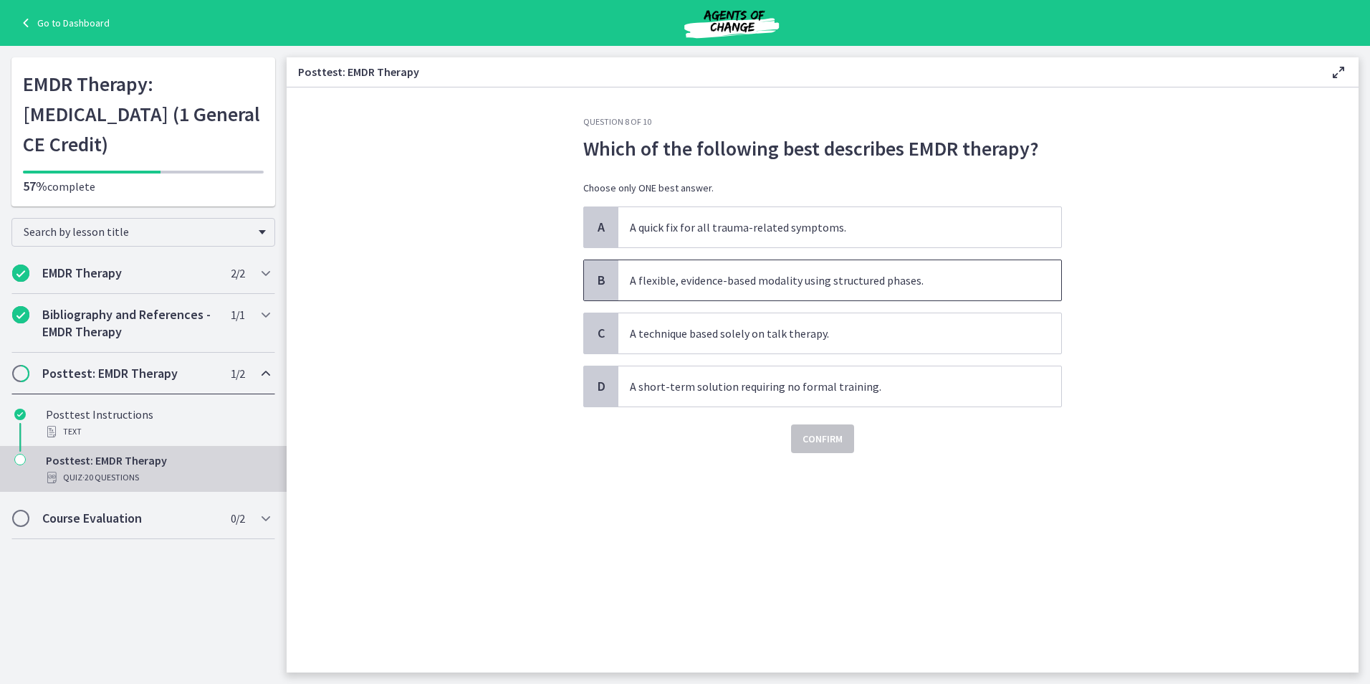
click at [960, 284] on span "A flexible, evidence-based modality using structured phases." at bounding box center [840, 280] width 443 height 40
click at [835, 443] on span "Confirm" at bounding box center [823, 438] width 40 height 17
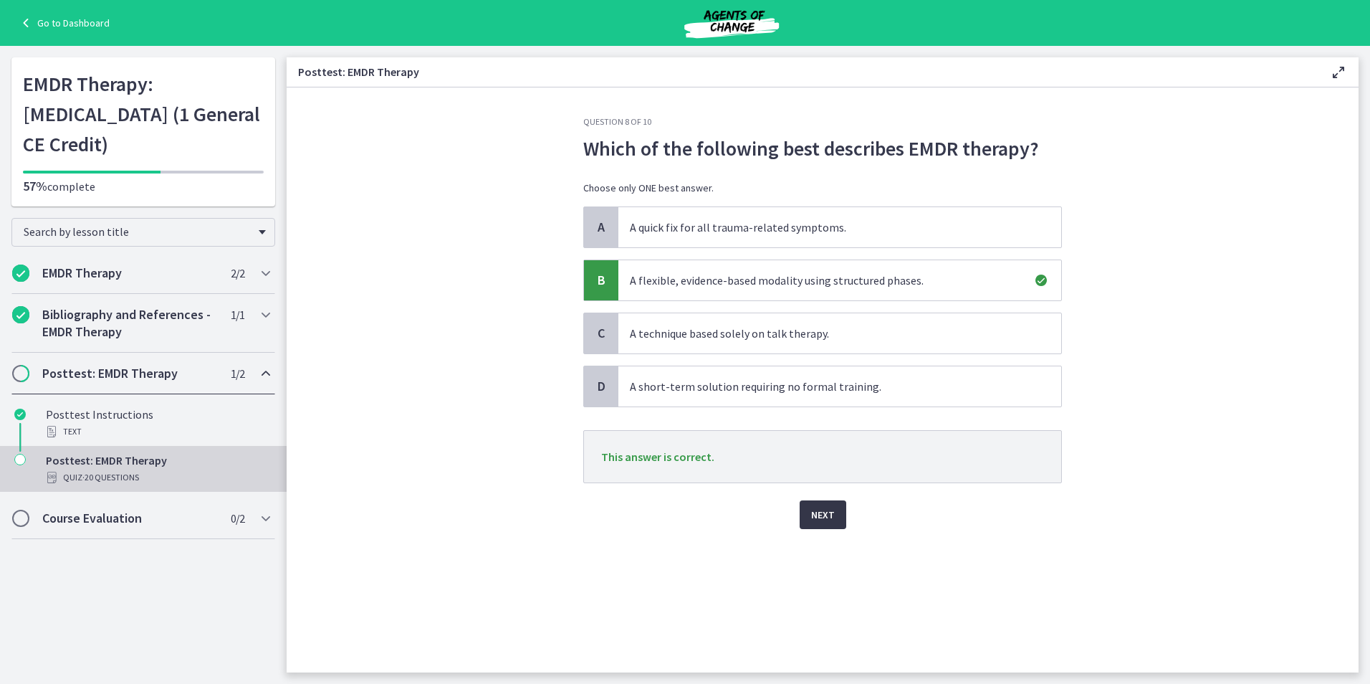
click at [836, 512] on button "Next" at bounding box center [823, 514] width 47 height 29
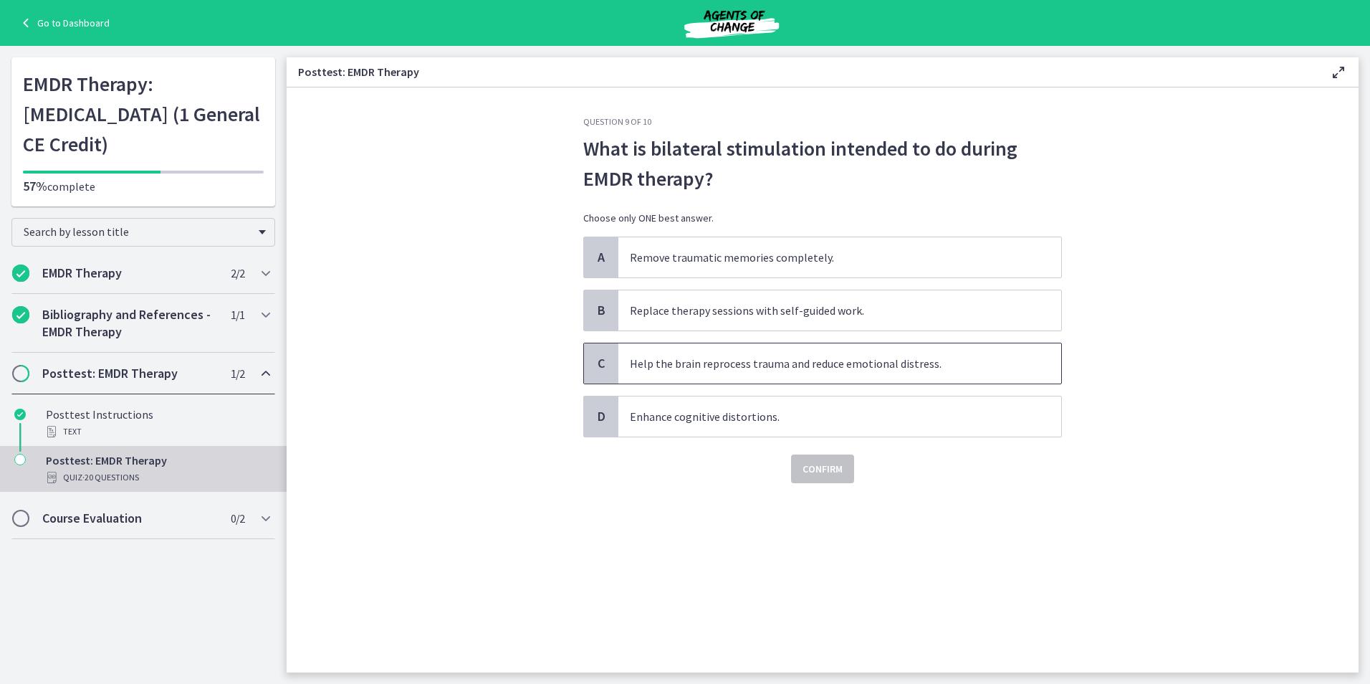
click at [929, 359] on span "Help the brain reprocess trauma and reduce emotional distress." at bounding box center [840, 363] width 443 height 40
click at [825, 464] on span "Confirm" at bounding box center [823, 468] width 40 height 17
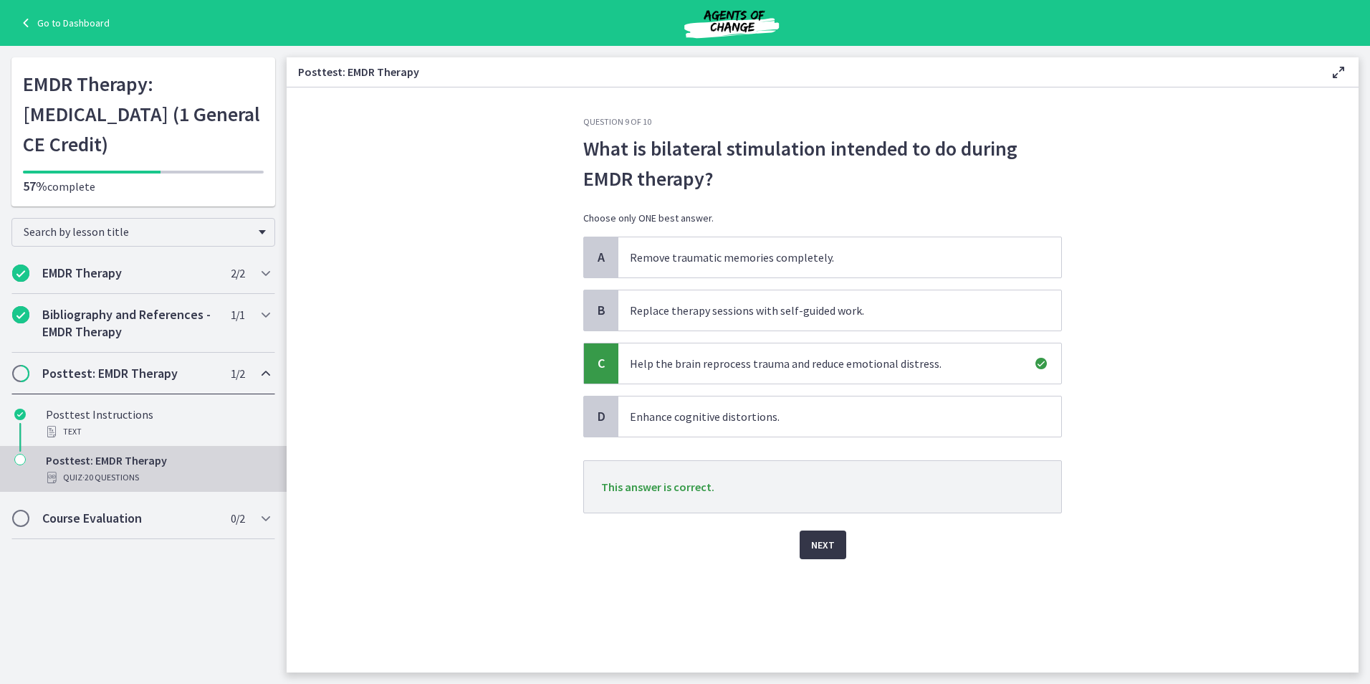
click at [823, 547] on span "Next" at bounding box center [823, 544] width 24 height 17
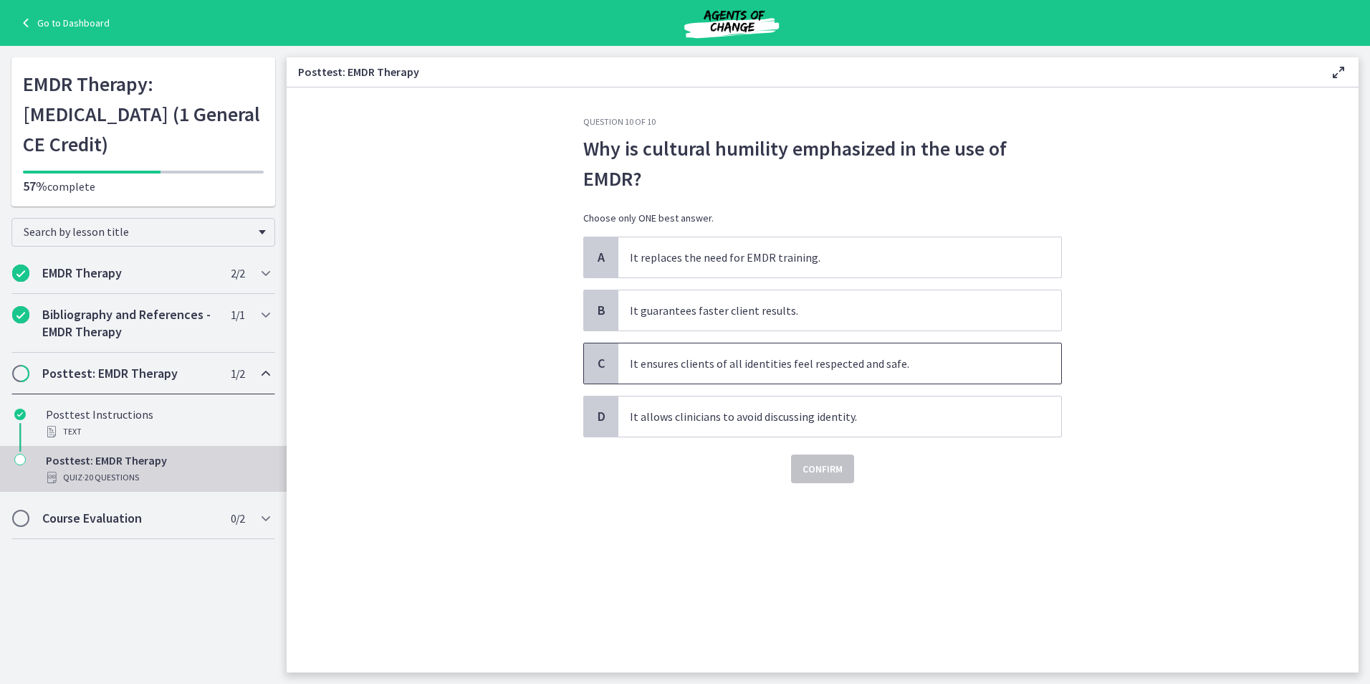
click at [950, 366] on span "It ensures clients of all identities feel respected and safe." at bounding box center [840, 363] width 443 height 40
click at [813, 472] on span "Confirm" at bounding box center [823, 468] width 40 height 17
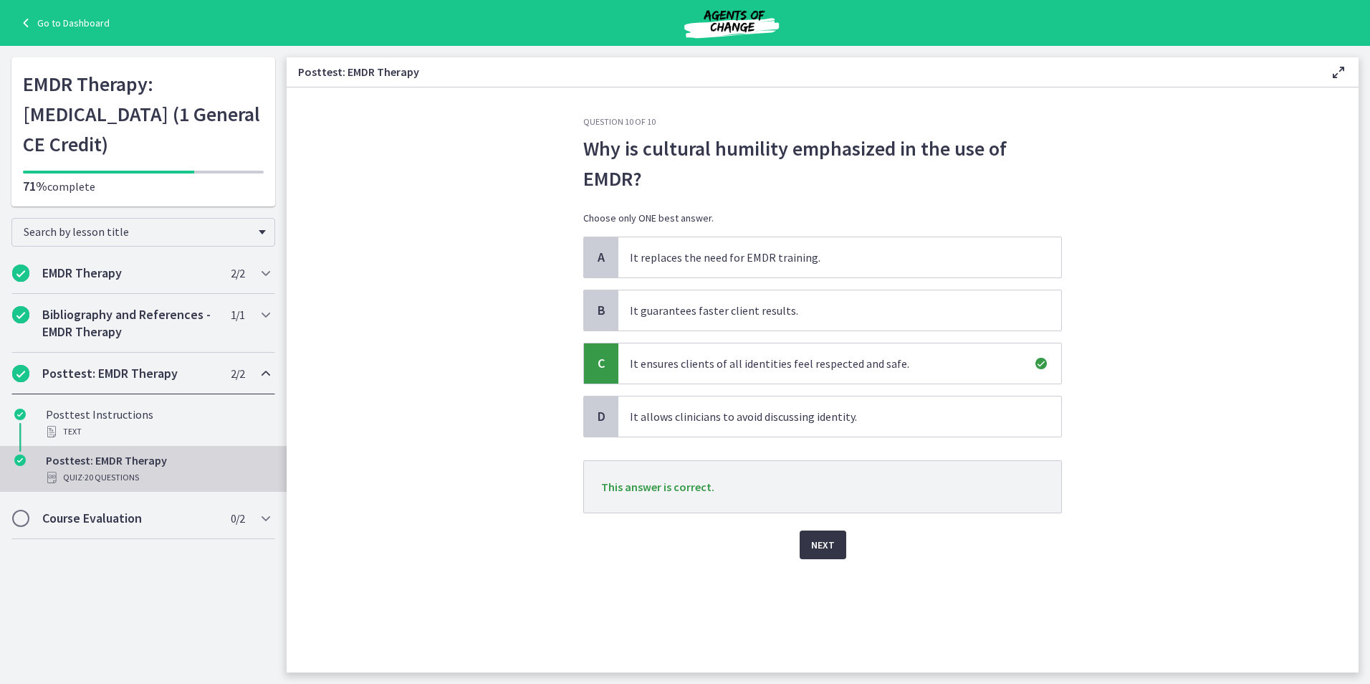
click at [815, 545] on span "Next" at bounding box center [823, 544] width 24 height 17
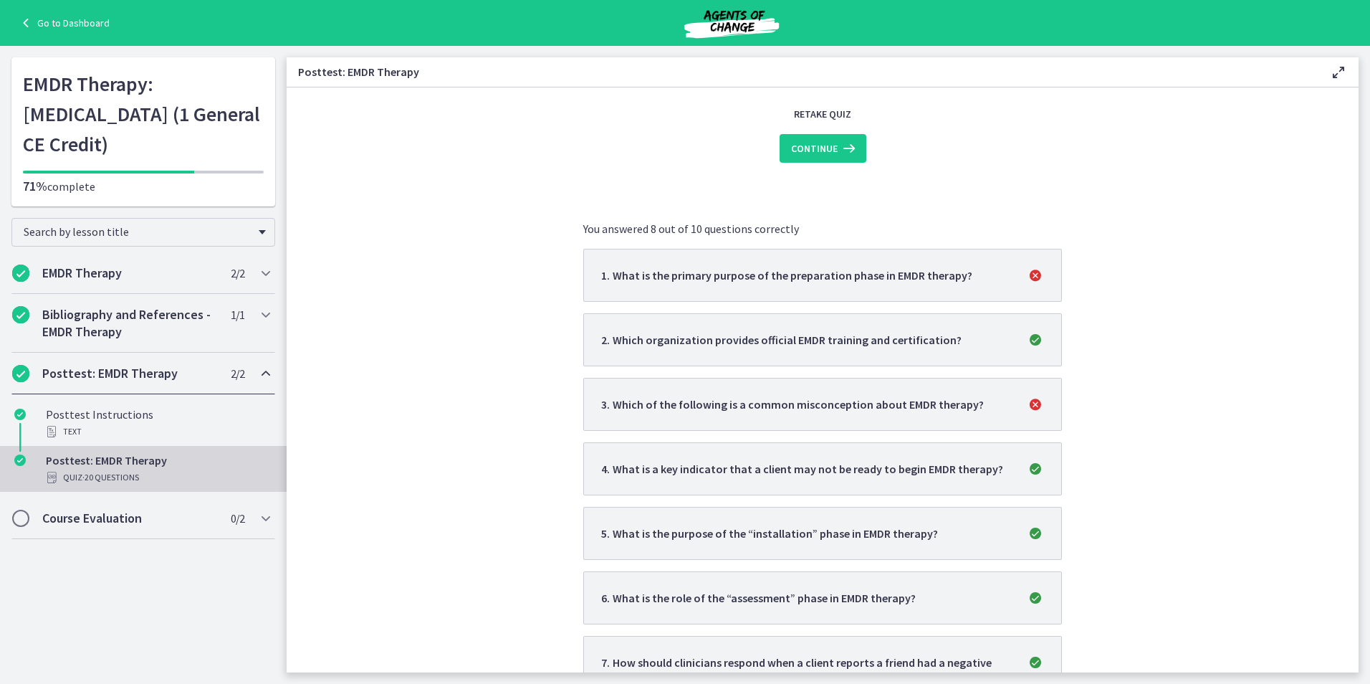
scroll to position [215, 0]
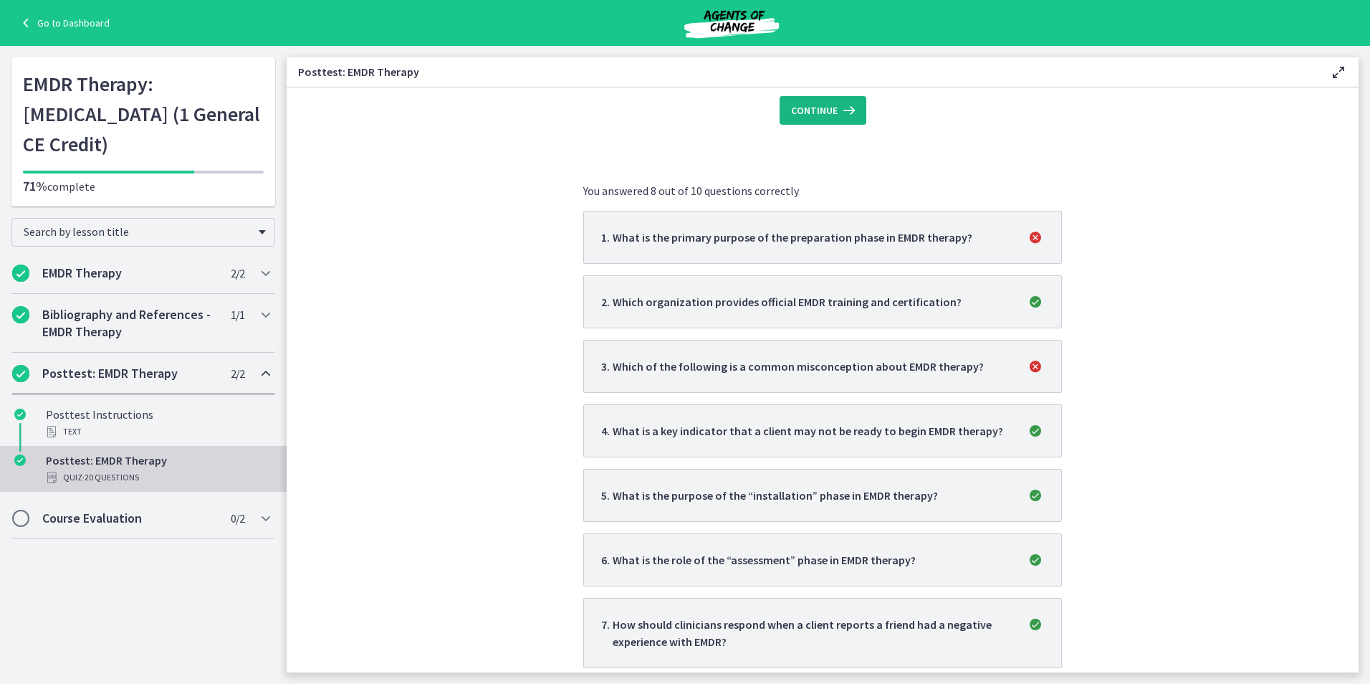
click at [853, 108] on button "Continue" at bounding box center [823, 110] width 87 height 29
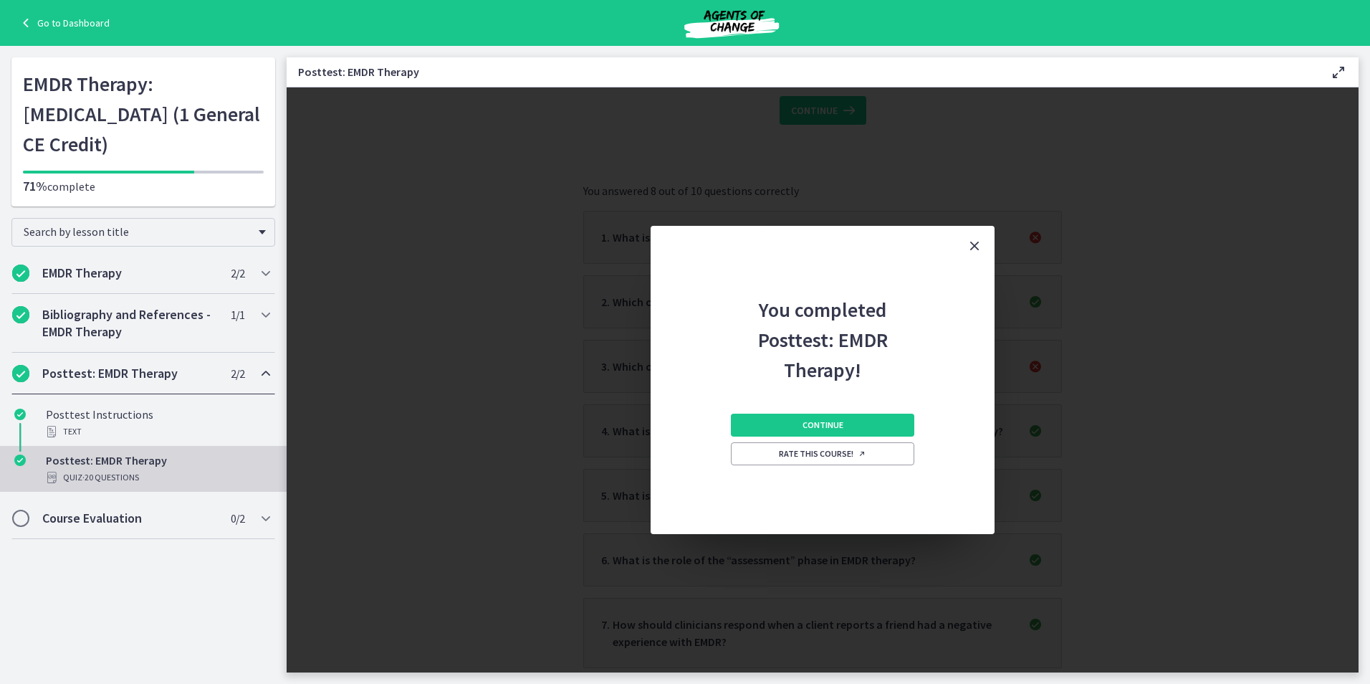
scroll to position [0, 0]
click at [889, 421] on button "Continue" at bounding box center [822, 425] width 183 height 23
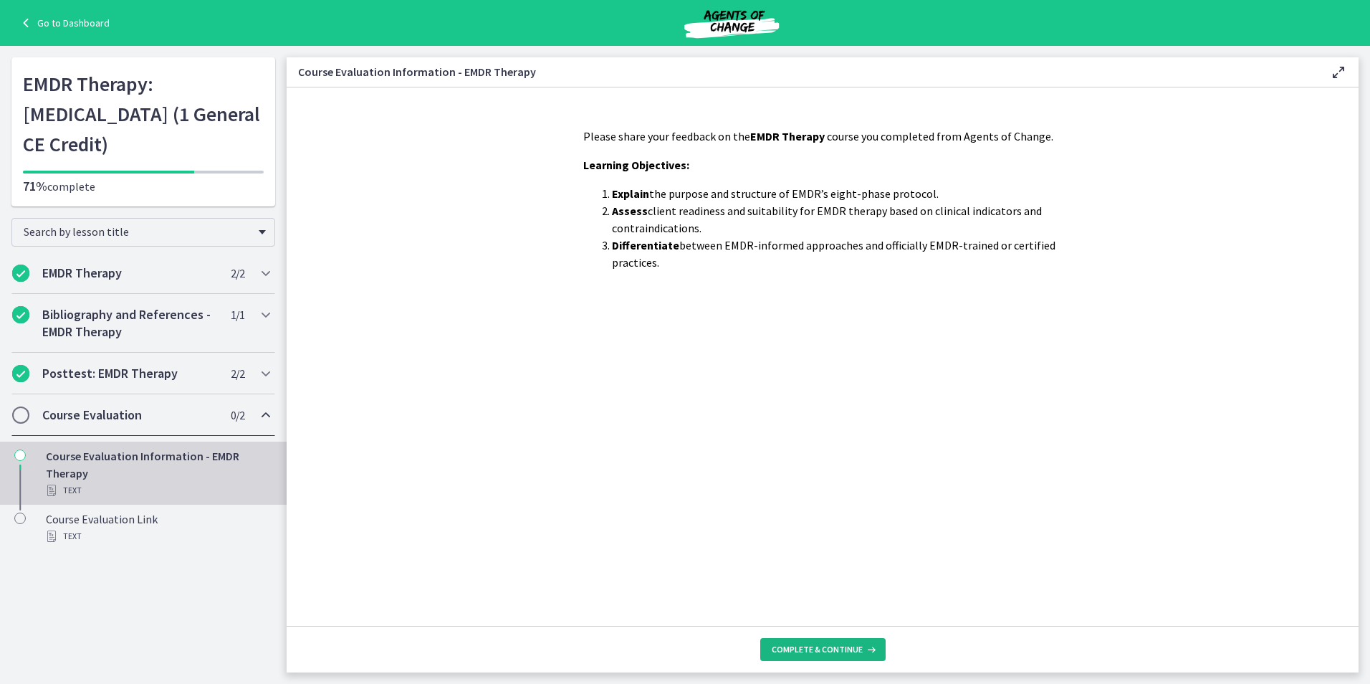
click at [863, 650] on icon at bounding box center [870, 649] width 14 height 11
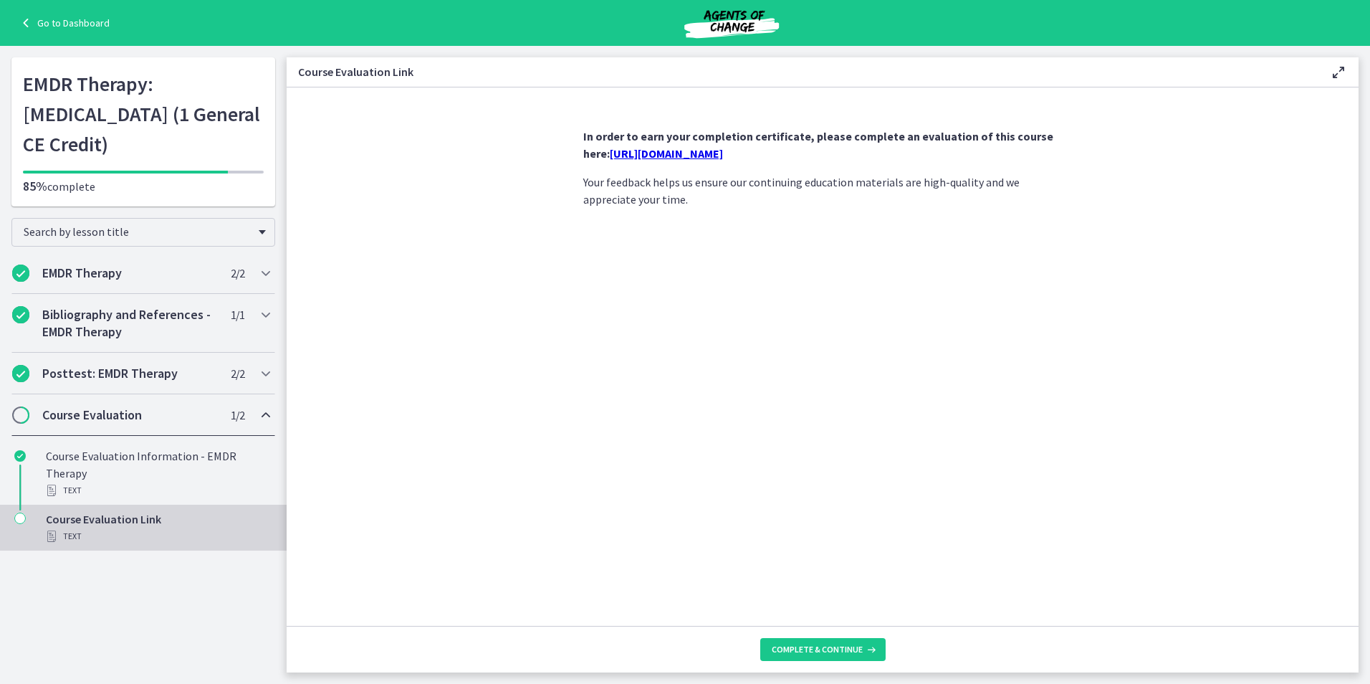
click at [723, 150] on link "https://forms.gle/QQFHE15KGtTmDCbo8" at bounding box center [666, 153] width 113 height 14
click at [19, 422] on span "Chapters" at bounding box center [21, 415] width 14 height 14
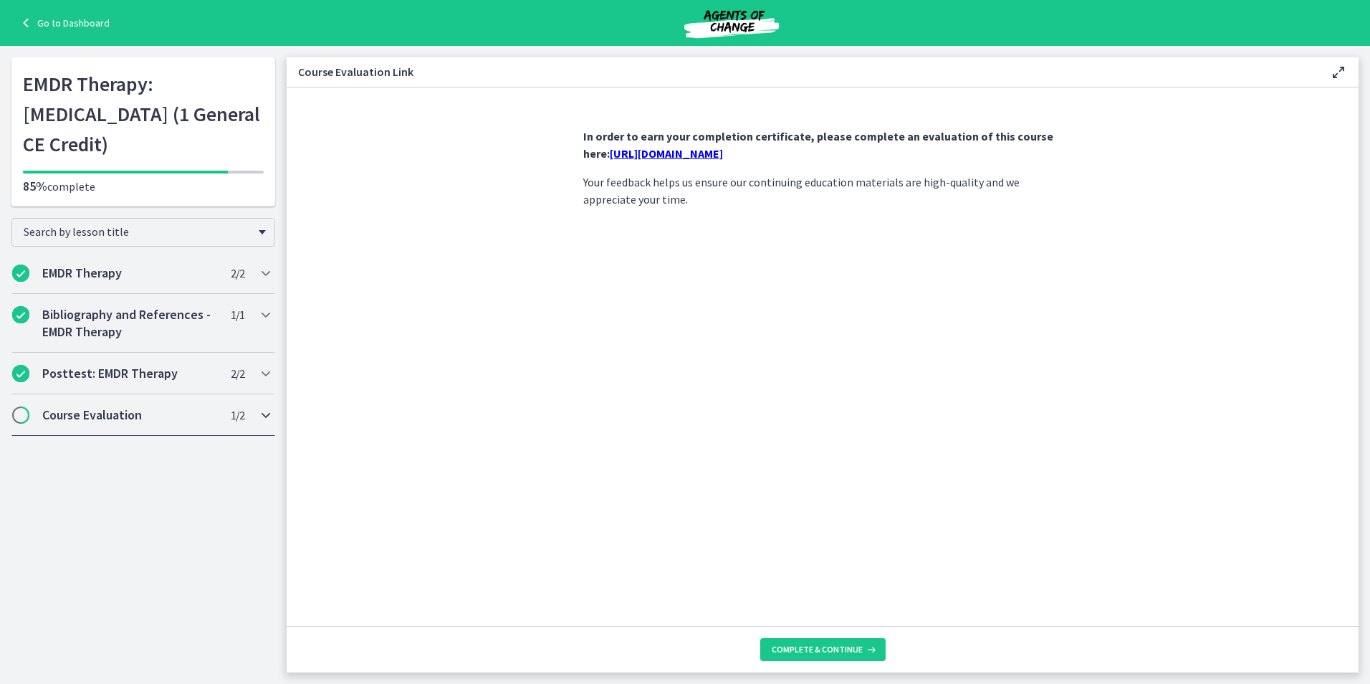
click at [260, 424] on icon "Chapters" at bounding box center [265, 414] width 17 height 17
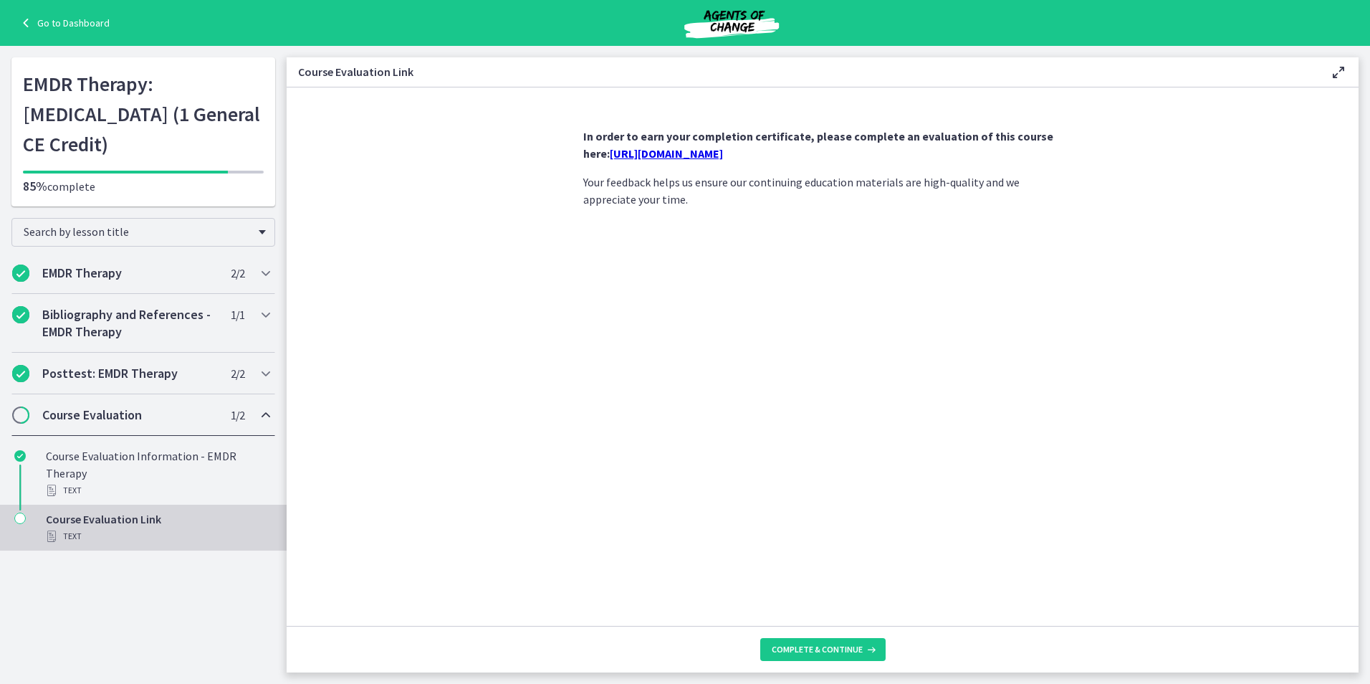
click at [21, 524] on icon "Chapters" at bounding box center [19, 517] width 11 height 11
click at [106, 533] on div "Course Evaluation Link Text" at bounding box center [158, 527] width 224 height 34
click at [232, 424] on span "1 / 2 Completed" at bounding box center [238, 414] width 14 height 17
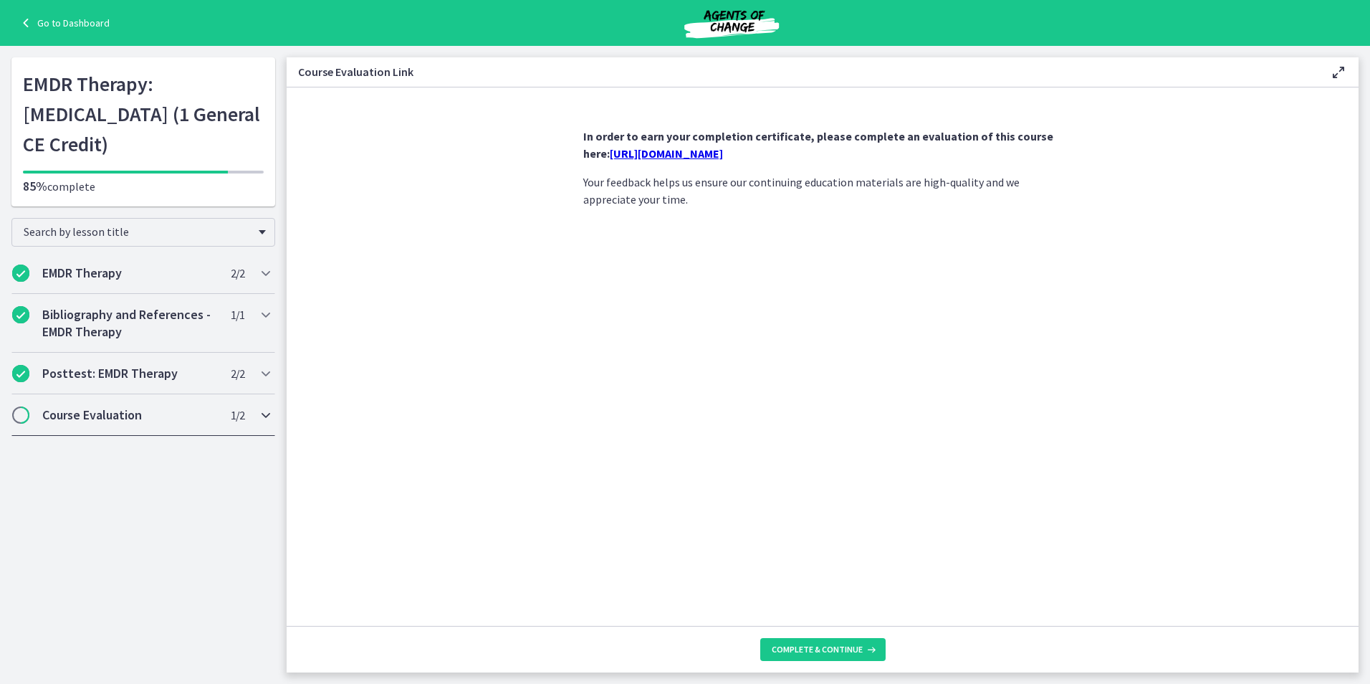
click at [234, 424] on span "1 / 2 Completed" at bounding box center [238, 414] width 14 height 17
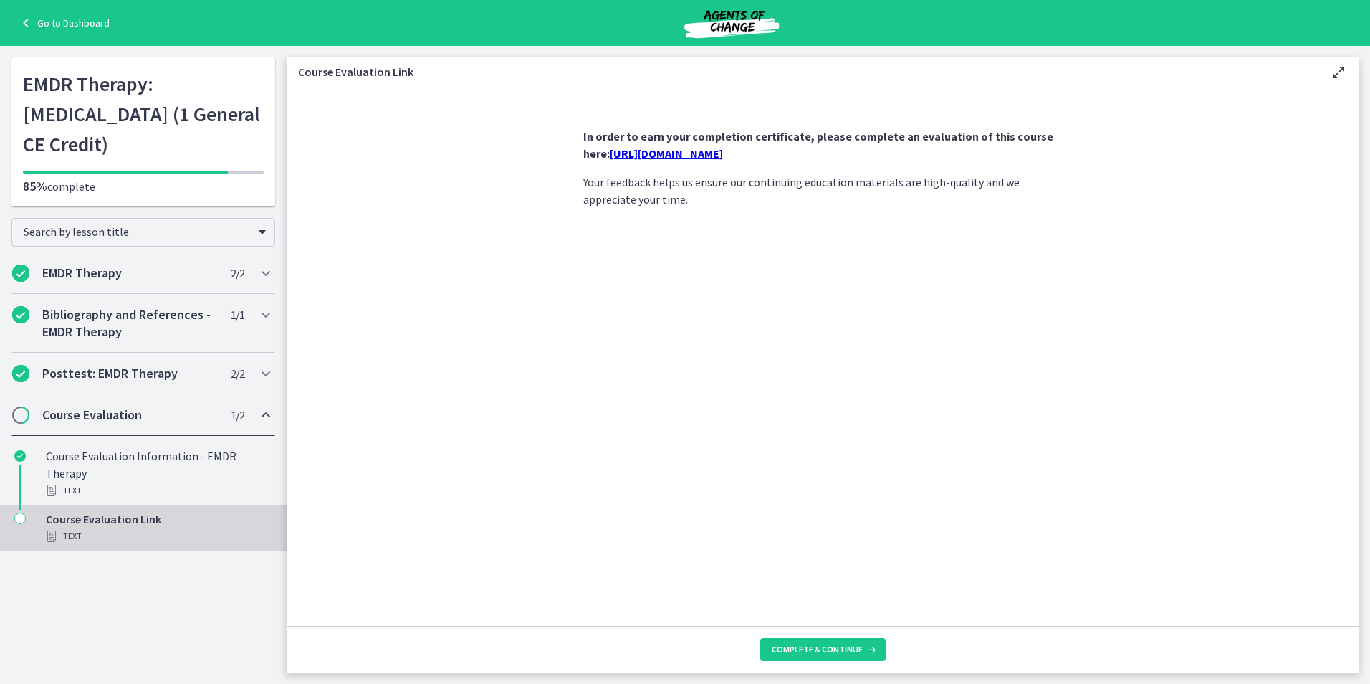
click at [161, 533] on div "Course Evaluation Link Text" at bounding box center [158, 527] width 224 height 34
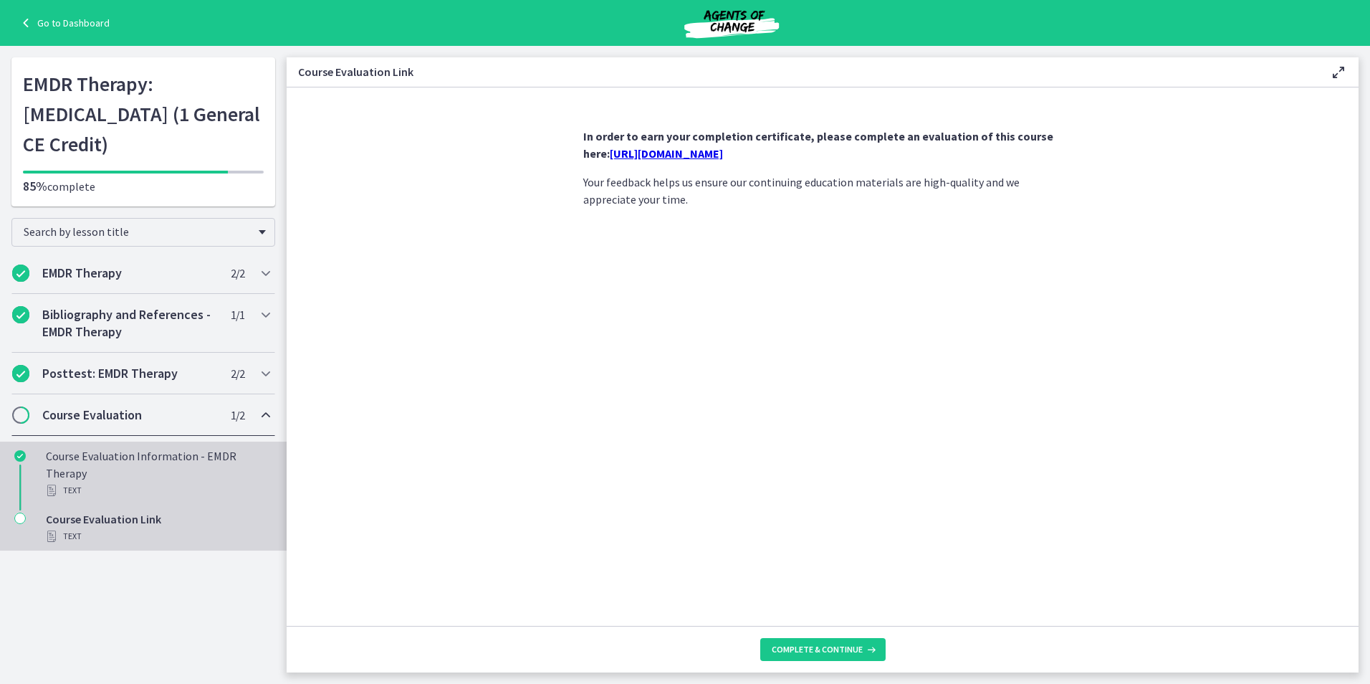
click at [166, 499] on div "Text" at bounding box center [158, 490] width 224 height 17
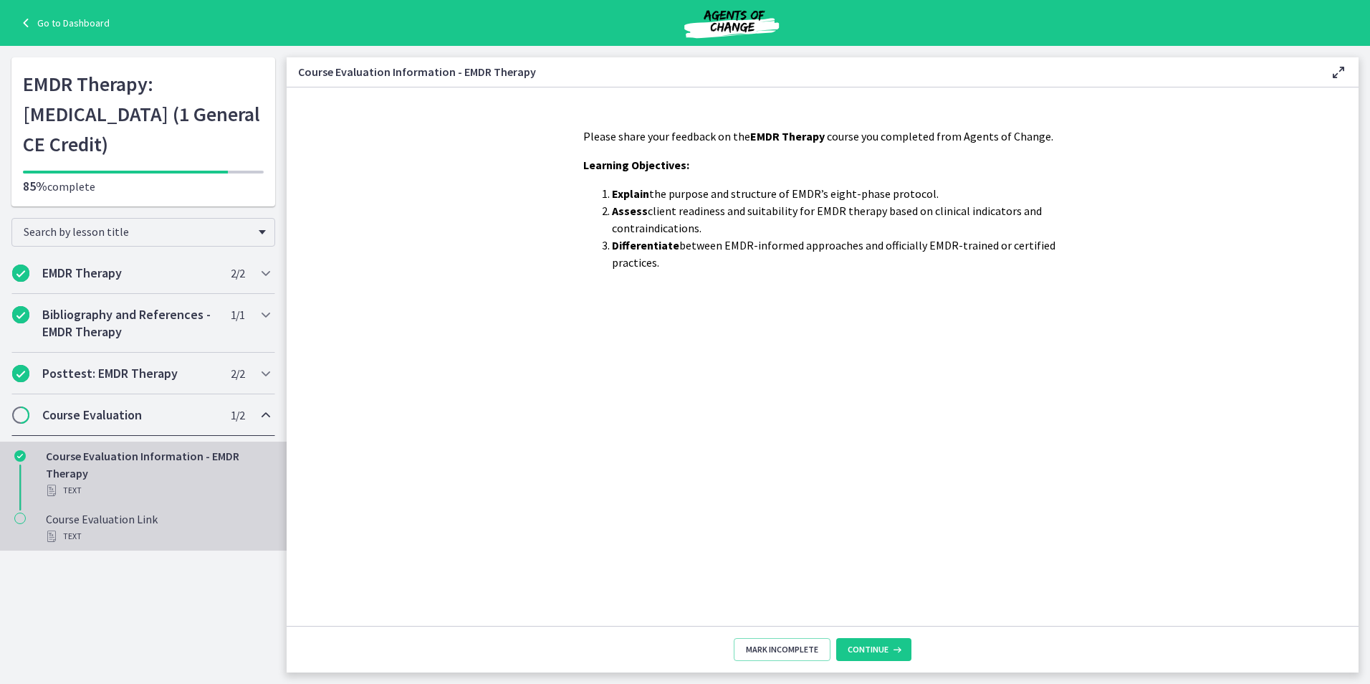
click at [125, 545] on div "Text" at bounding box center [158, 535] width 224 height 17
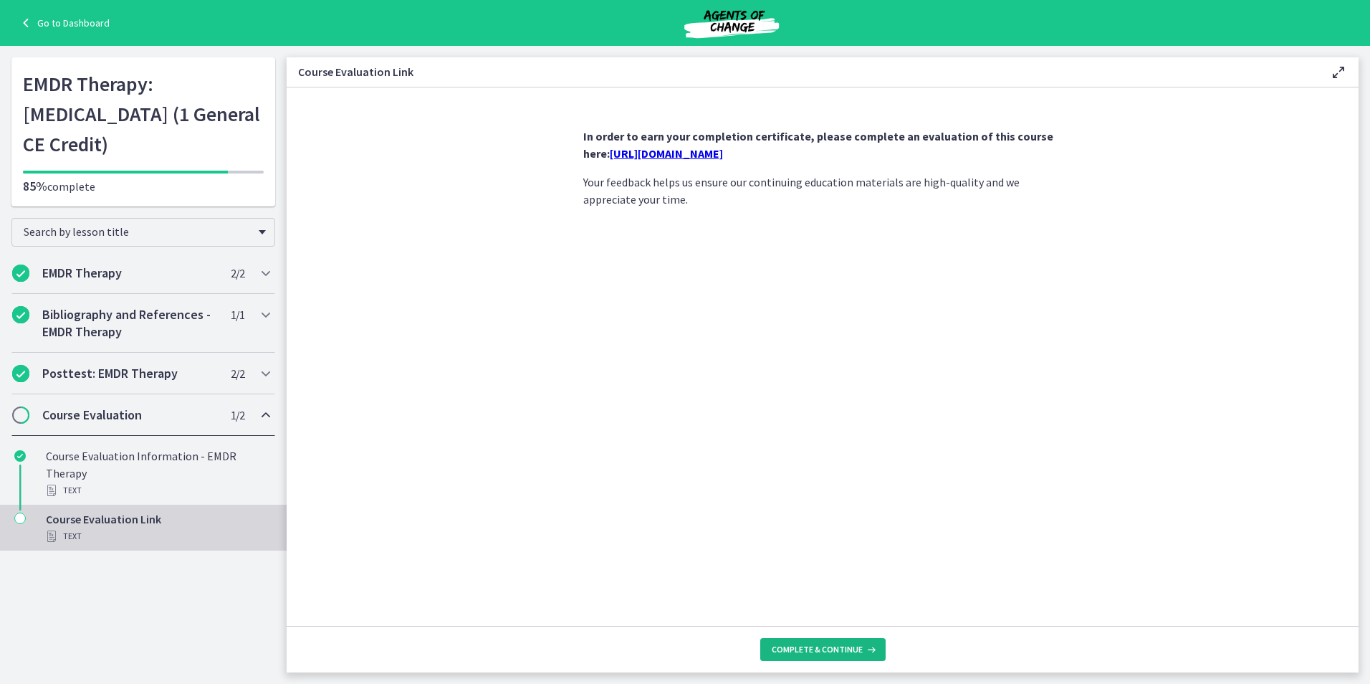
click at [871, 641] on button "Complete & continue" at bounding box center [822, 649] width 125 height 23
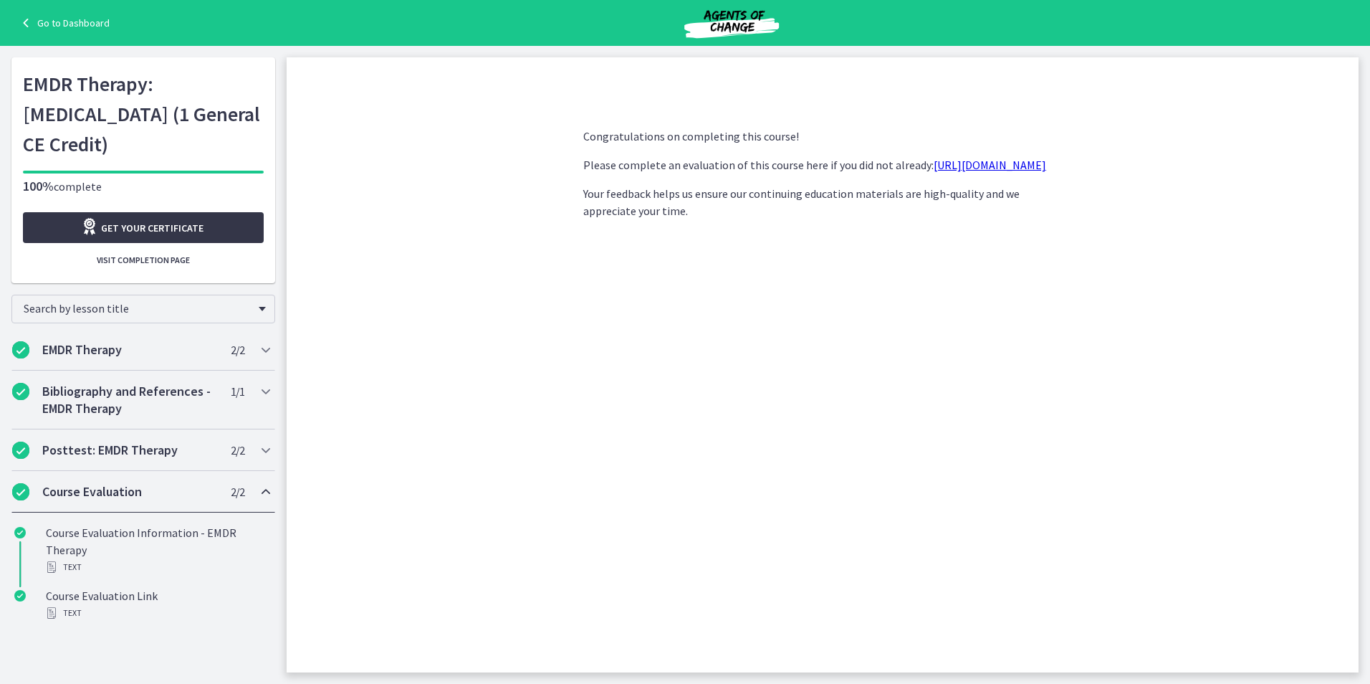
click at [176, 237] on span "Get your certificate" at bounding box center [152, 227] width 102 height 17
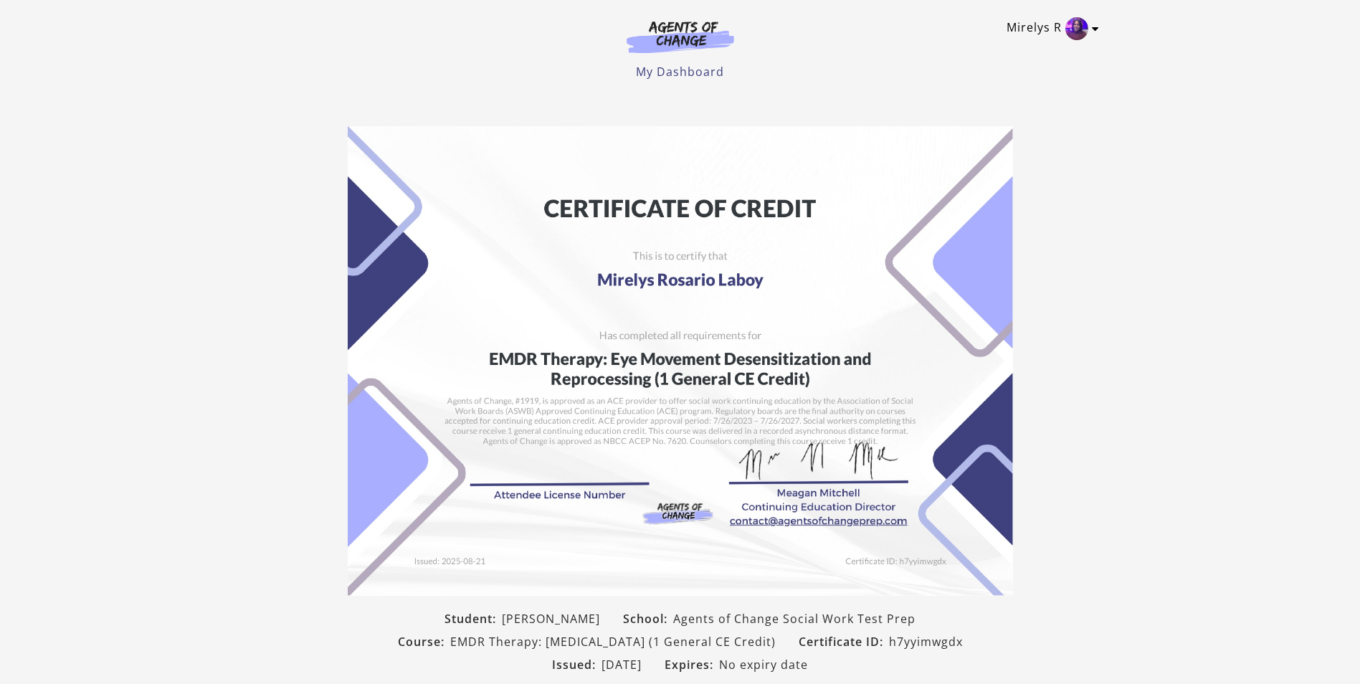
click at [1092, 31] on icon "Toggle menu" at bounding box center [1095, 28] width 7 height 11
click at [1036, 49] on link "My Account" at bounding box center [1039, 52] width 126 height 24
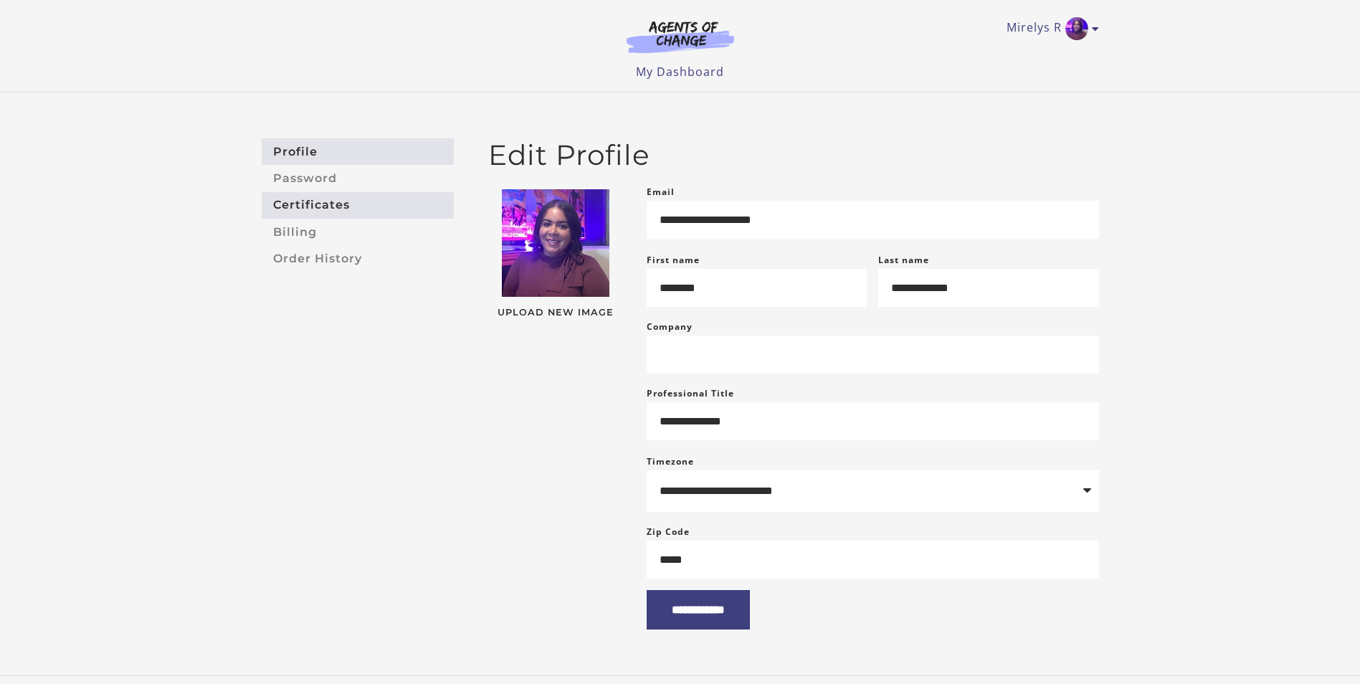
click at [286, 196] on link "Certificates" at bounding box center [358, 205] width 192 height 27
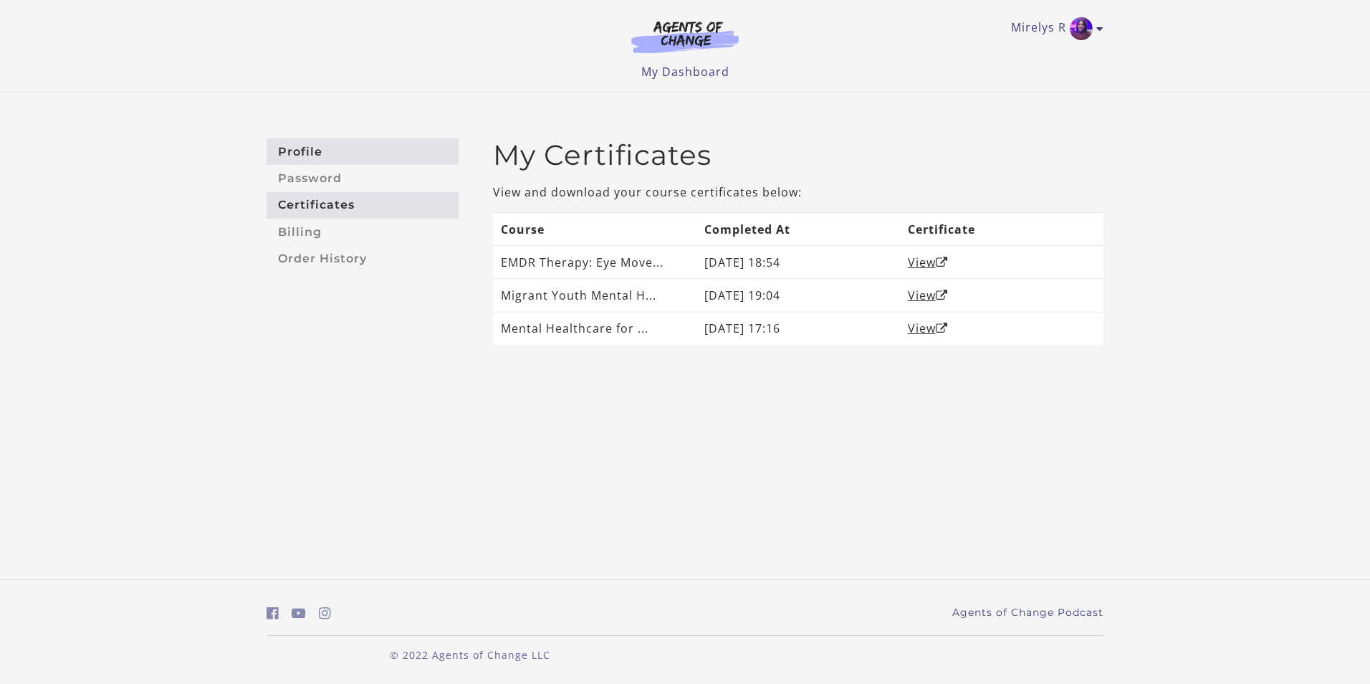
click at [322, 150] on link "Profile" at bounding box center [363, 151] width 192 height 27
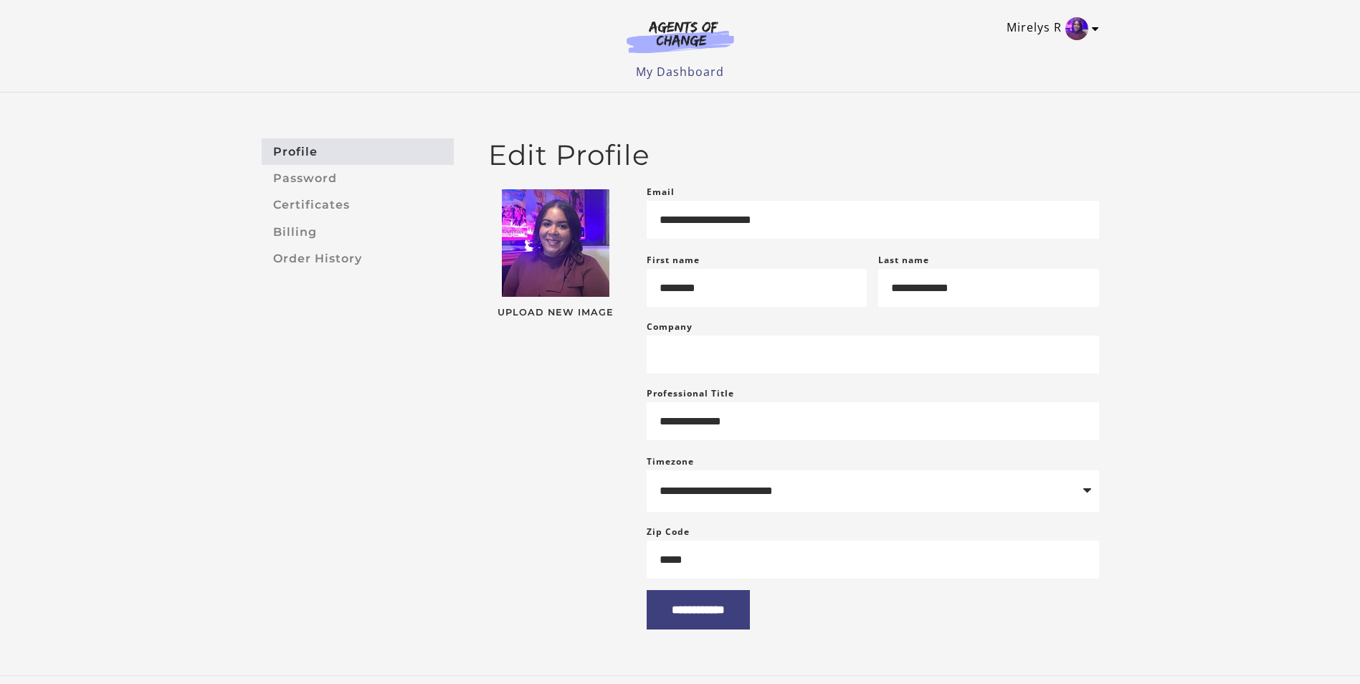
click at [1097, 30] on icon "Toggle menu" at bounding box center [1095, 28] width 7 height 11
click at [1165, 108] on div "**********" at bounding box center [680, 383] width 1360 height 583
click at [298, 183] on link "Password" at bounding box center [358, 178] width 192 height 27
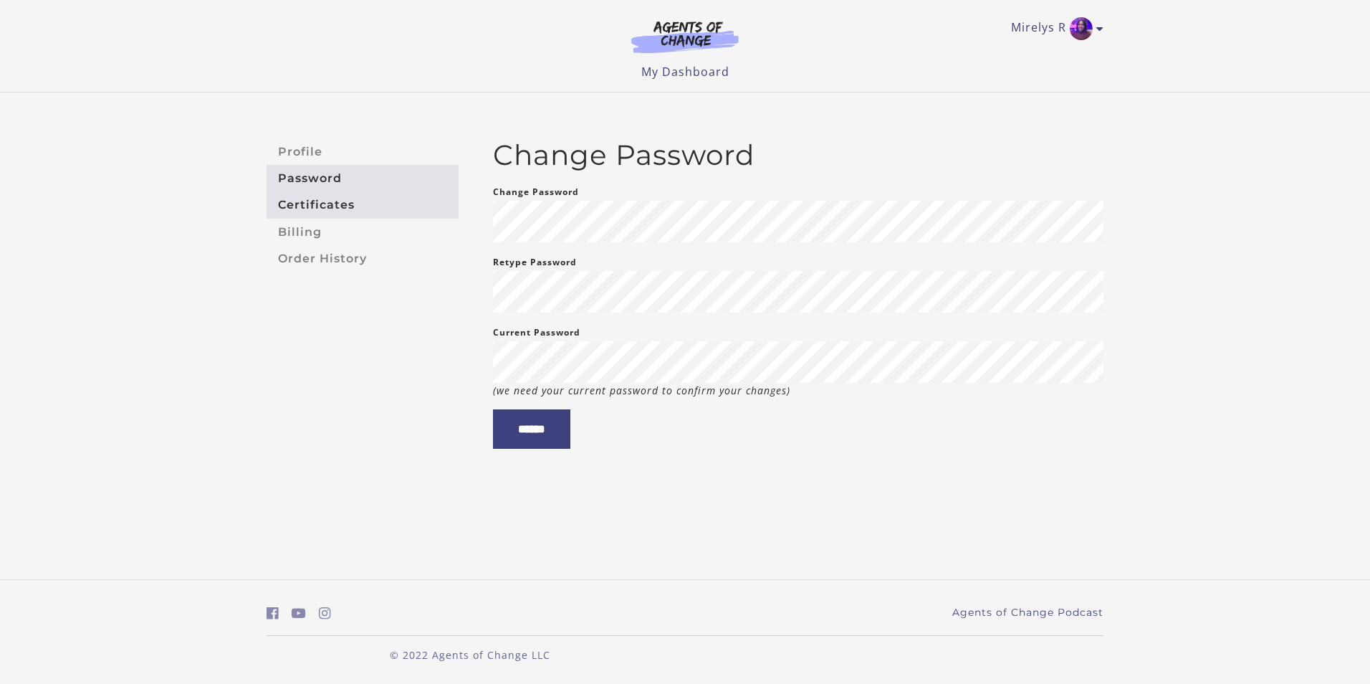
click at [315, 206] on link "Certificates" at bounding box center [363, 205] width 192 height 27
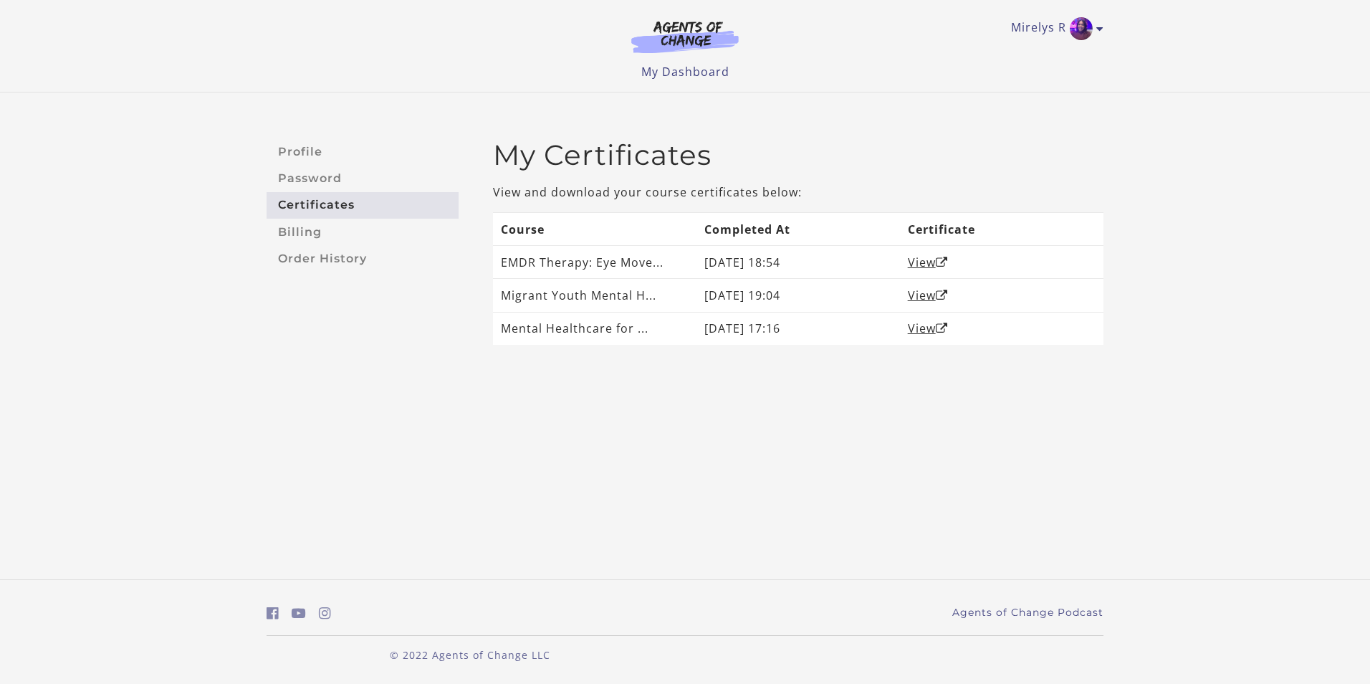
click at [301, 205] on link "Certificates" at bounding box center [363, 205] width 192 height 27
click at [330, 255] on link "Order History" at bounding box center [363, 258] width 192 height 27
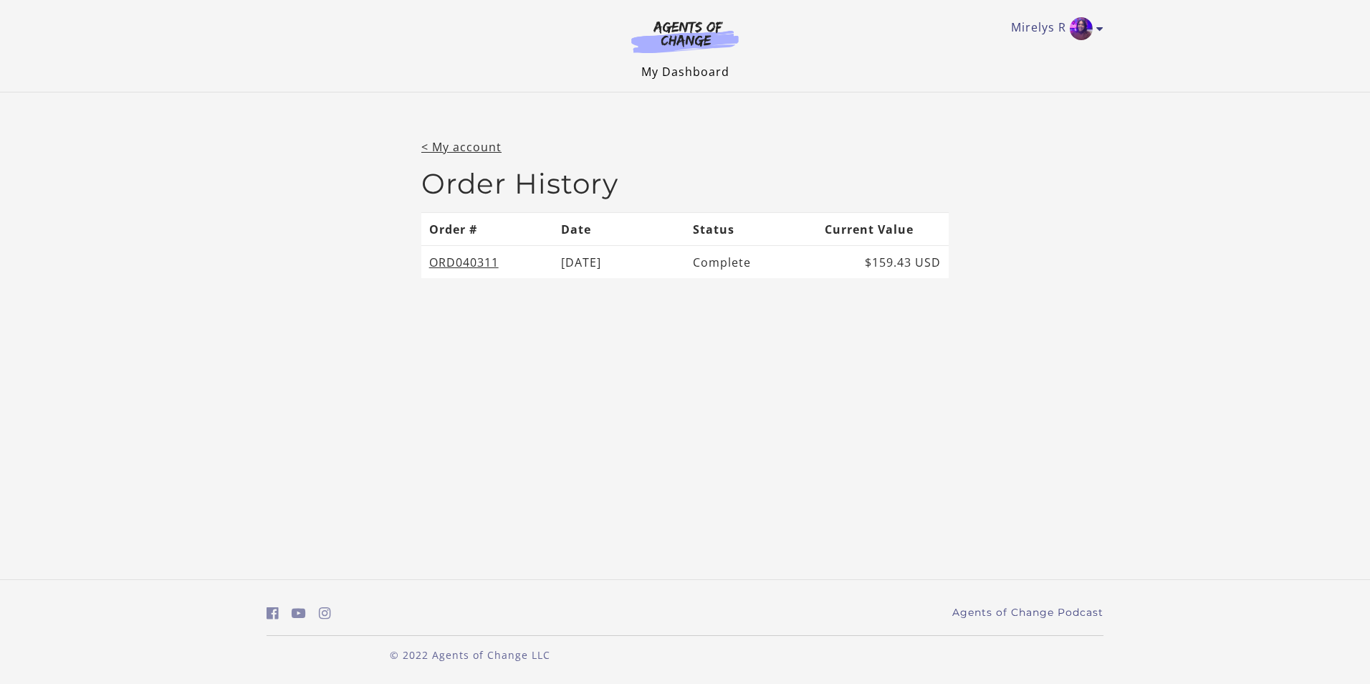
click at [704, 68] on link "My Dashboard" at bounding box center [685, 72] width 88 height 16
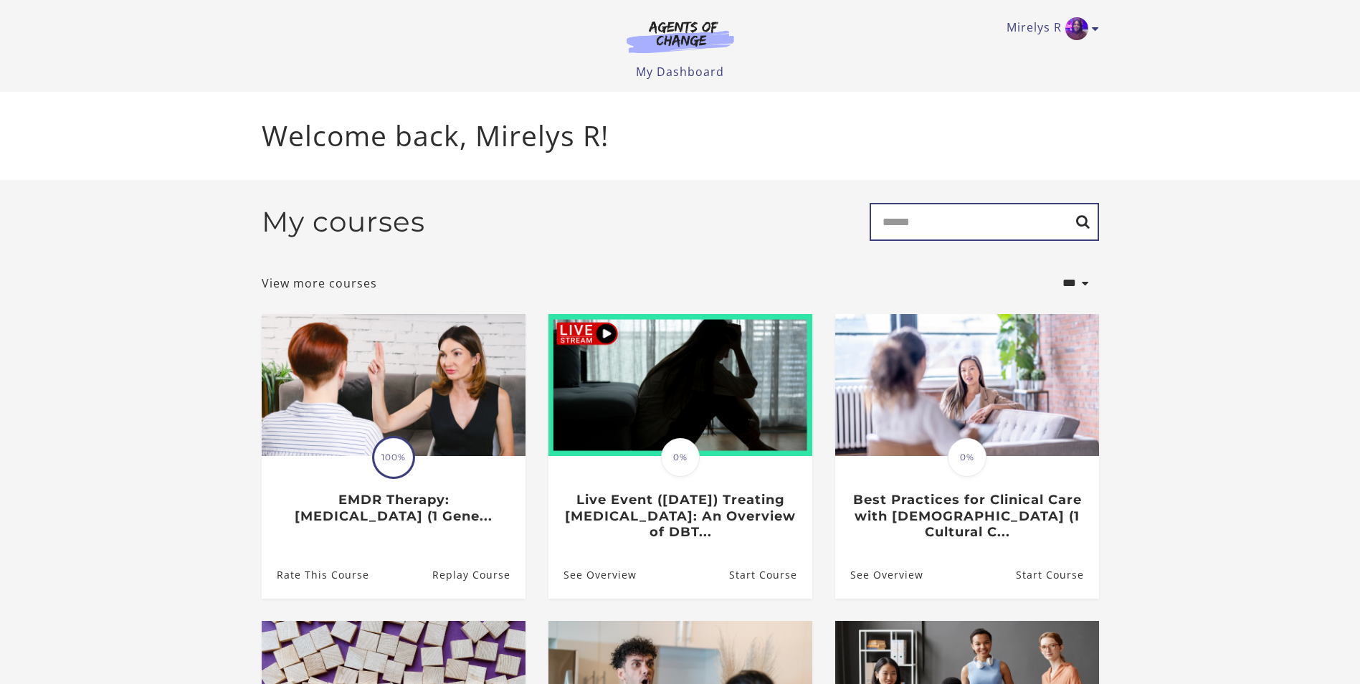
click at [947, 218] on input "Search" at bounding box center [983, 222] width 229 height 38
type input "***"
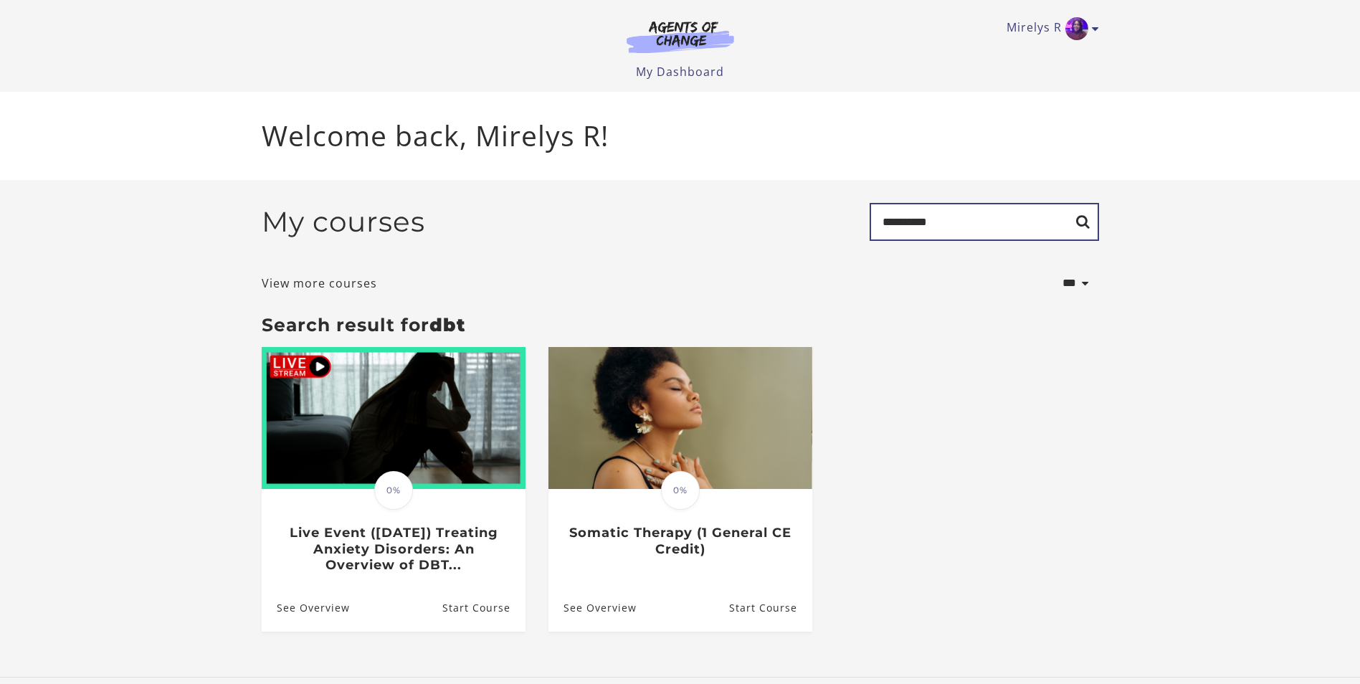
click at [1079, 222] on input "*********" at bounding box center [983, 222] width 229 height 38
type input "*********"
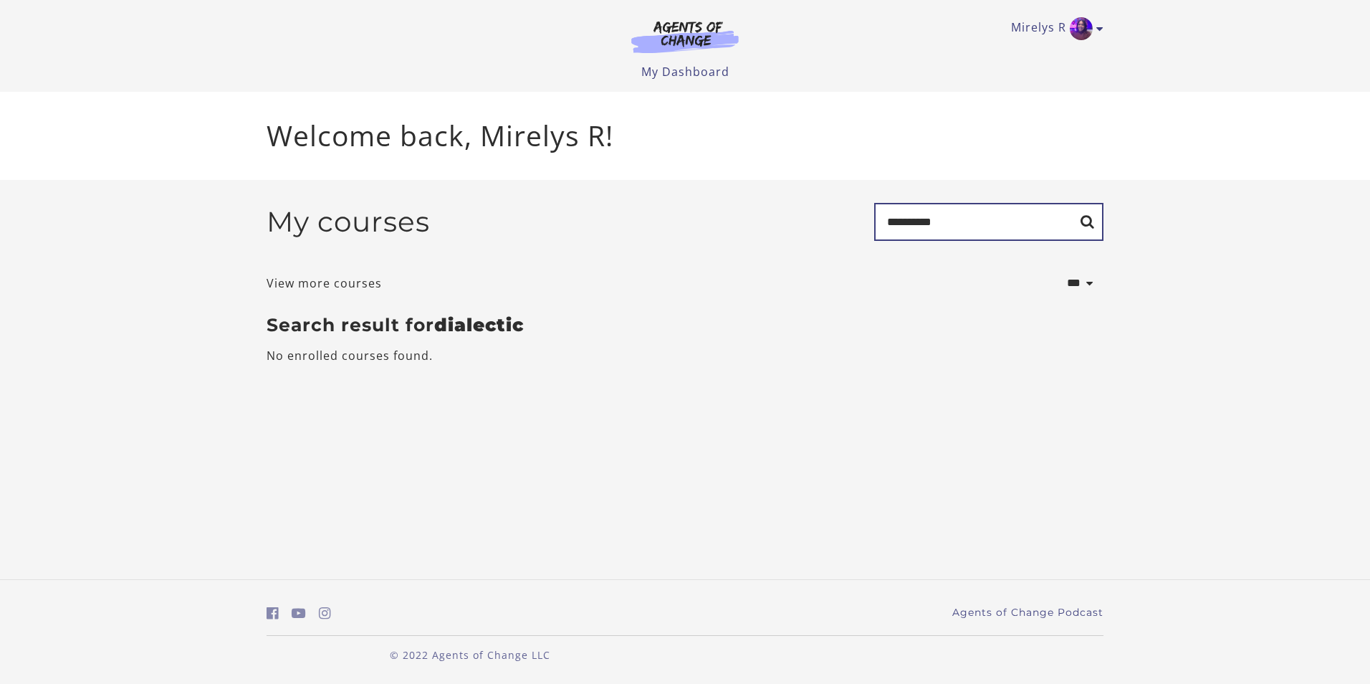
click at [940, 228] on input "*********" at bounding box center [988, 222] width 229 height 38
type input "*"
type input "**********"
click at [978, 225] on input "**********" at bounding box center [988, 222] width 229 height 38
click at [1083, 222] on input "******" at bounding box center [988, 222] width 229 height 38
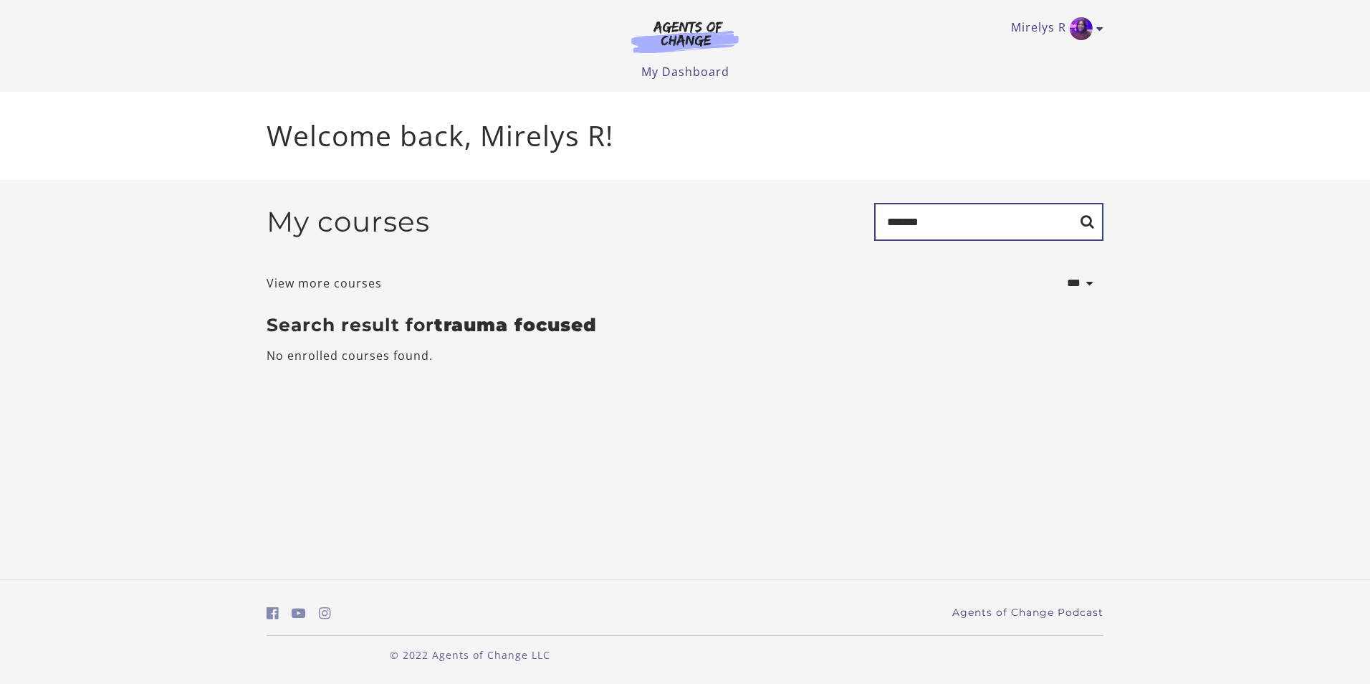
type input "******"
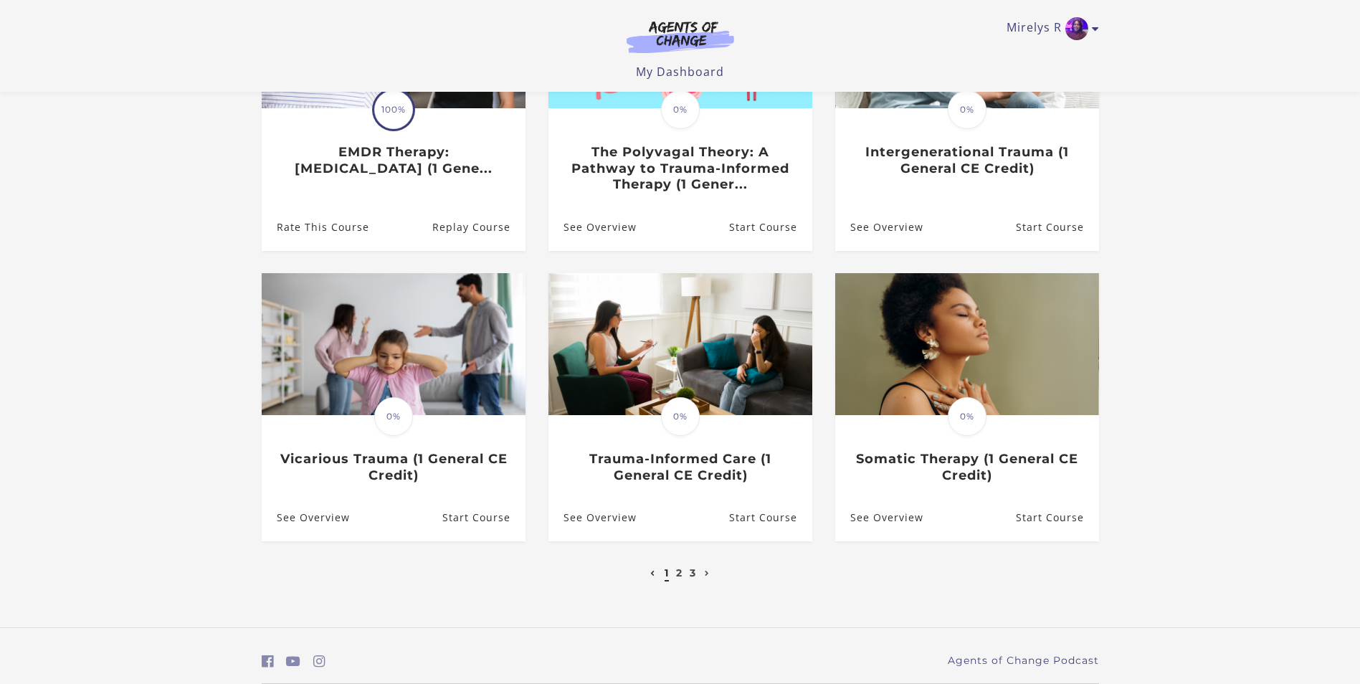
scroll to position [340, 0]
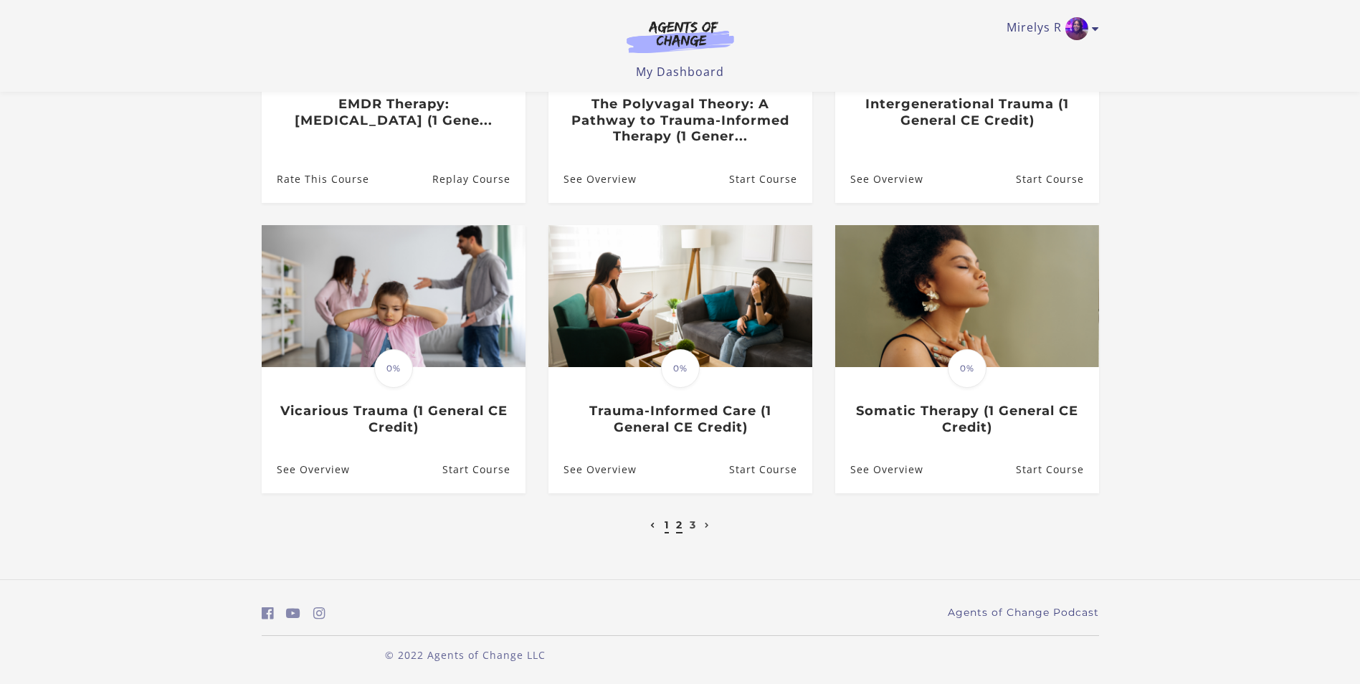
click at [677, 528] on link "2" at bounding box center [679, 524] width 6 height 13
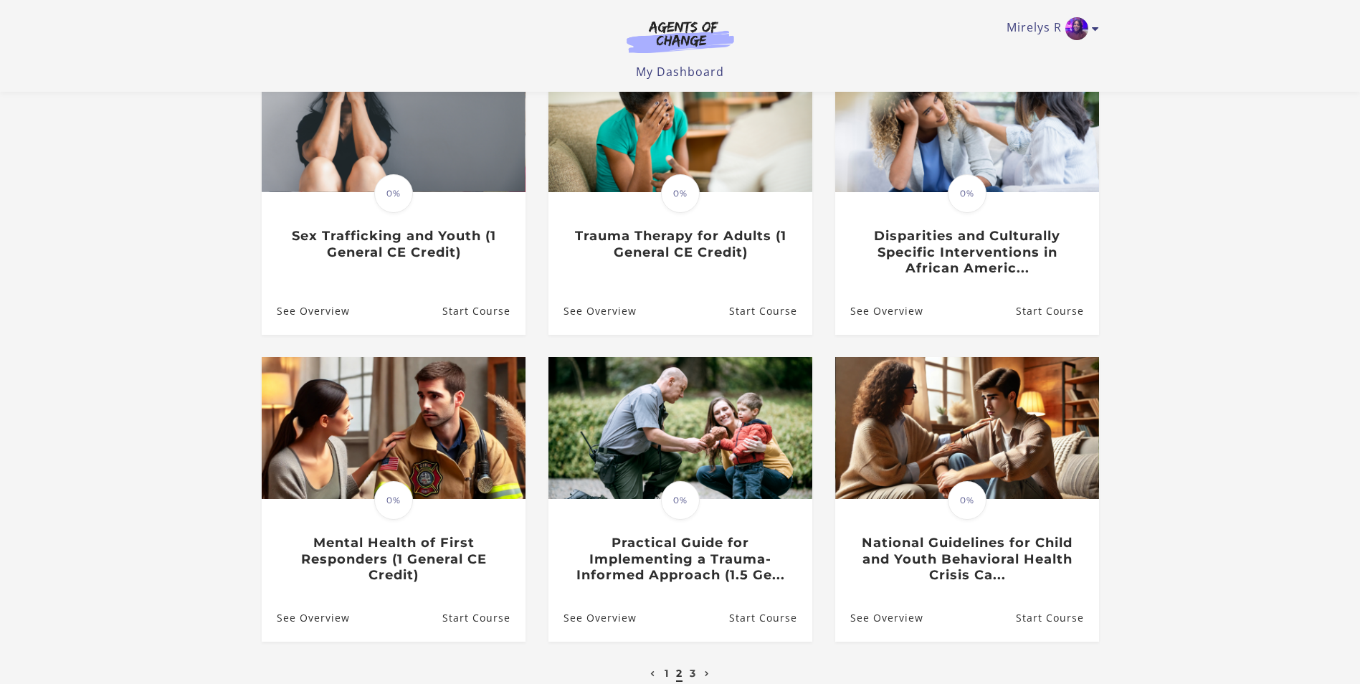
scroll to position [287, 0]
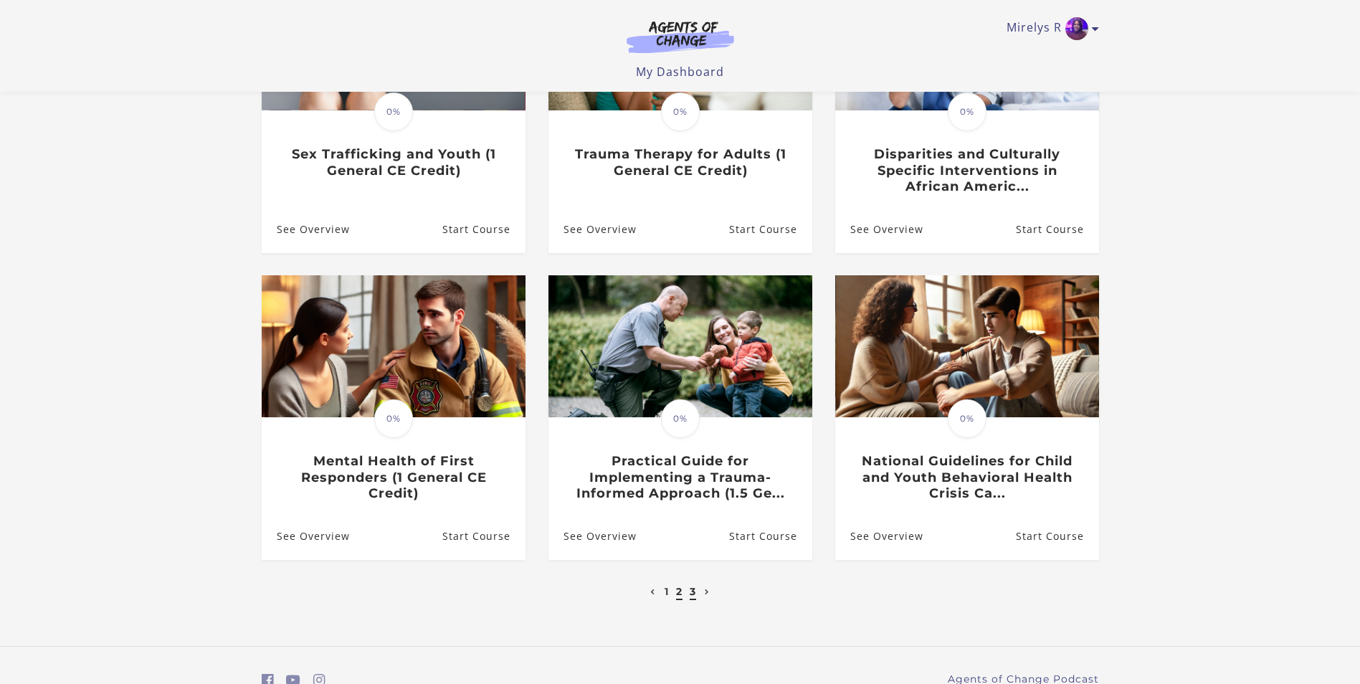
click at [691, 598] on link "3" at bounding box center [692, 591] width 6 height 13
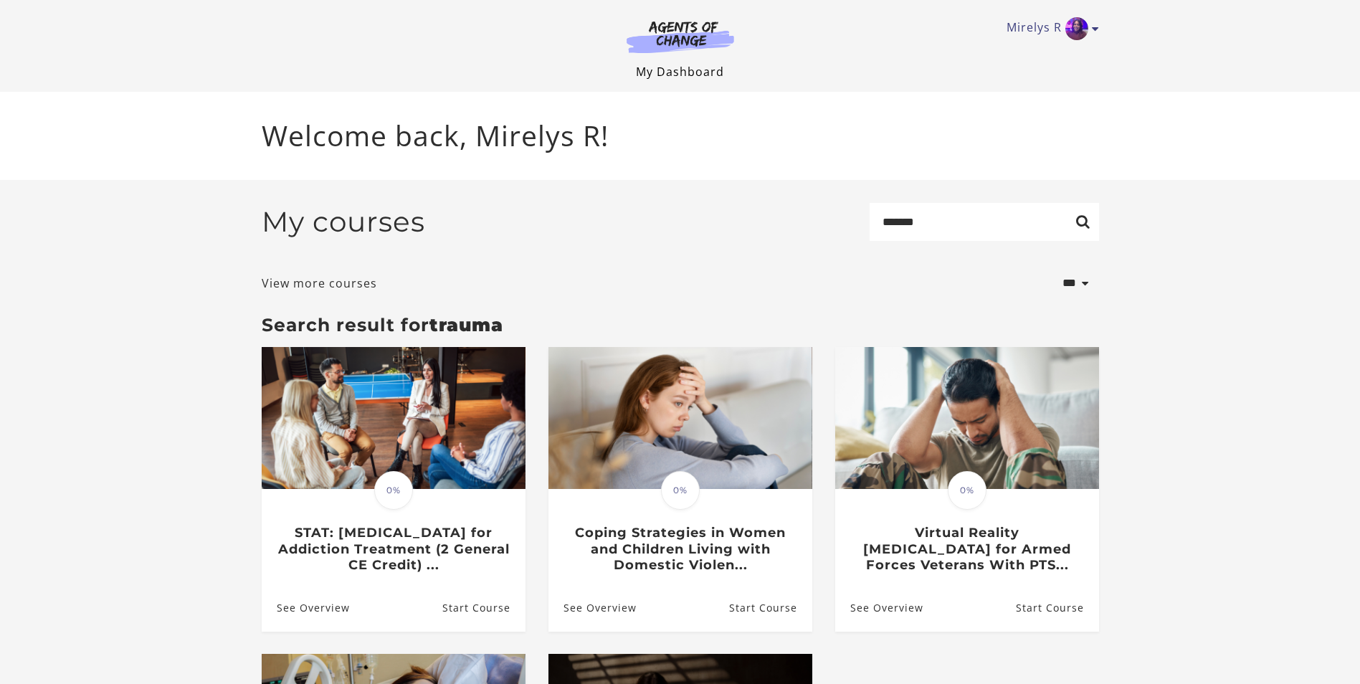
click at [689, 74] on link "My Dashboard" at bounding box center [680, 72] width 88 height 16
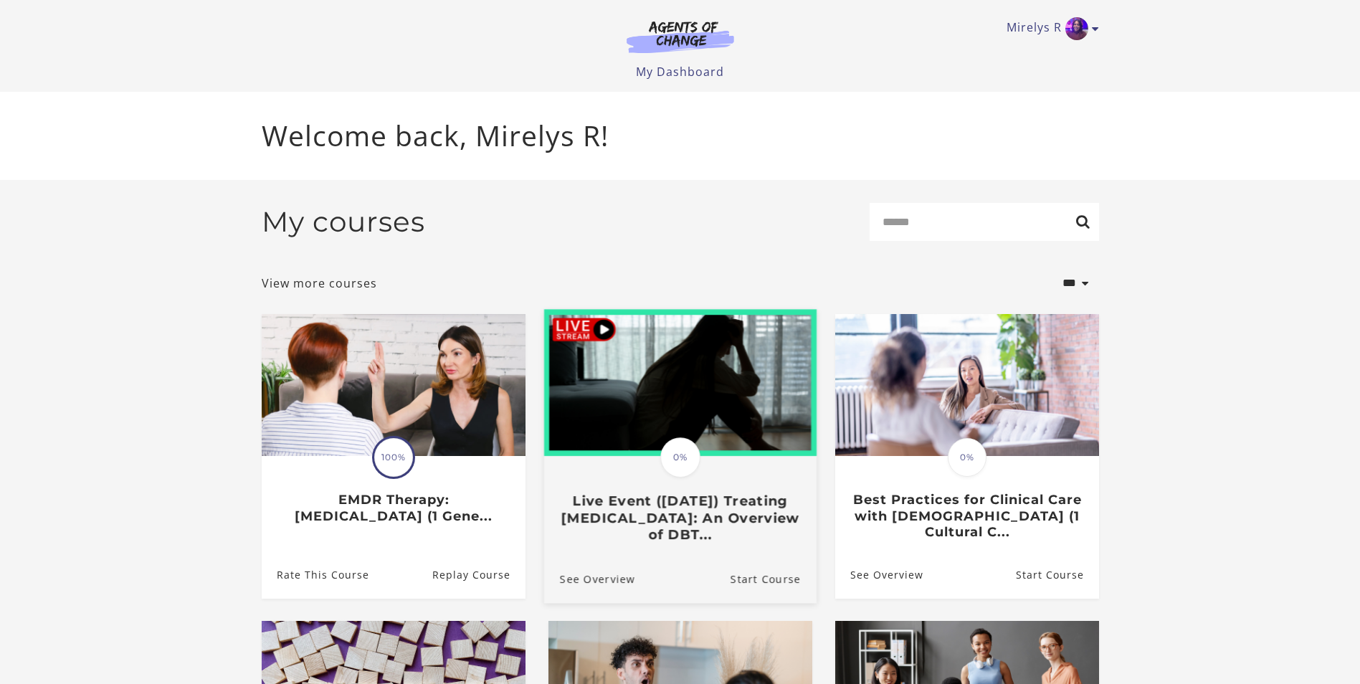
click at [713, 527] on h3 "Live Event ([DATE]) Treating [MEDICAL_DATA]: An Overview of DBT..." at bounding box center [679, 517] width 241 height 50
